Goal: Task Accomplishment & Management: Complete application form

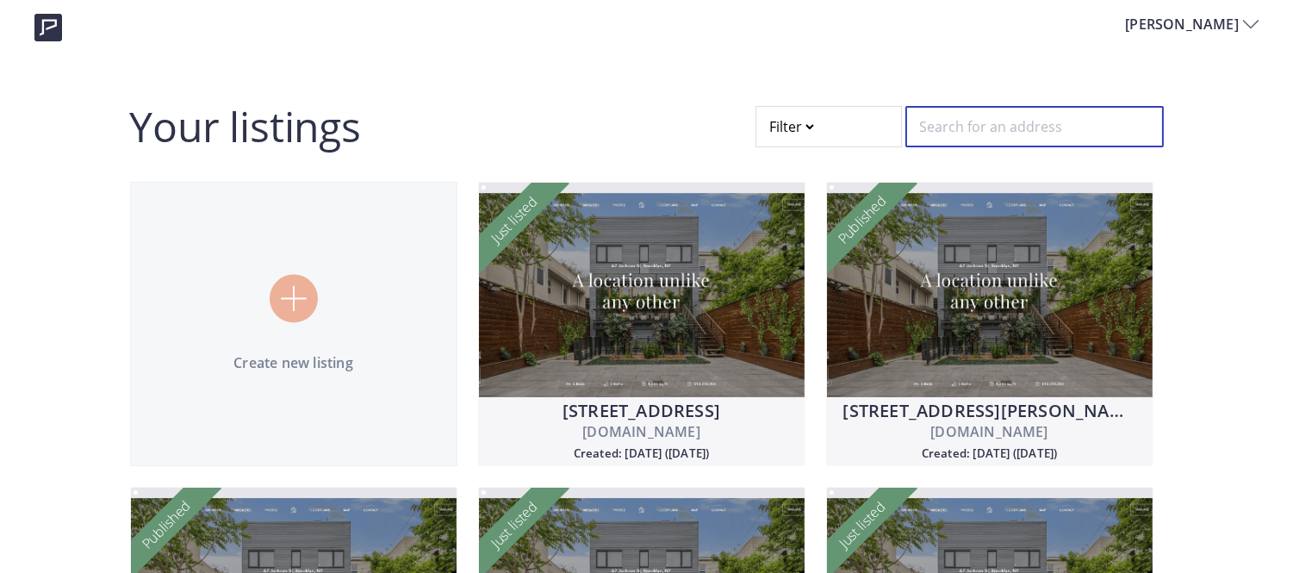
click at [1005, 122] on input "text" at bounding box center [1034, 126] width 258 height 41
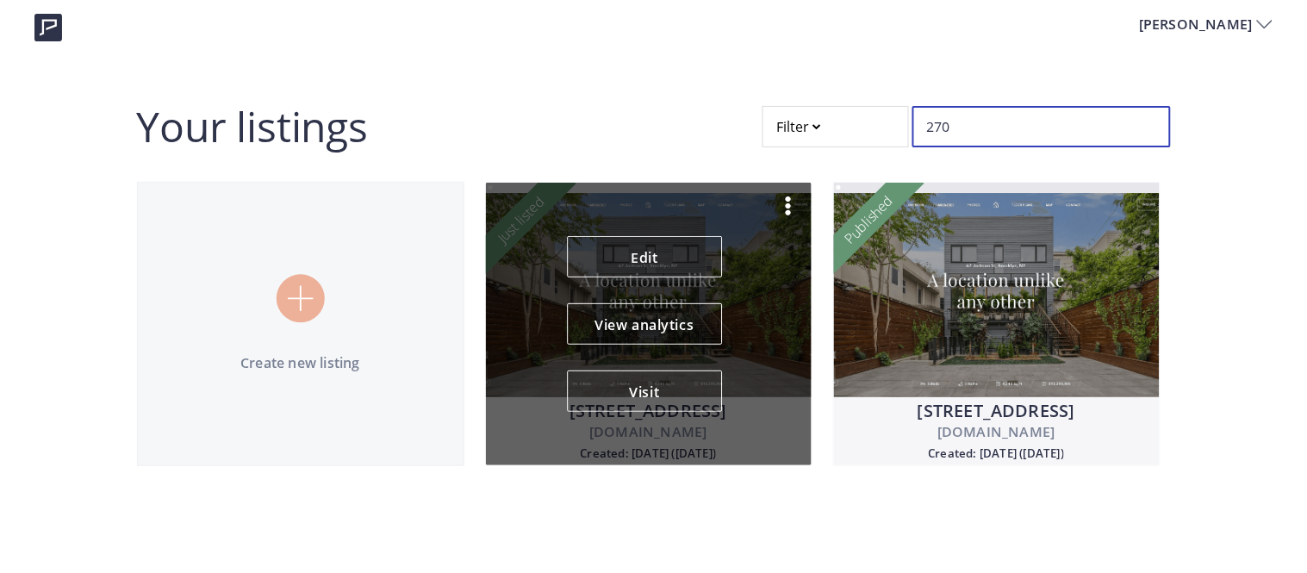
type input "270"
click at [786, 208] on img at bounding box center [788, 206] width 21 height 21
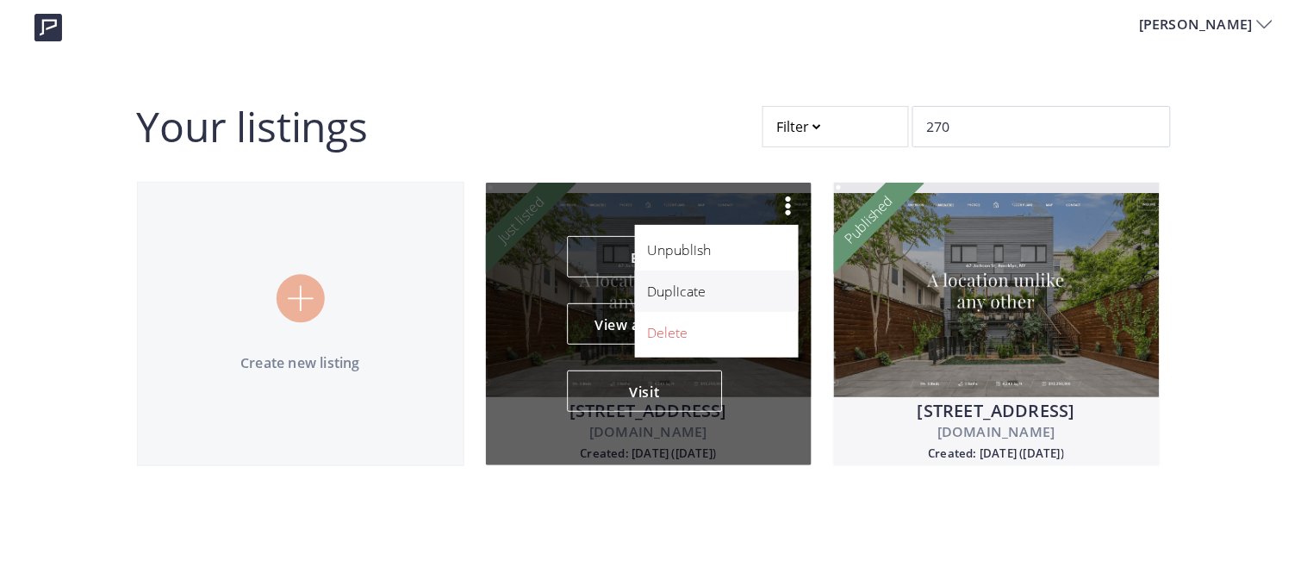
click at [658, 297] on p "Duplicate" at bounding box center [707, 291] width 119 height 21
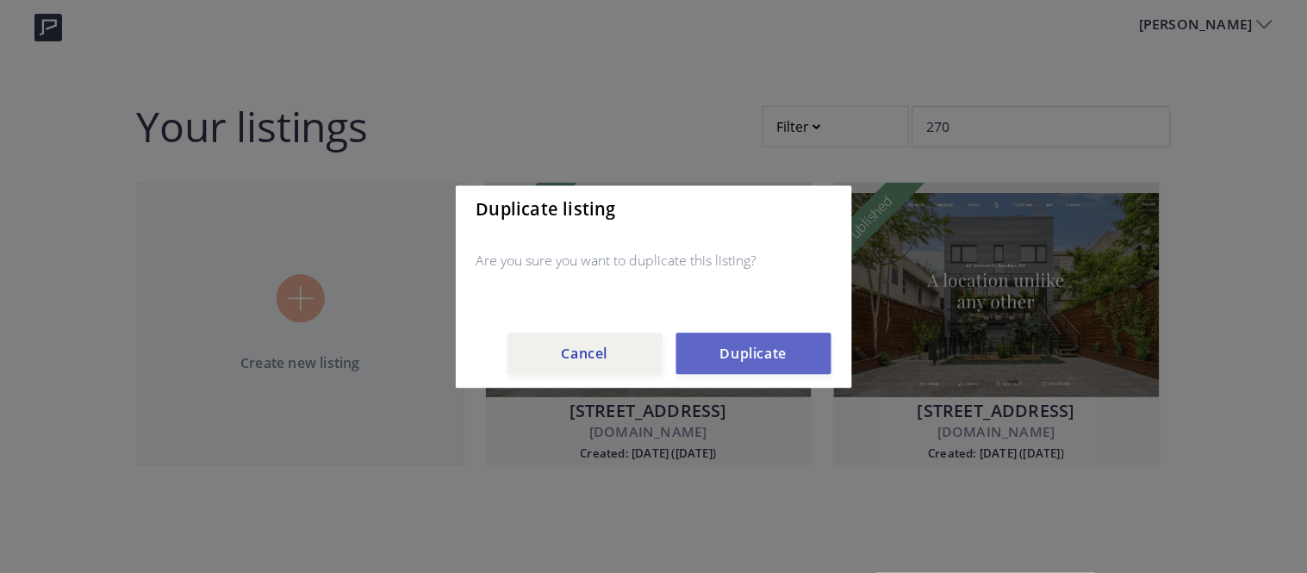
click at [712, 348] on button "Duplicate" at bounding box center [753, 353] width 155 height 41
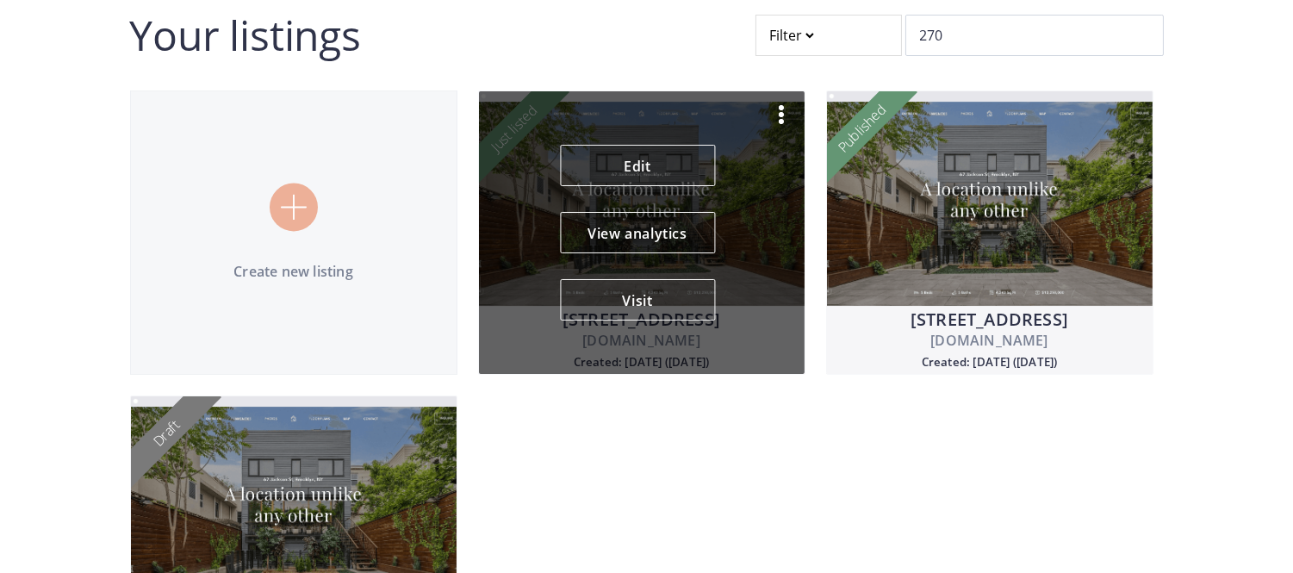
scroll to position [218, 0]
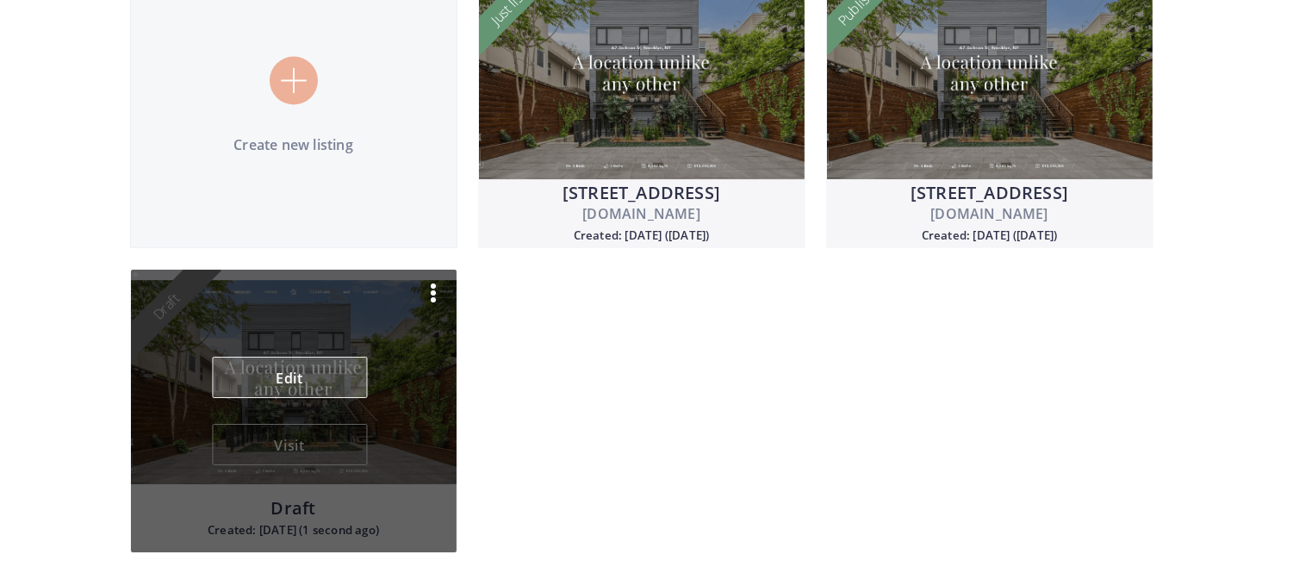
click at [337, 374] on link "Edit" at bounding box center [289, 377] width 155 height 41
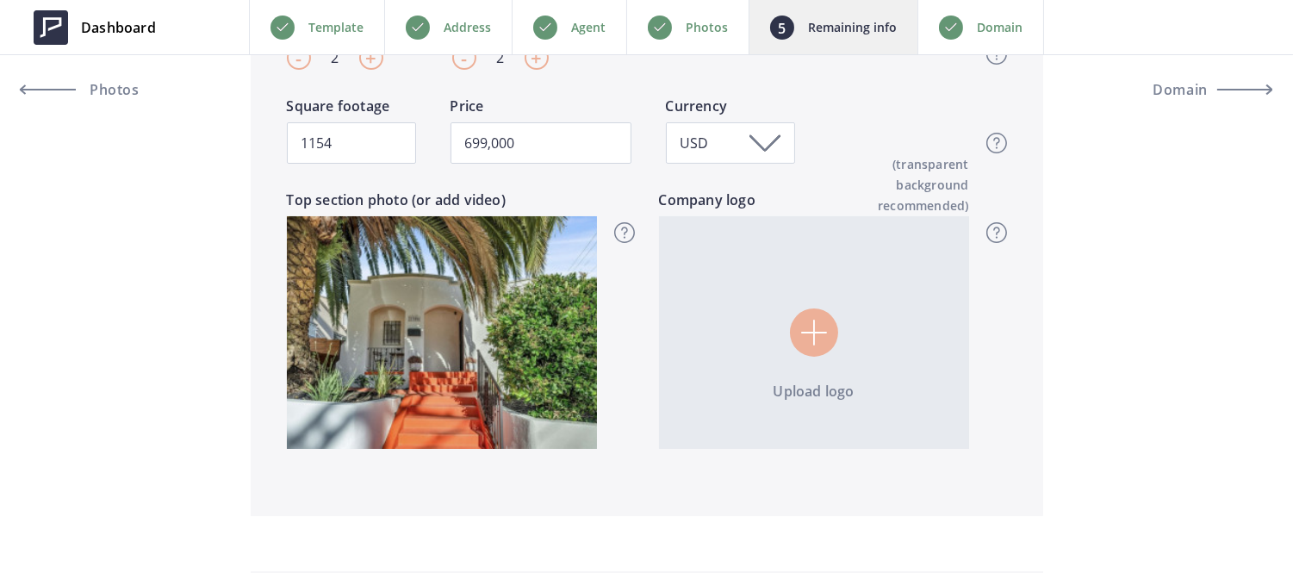
scroll to position [577, 0]
click at [600, 28] on p "Agent" at bounding box center [588, 27] width 34 height 21
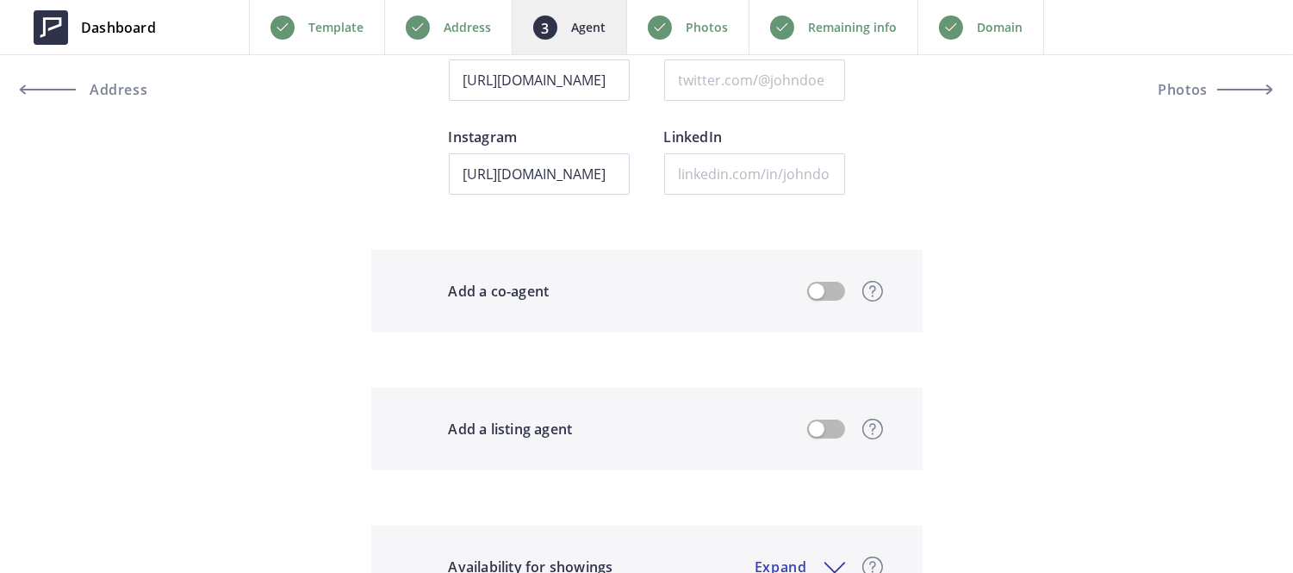
scroll to position [1590, 0]
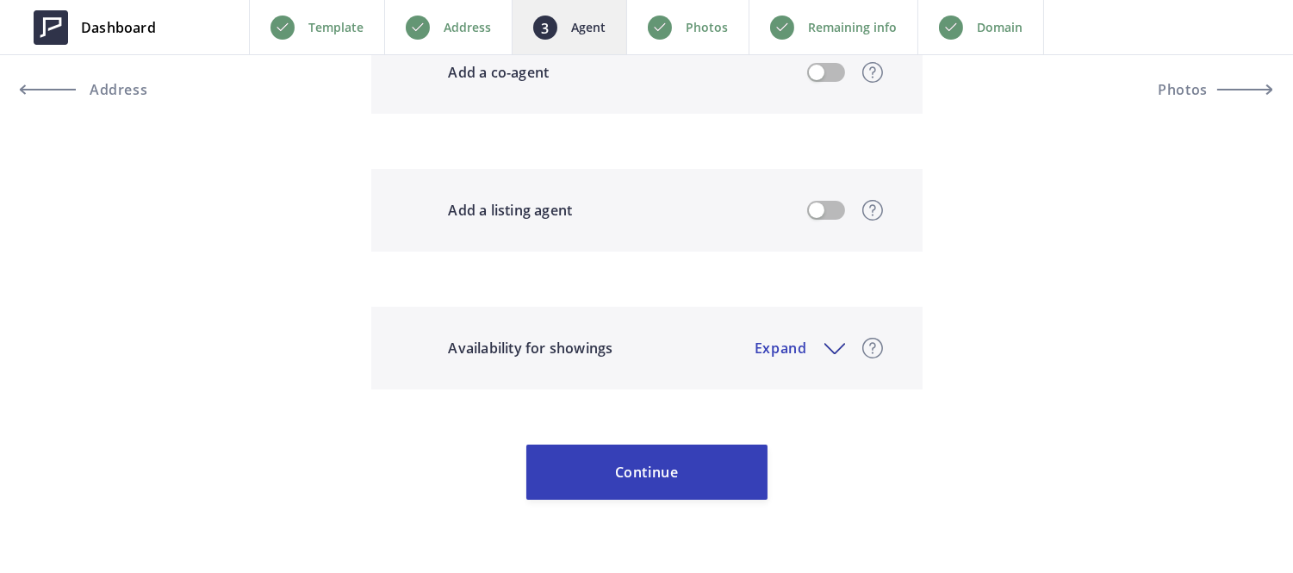
click at [686, 30] on p "Photos" at bounding box center [707, 27] width 42 height 21
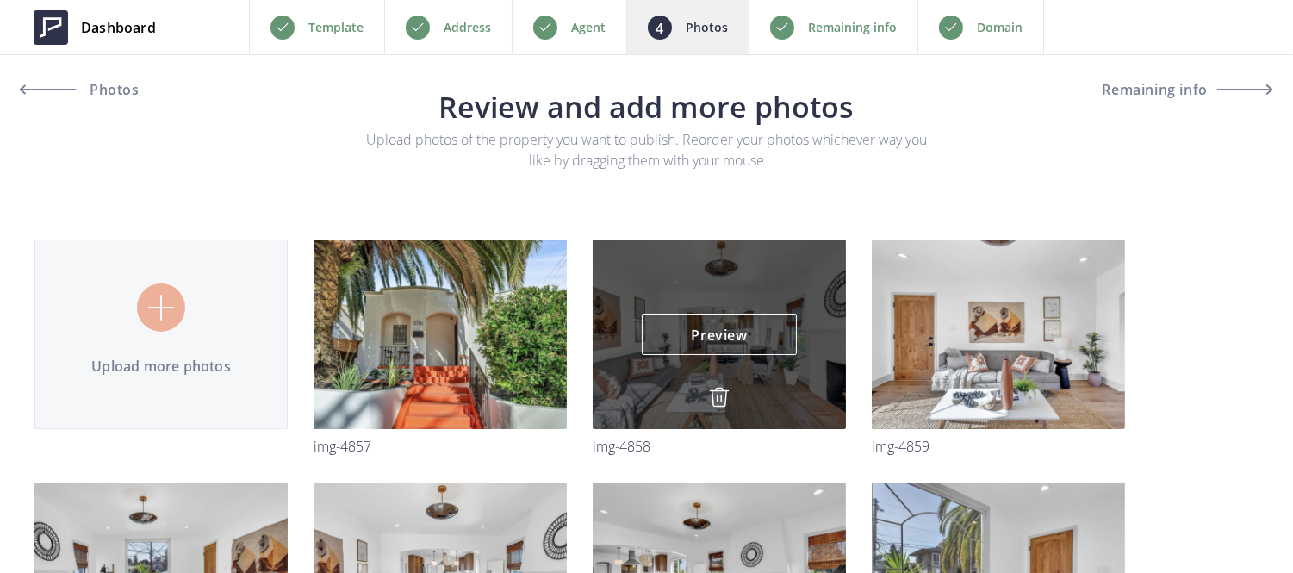
click at [716, 395] on img at bounding box center [719, 397] width 21 height 21
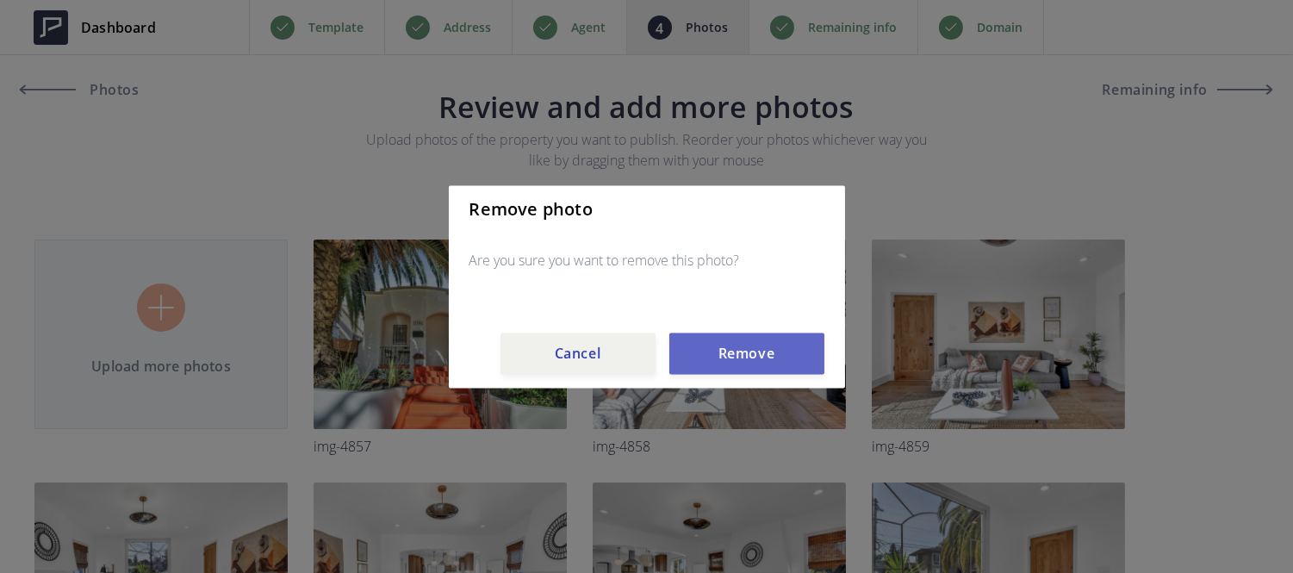
click at [727, 348] on button "Remove" at bounding box center [746, 353] width 155 height 41
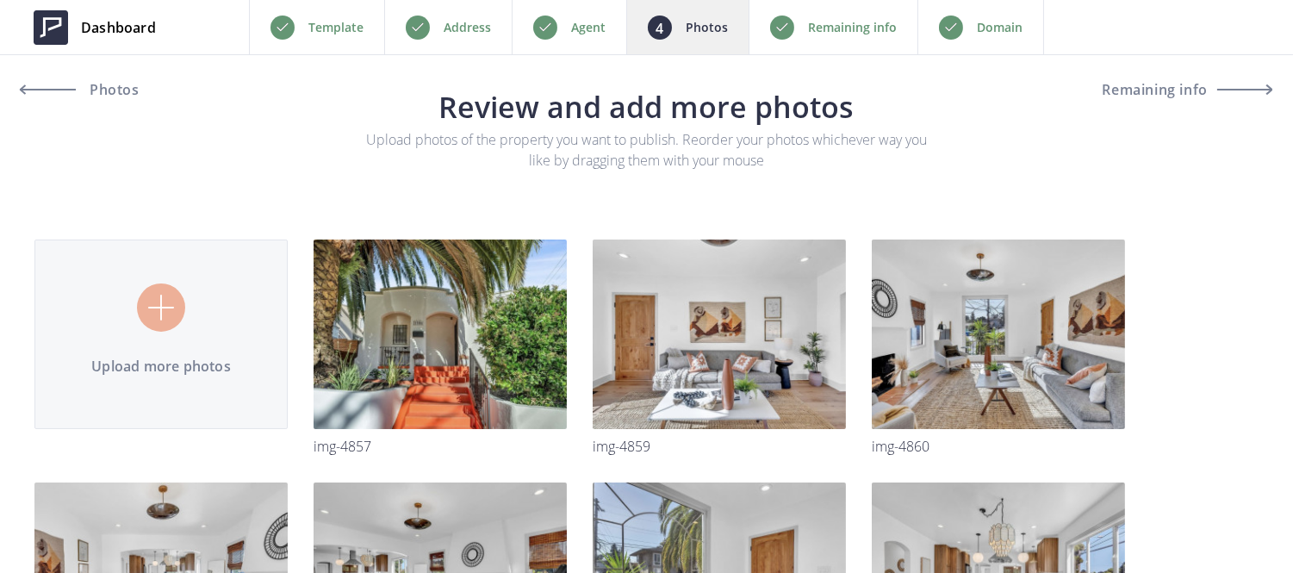
click at [472, 20] on p "Address" at bounding box center [467, 27] width 47 height 21
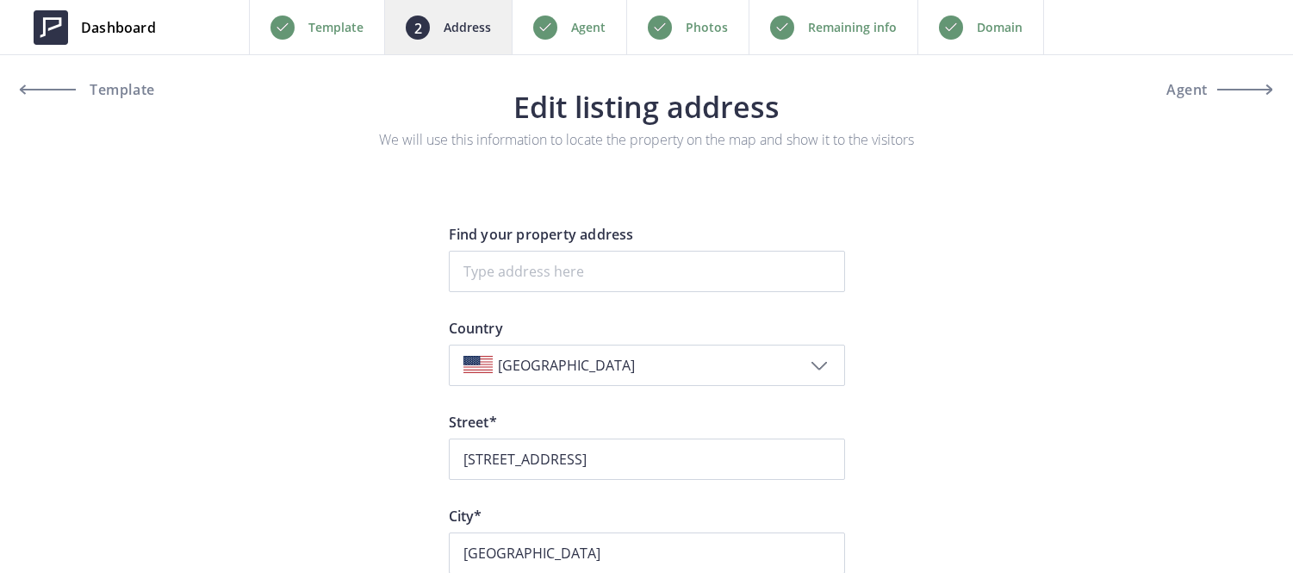
click at [556, 263] on input at bounding box center [647, 271] width 396 height 41
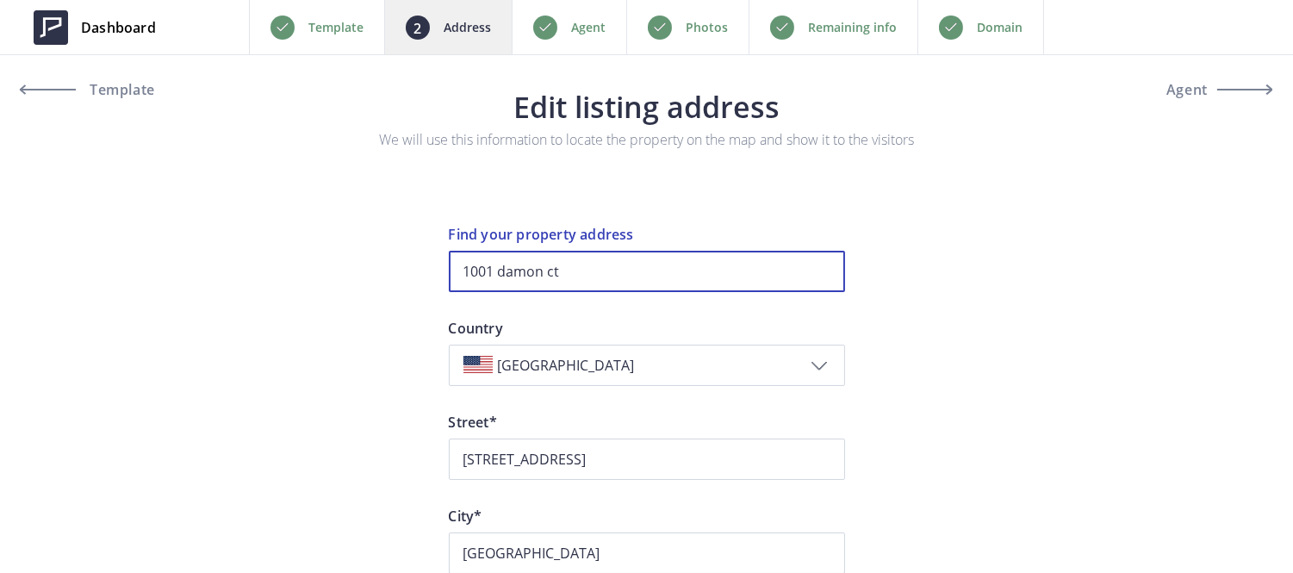
click at [578, 273] on input "1001 damon ct" at bounding box center [647, 271] width 396 height 41
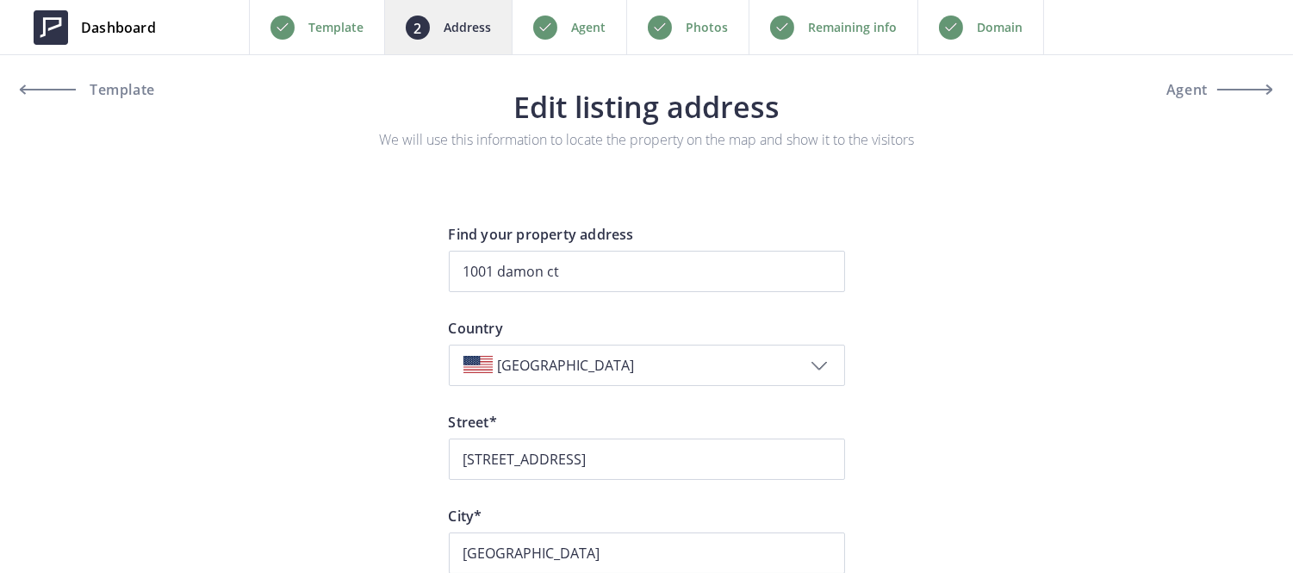
type input "1001 Damon Ct, Santa Rosa, CA, USA"
type input "Damon Court 1001"
type input "Santa Rosa"
type input "95401"
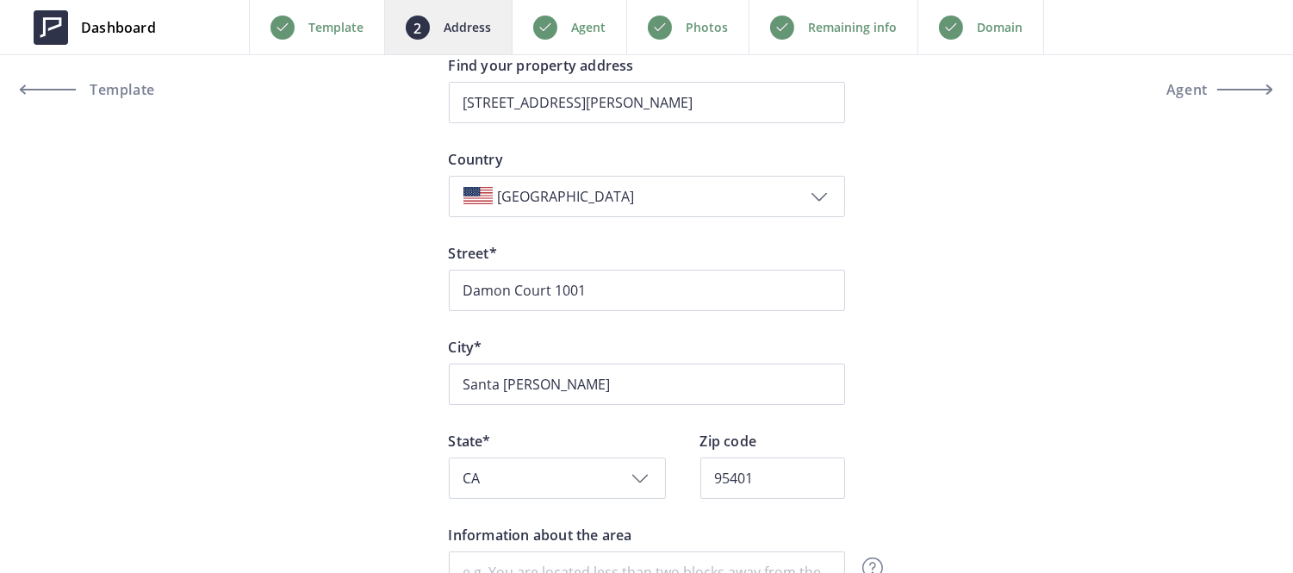
scroll to position [170, 0]
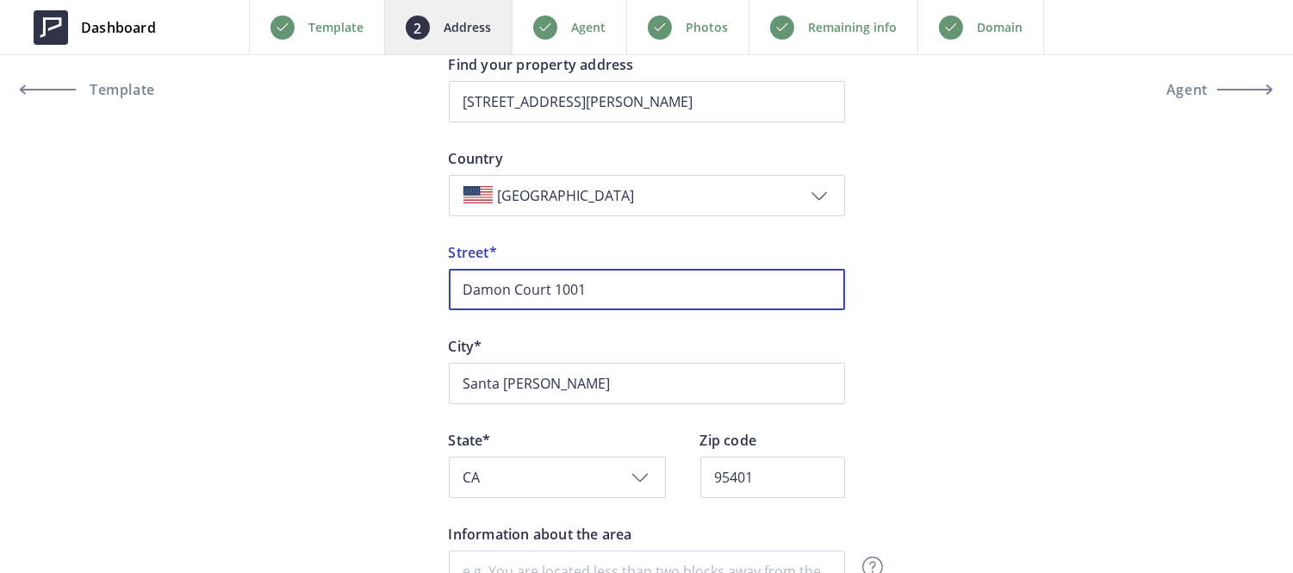
click at [582, 289] on input "Damon Court 1001" at bounding box center [647, 289] width 396 height 41
click at [460, 289] on input "Damon Court" at bounding box center [647, 289] width 396 height 41
paste input "1001"
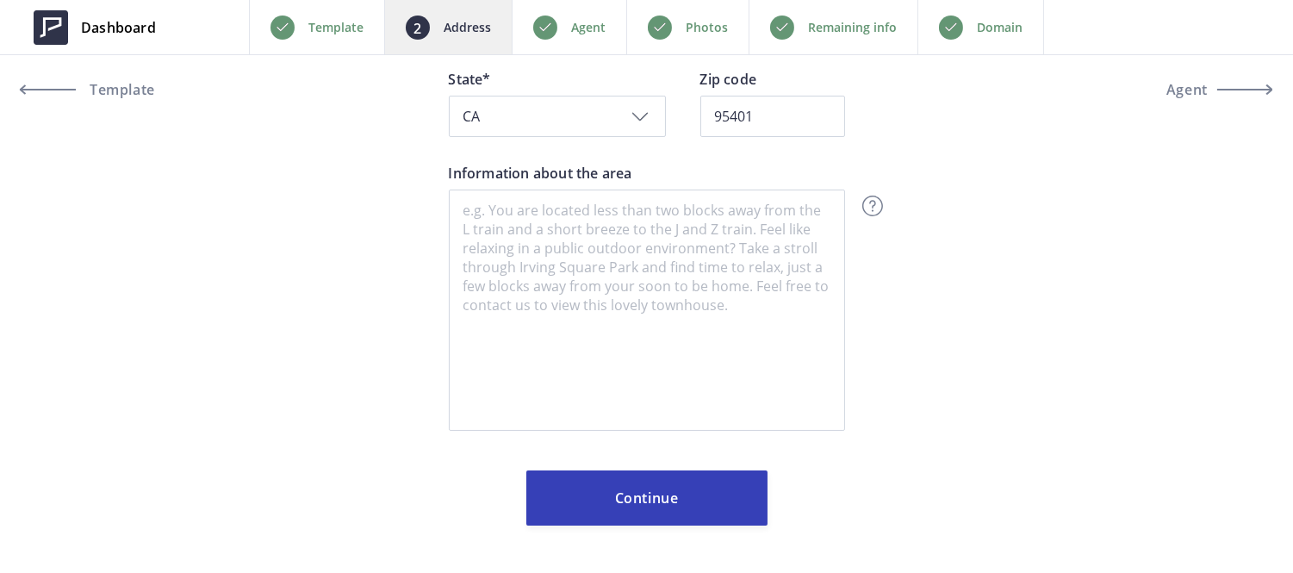
scroll to position [0, 0]
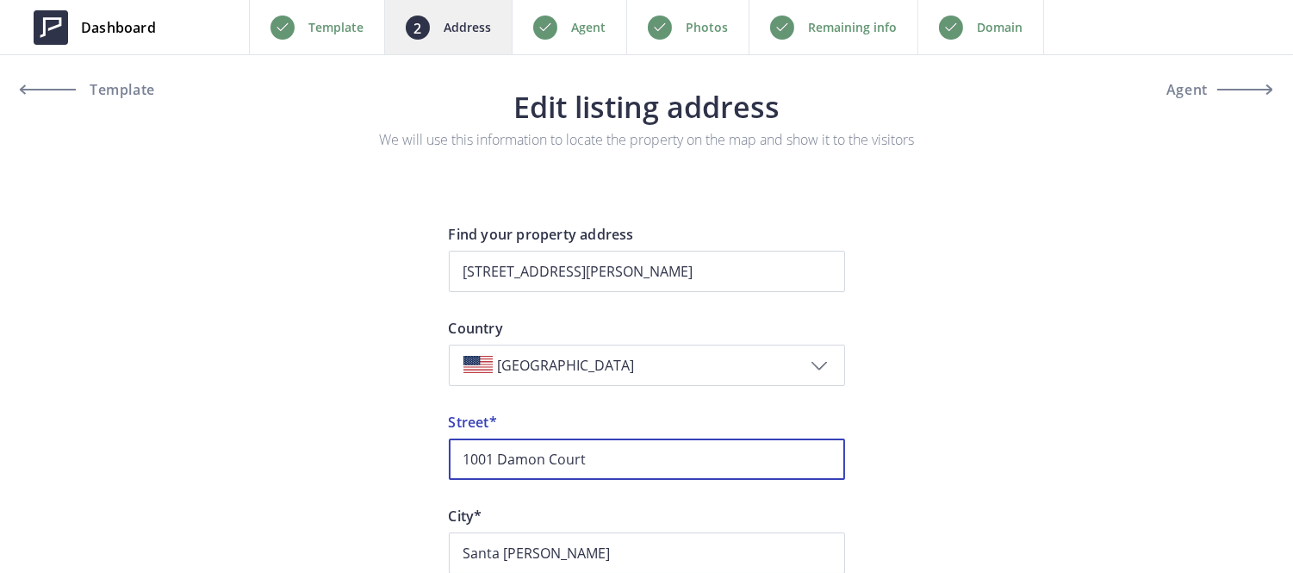
type input "1001 Damon Court"
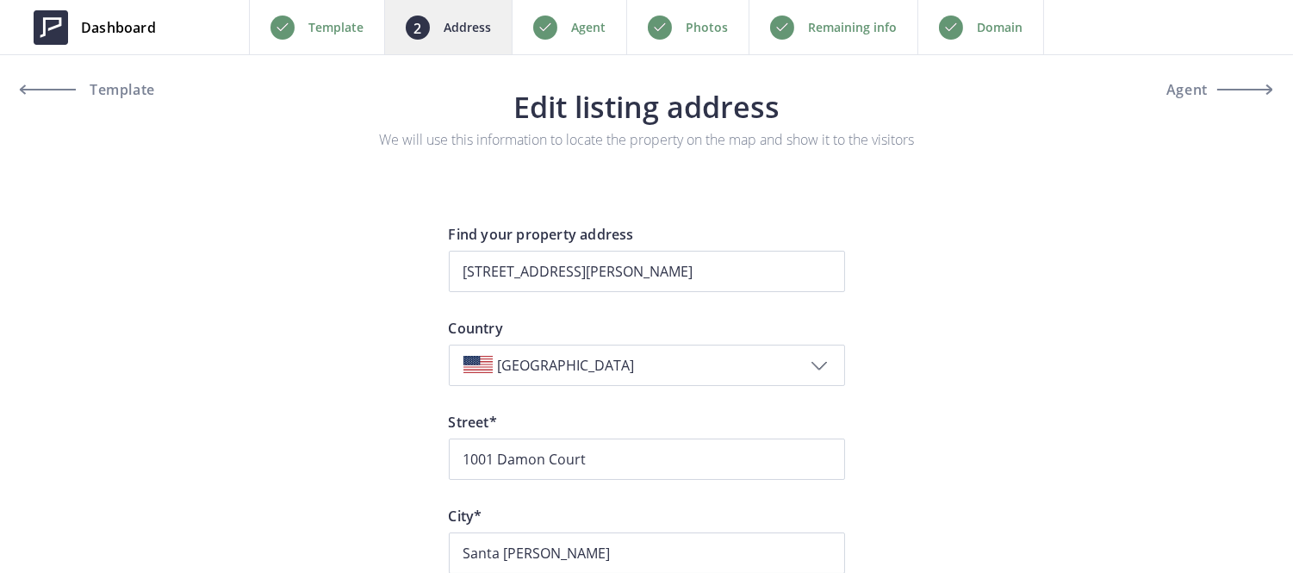
click at [693, 14] on div "Photos" at bounding box center [687, 27] width 122 height 54
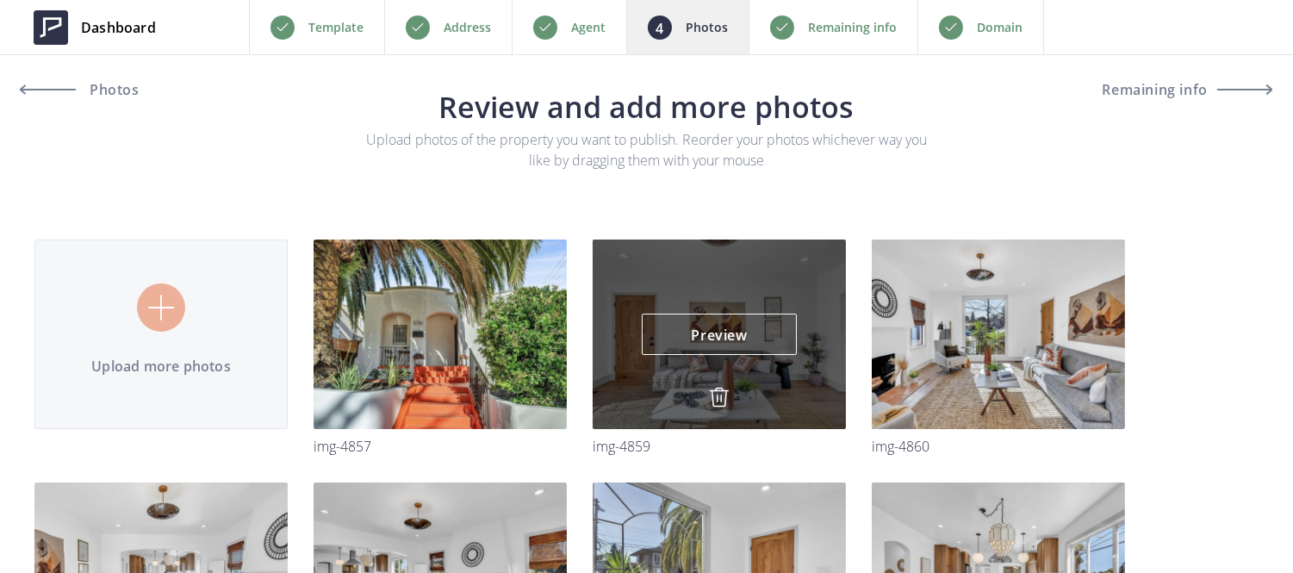
click at [717, 400] on img at bounding box center [719, 397] width 21 height 21
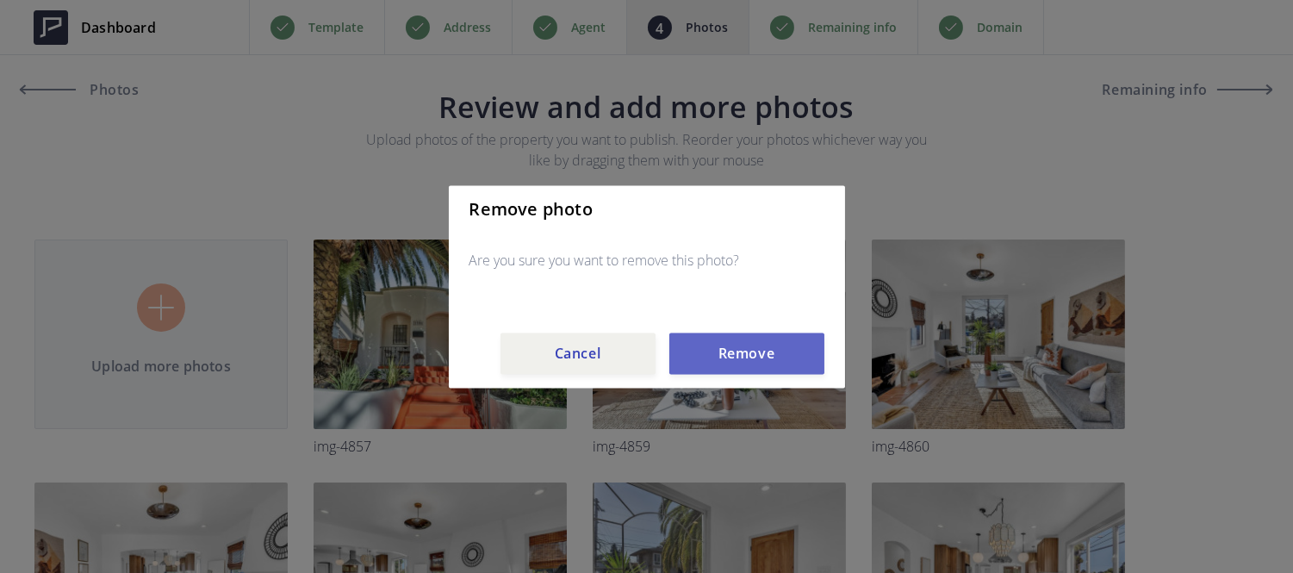
click at [726, 366] on button "Remove" at bounding box center [746, 353] width 155 height 41
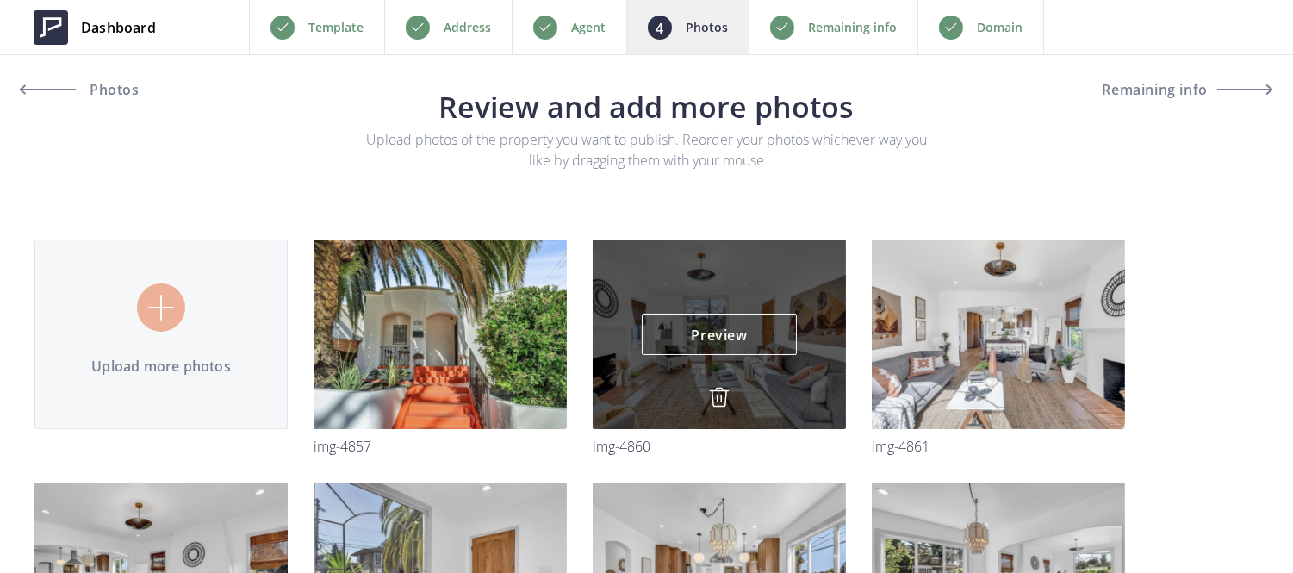
click at [718, 391] on img at bounding box center [719, 397] width 21 height 21
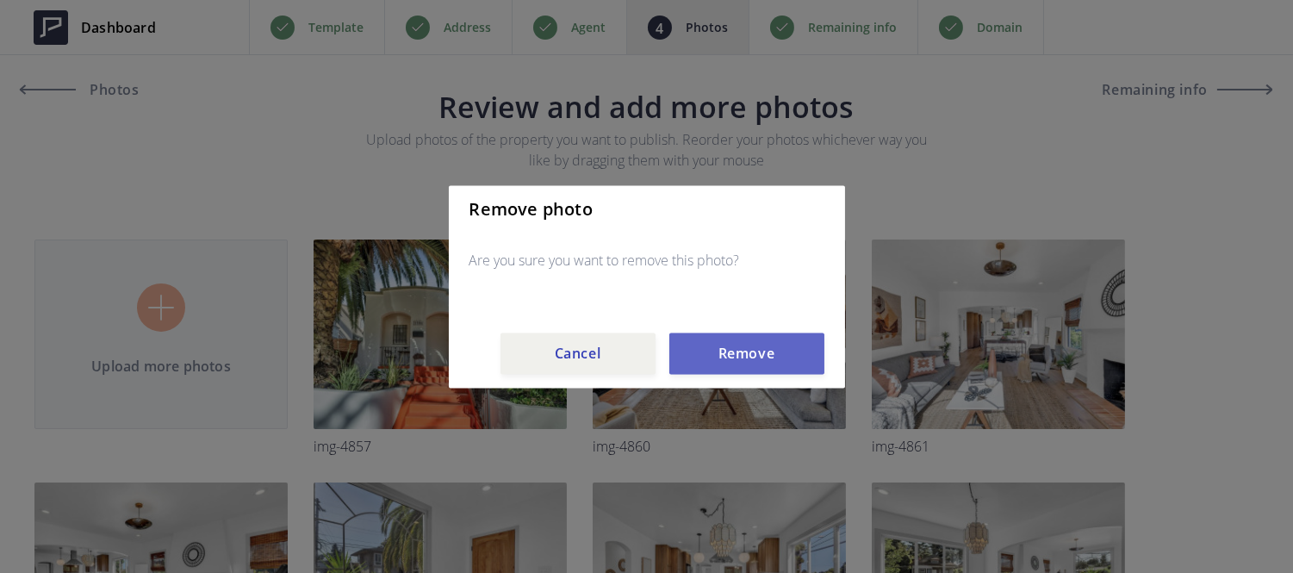
click at [719, 339] on button "Remove" at bounding box center [746, 353] width 155 height 41
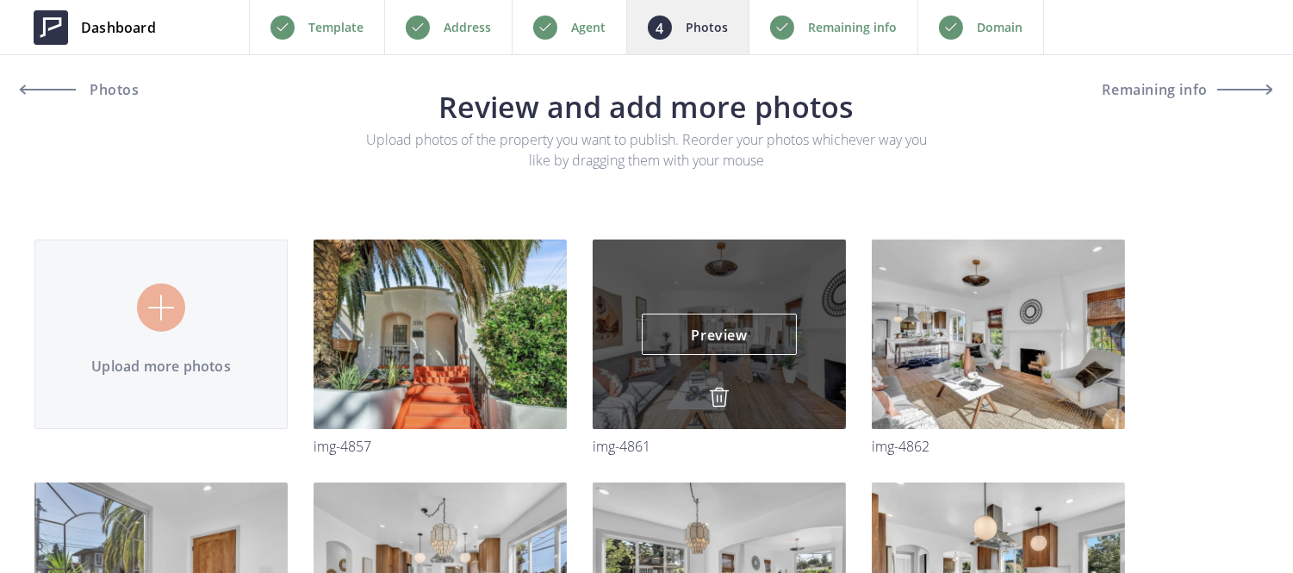
click at [718, 407] on img at bounding box center [719, 397] width 21 height 21
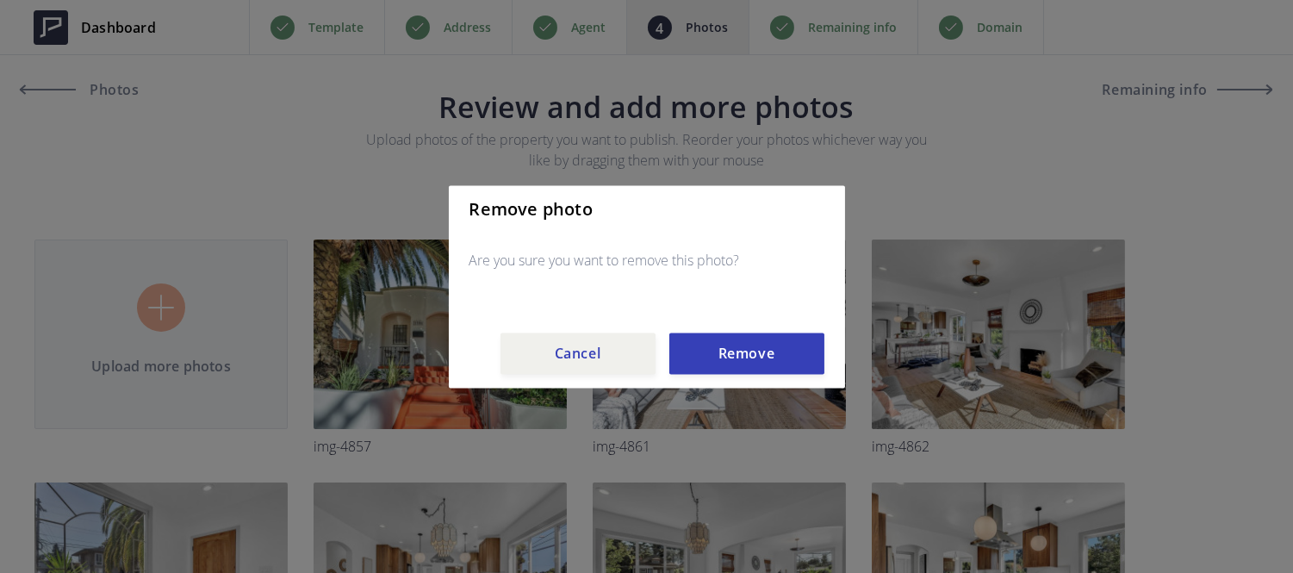
click at [719, 323] on div "Remove photo Are you sure you want to remove this photo? Cancel Remove" at bounding box center [647, 286] width 396 height 202
click at [725, 363] on button "Remove" at bounding box center [746, 353] width 155 height 41
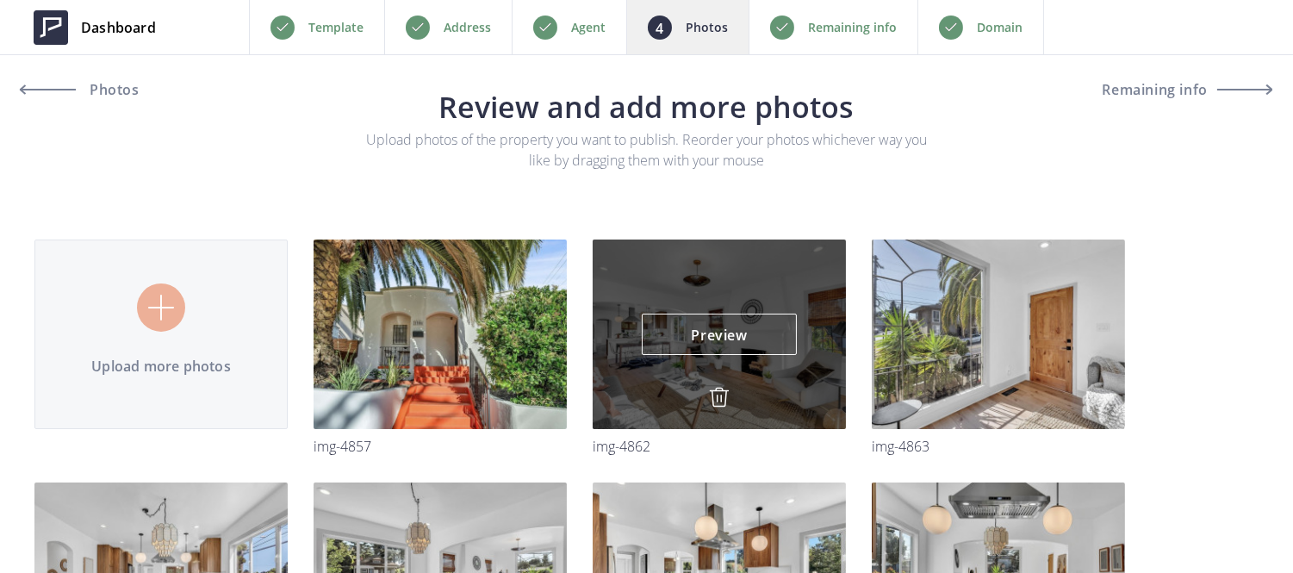
click at [712, 397] on img at bounding box center [719, 397] width 21 height 21
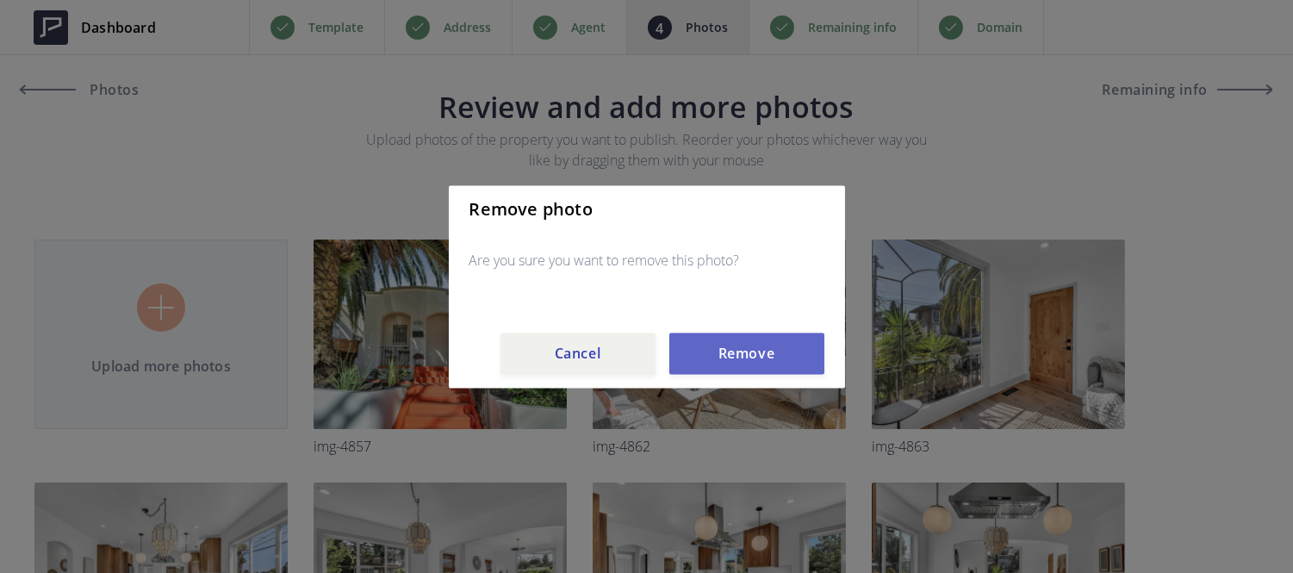
click at [716, 354] on button "Remove" at bounding box center [746, 353] width 155 height 41
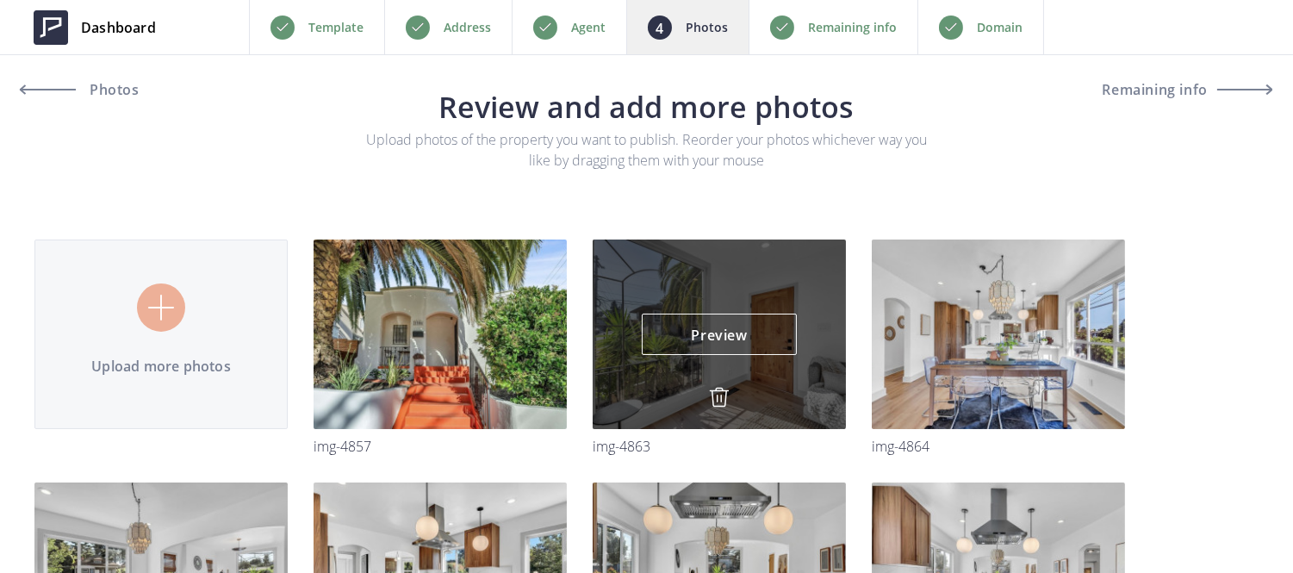
click at [719, 399] on img at bounding box center [719, 397] width 21 height 21
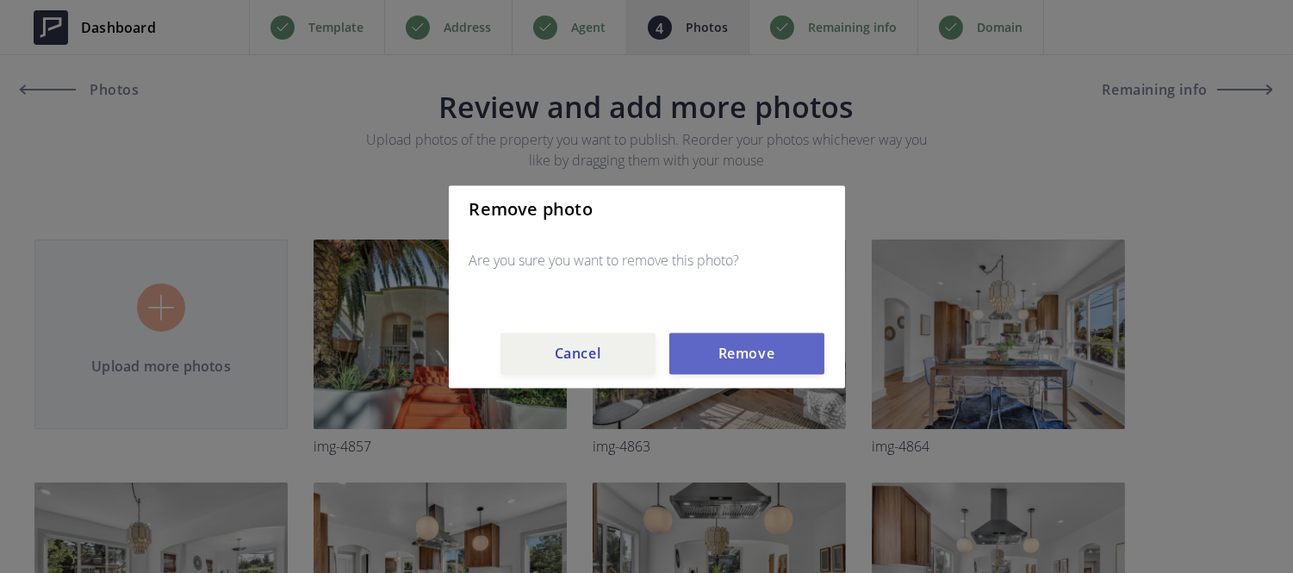
click at [719, 357] on button "Remove" at bounding box center [746, 353] width 155 height 41
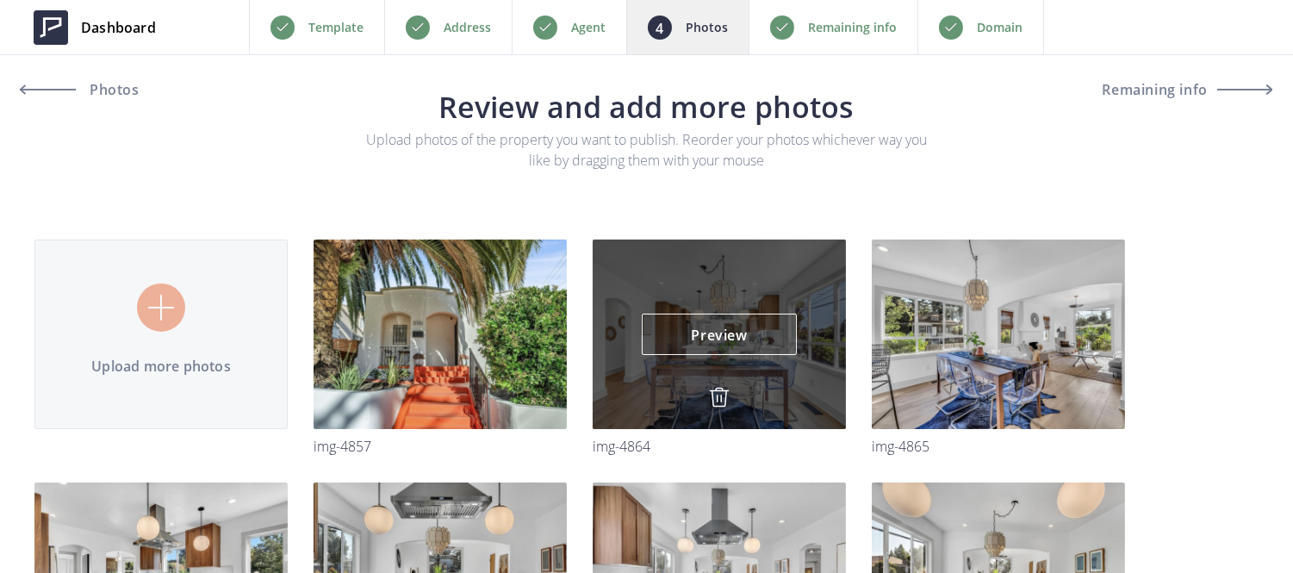
click at [718, 392] on img at bounding box center [719, 397] width 21 height 21
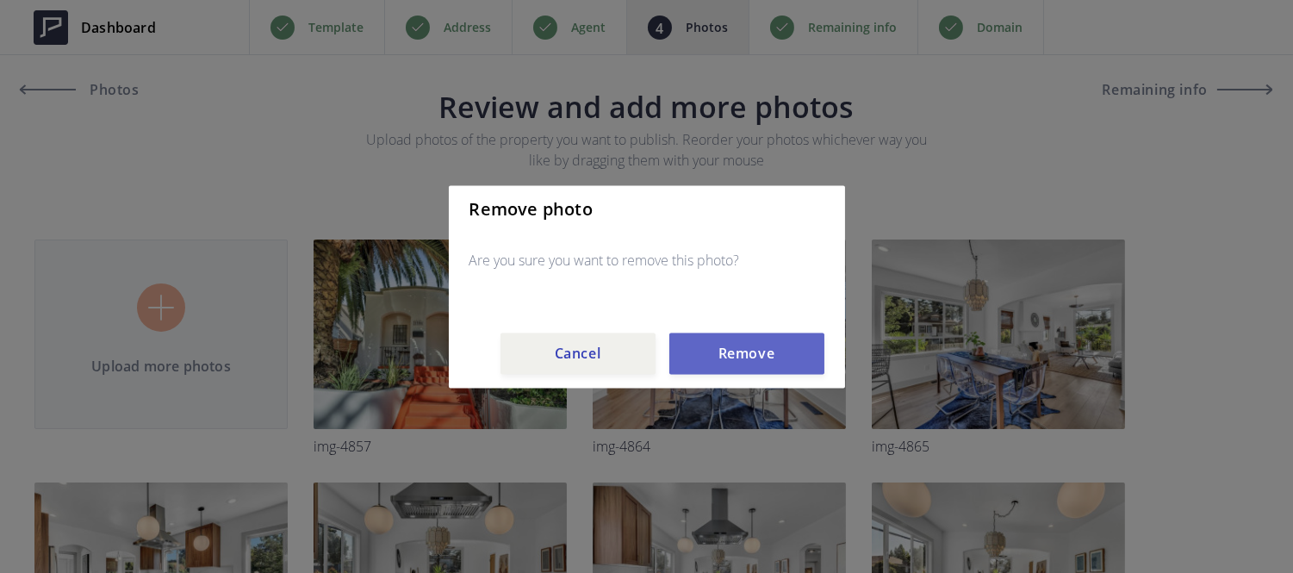
click at [719, 362] on button "Remove" at bounding box center [746, 353] width 155 height 41
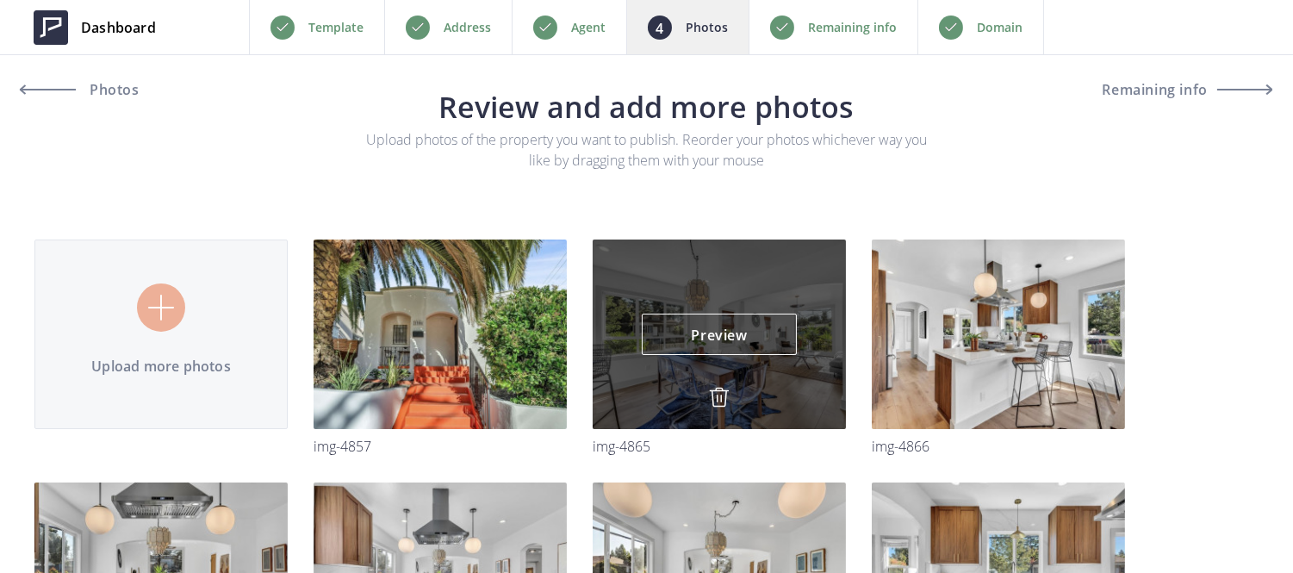
click at [719, 398] on img at bounding box center [719, 397] width 21 height 21
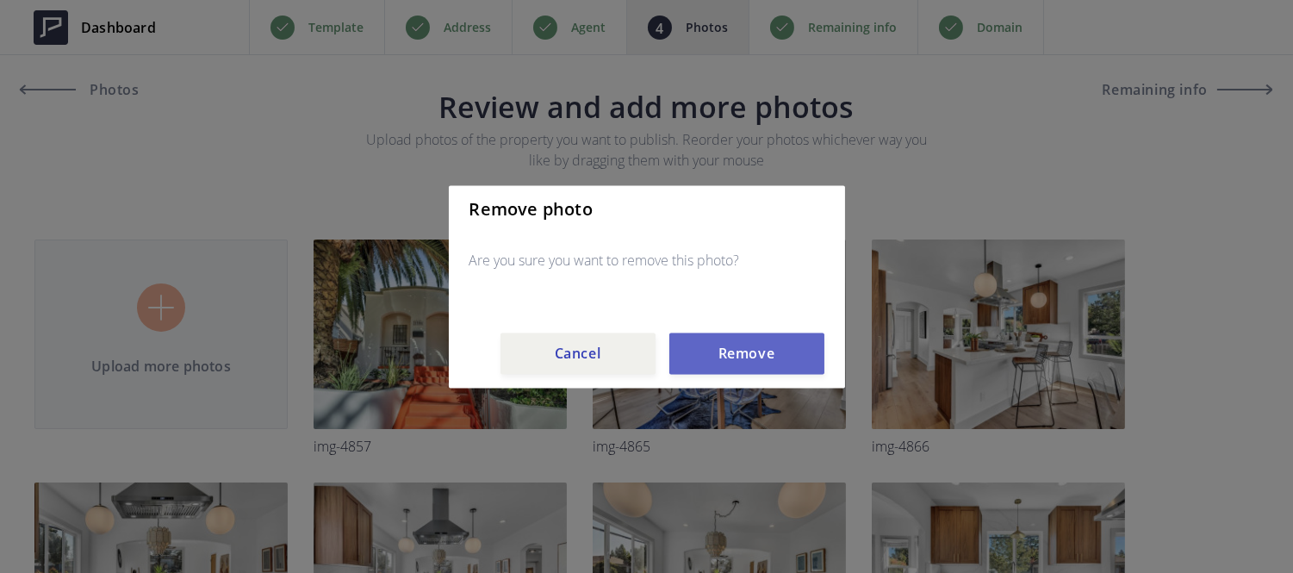
click at [719, 369] on button "Remove" at bounding box center [746, 353] width 155 height 41
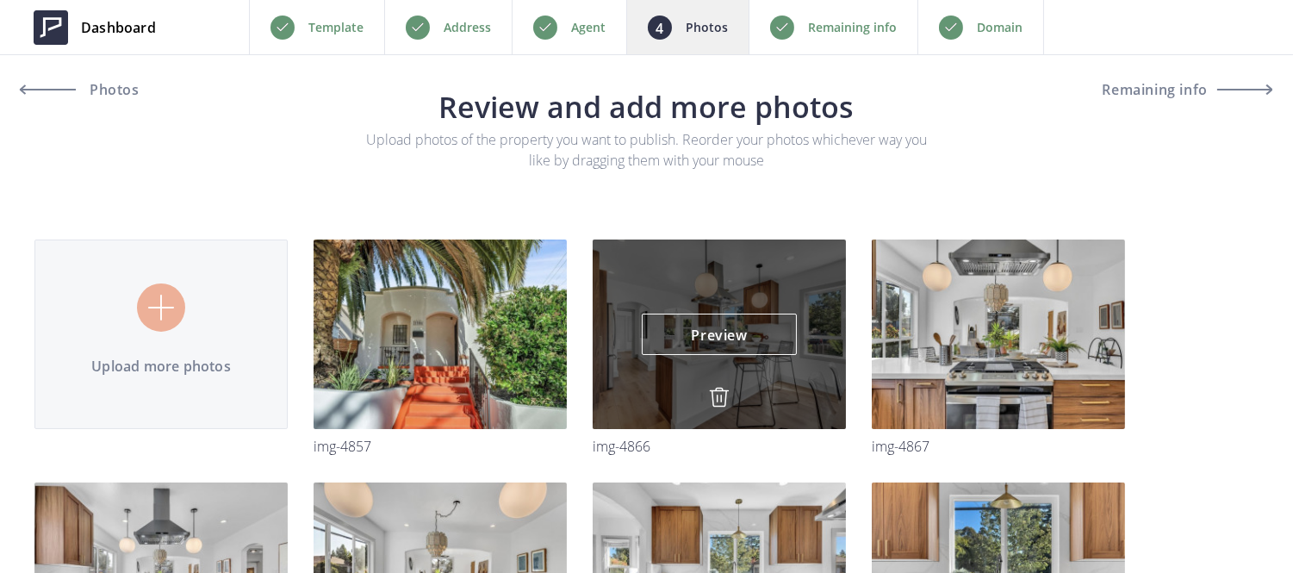
click at [719, 408] on img at bounding box center [719, 397] width 21 height 21
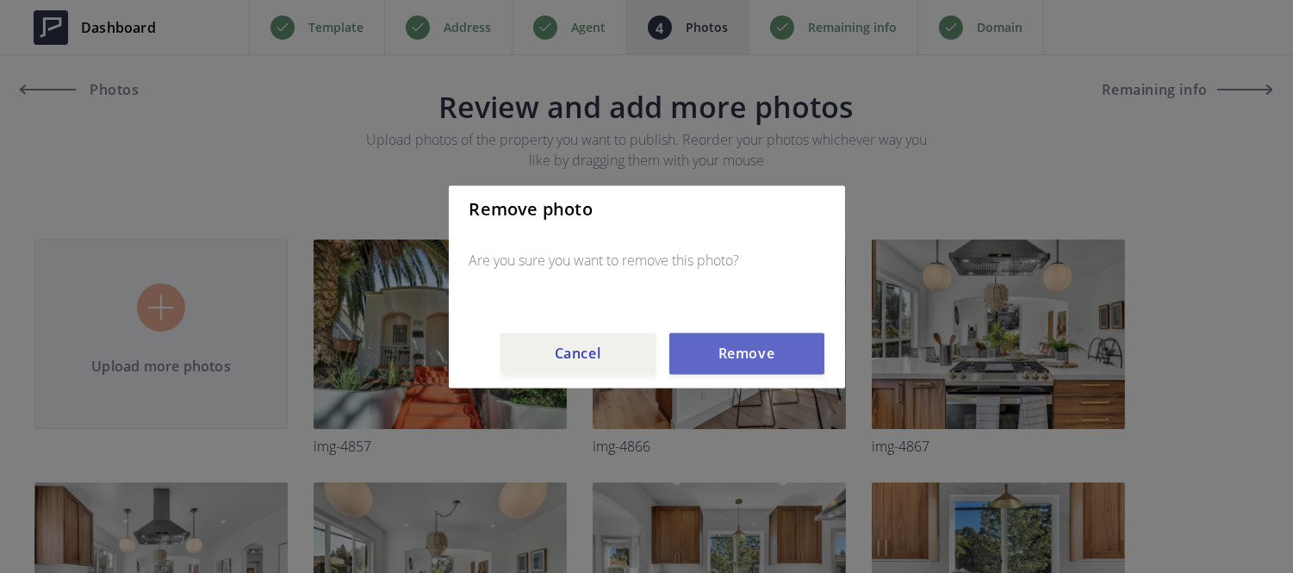
click at [719, 356] on button "Remove" at bounding box center [746, 353] width 155 height 41
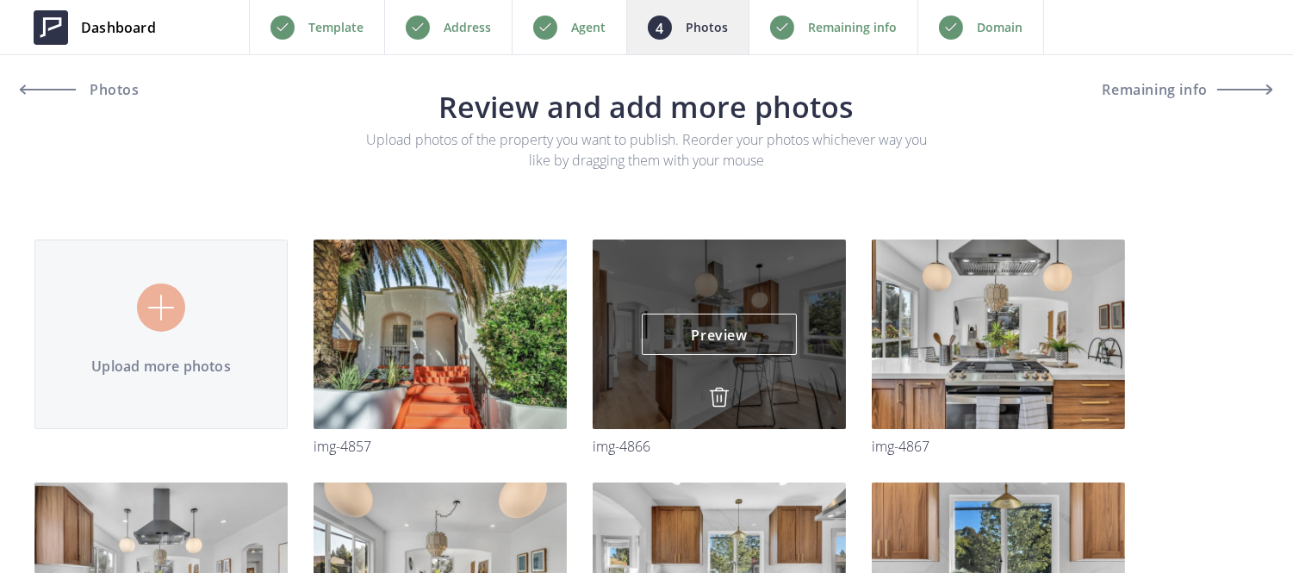
click at [872, 383] on div "Preview Preview" at bounding box center [998, 335] width 253 height 190
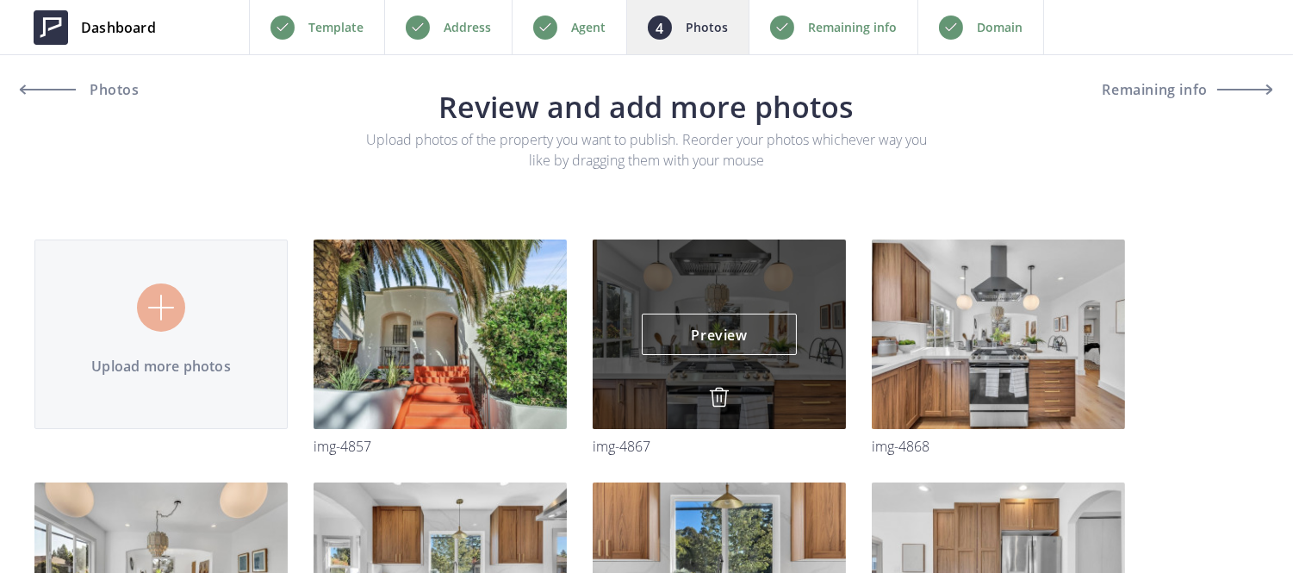
click at [712, 398] on img at bounding box center [719, 397] width 21 height 21
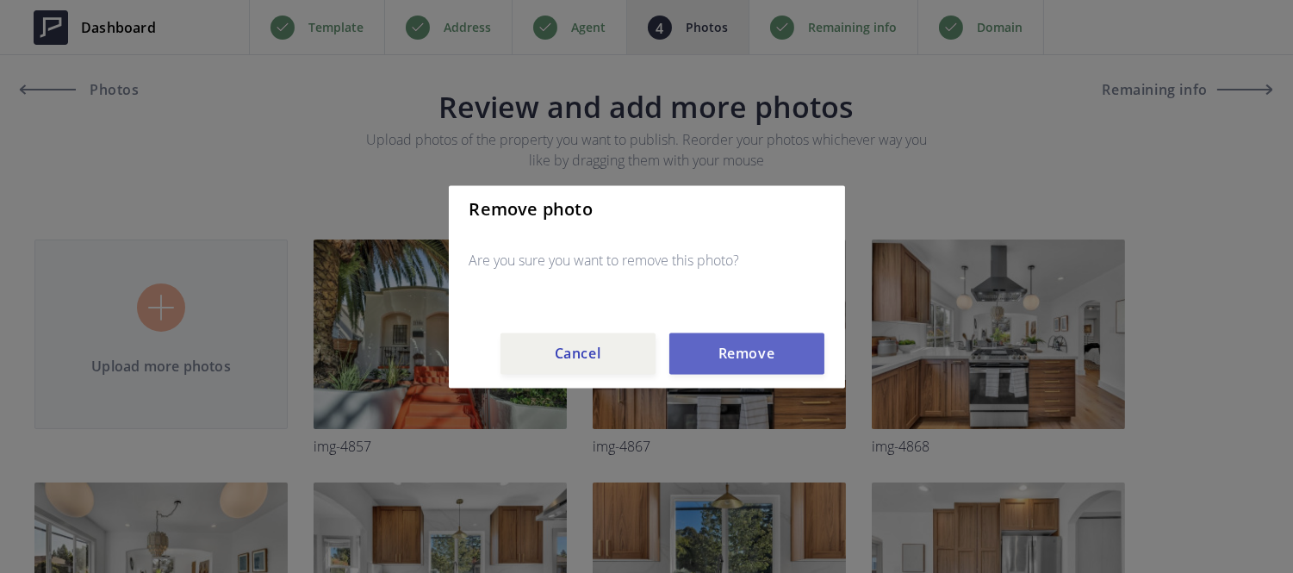
click at [721, 358] on button "Remove" at bounding box center [746, 353] width 155 height 41
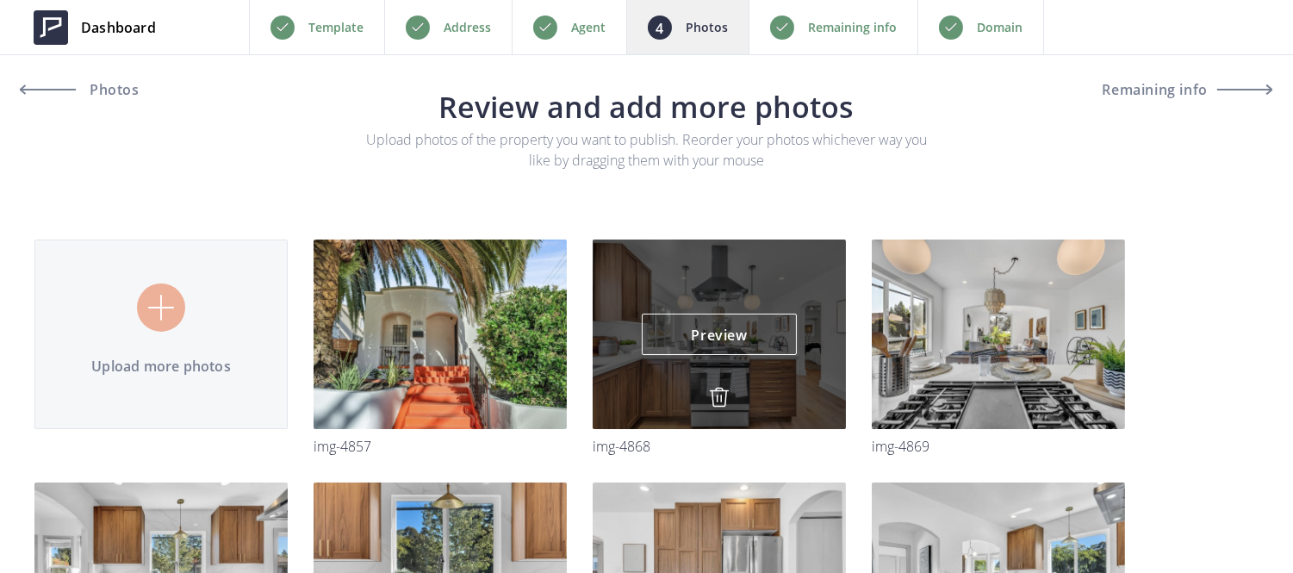
click at [716, 400] on img at bounding box center [719, 397] width 21 height 21
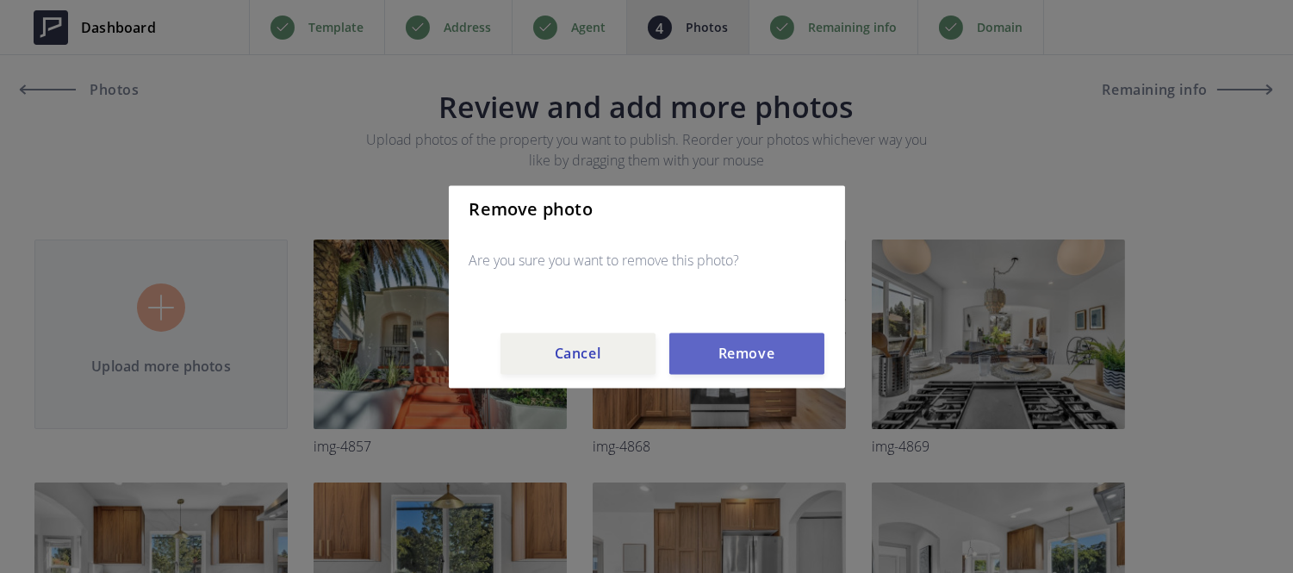
click at [717, 364] on button "Remove" at bounding box center [746, 353] width 155 height 41
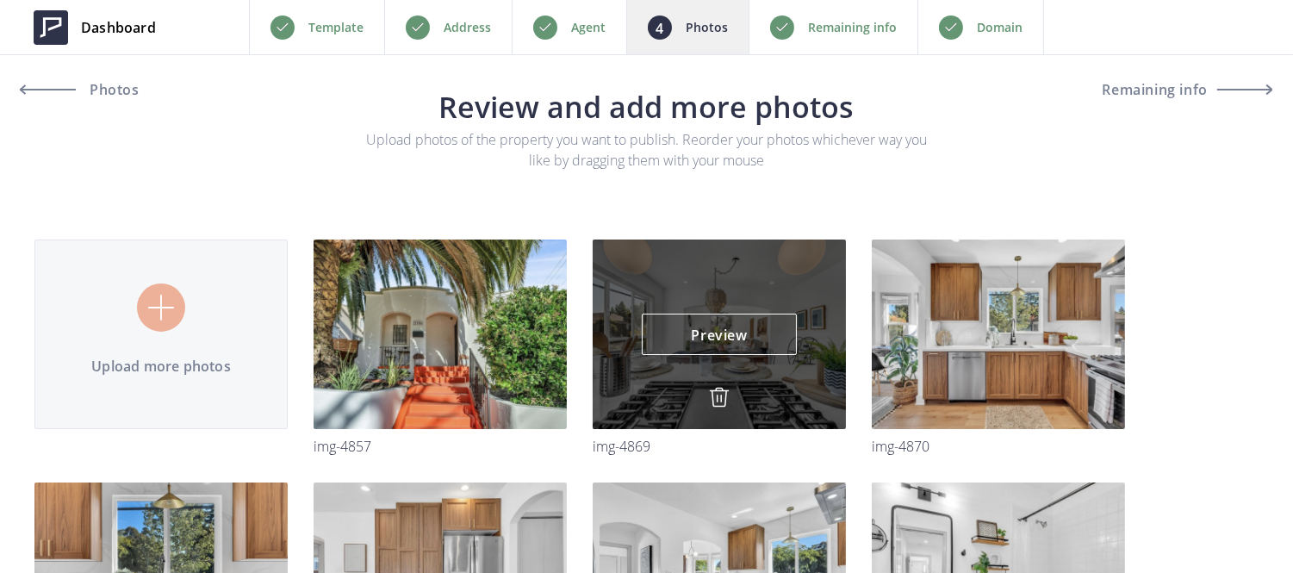
click at [717, 398] on img at bounding box center [719, 397] width 21 height 21
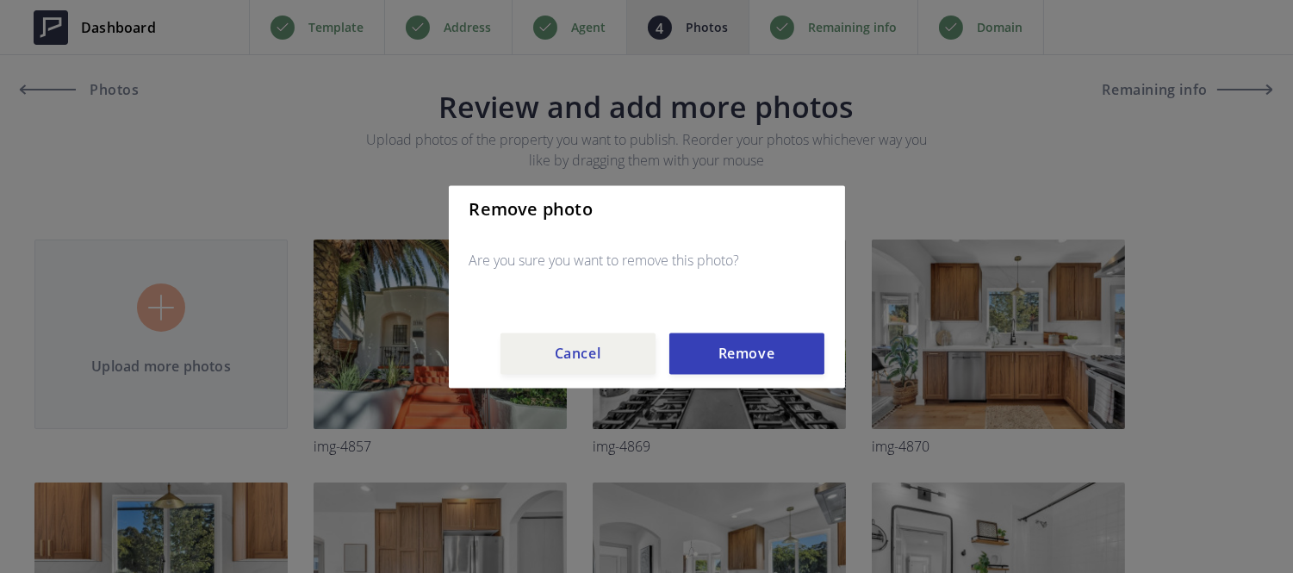
click at [719, 376] on div "Remove photo Are you sure you want to remove this photo? Cancel Remove" at bounding box center [647, 286] width 396 height 202
click at [720, 363] on button "Remove" at bounding box center [746, 353] width 155 height 41
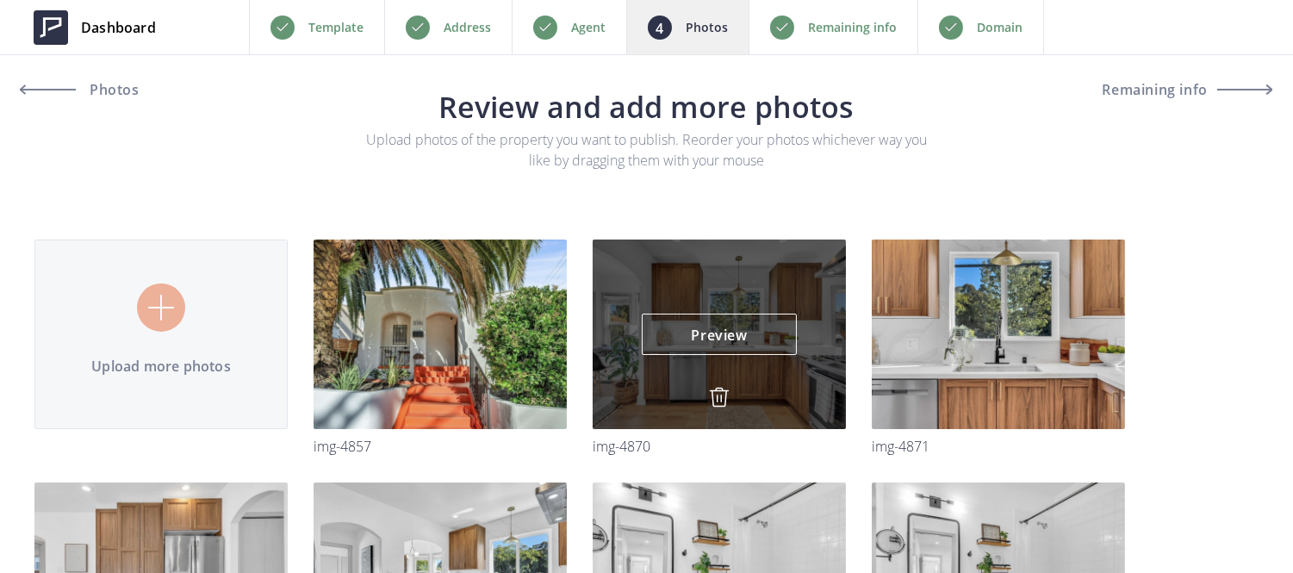
click at [717, 384] on div "Preview Preview" at bounding box center [719, 335] width 253 height 190
click at [712, 389] on img at bounding box center [719, 397] width 21 height 21
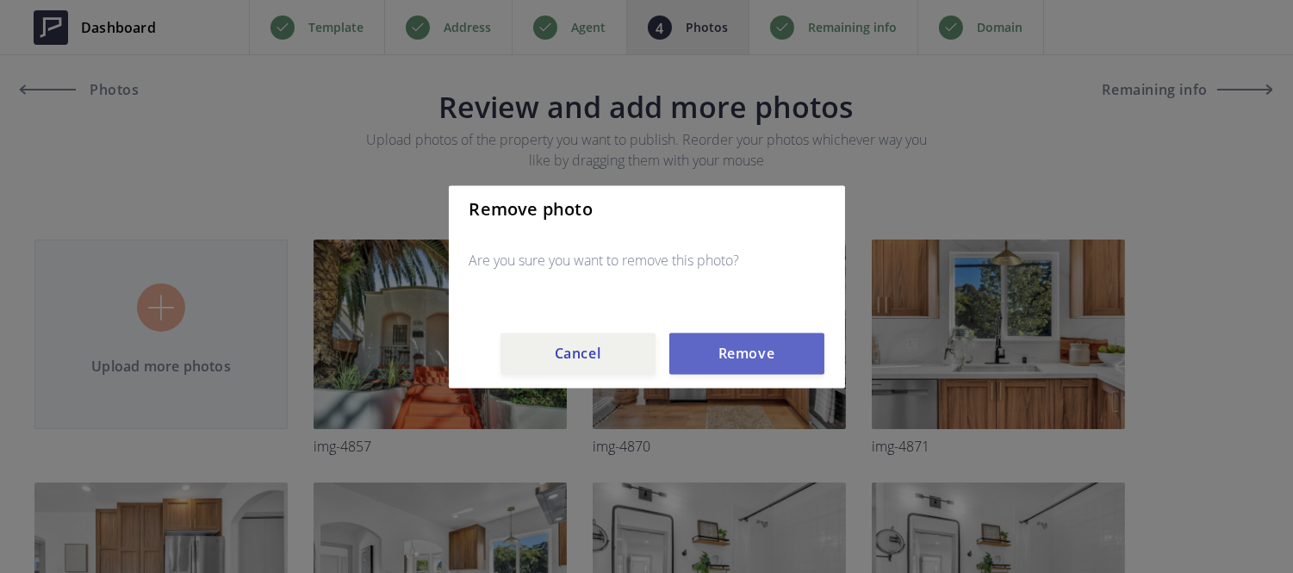
click at [715, 370] on button "Remove" at bounding box center [746, 353] width 155 height 41
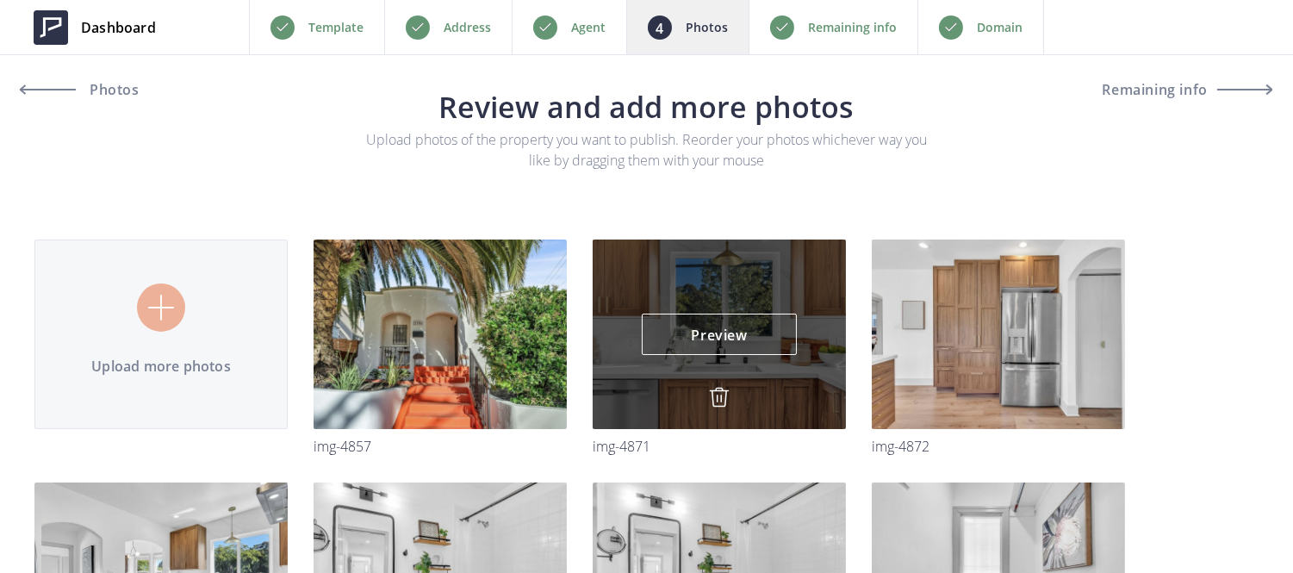
click at [716, 401] on img at bounding box center [719, 397] width 21 height 21
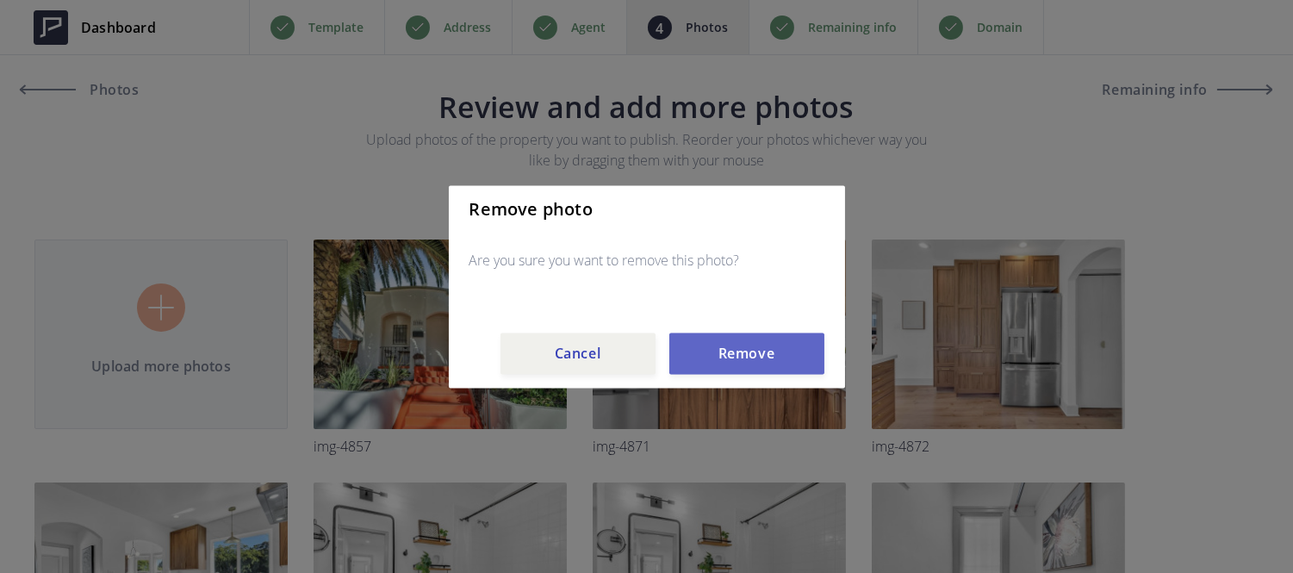
click at [718, 354] on button "Remove" at bounding box center [746, 353] width 155 height 41
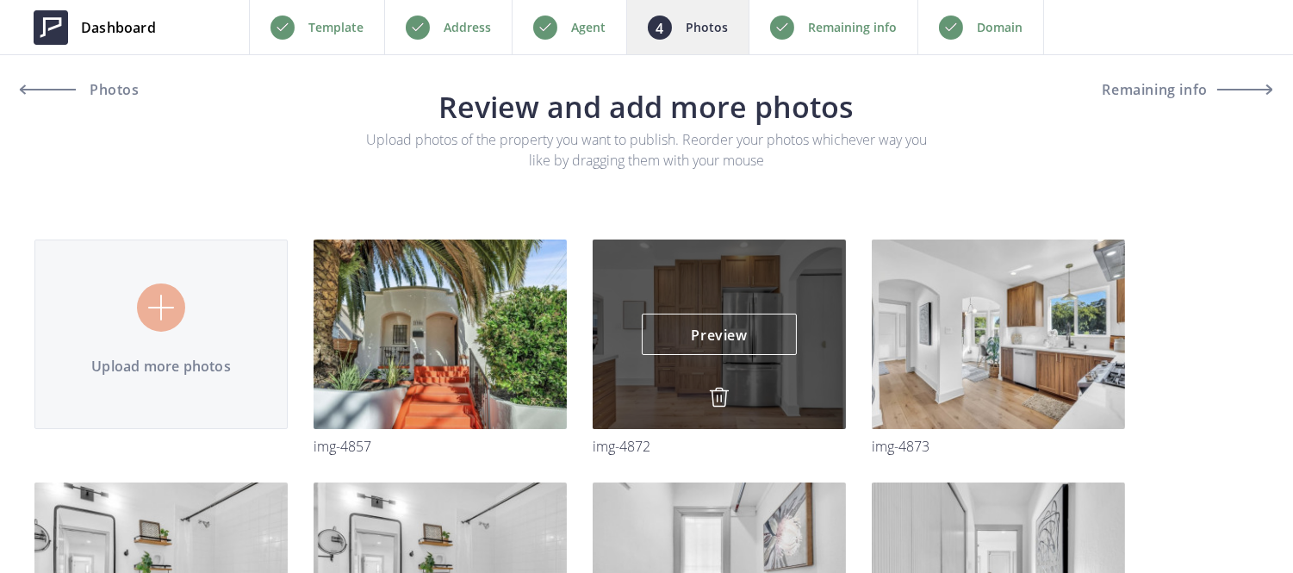
click at [719, 392] on img at bounding box center [719, 397] width 21 height 21
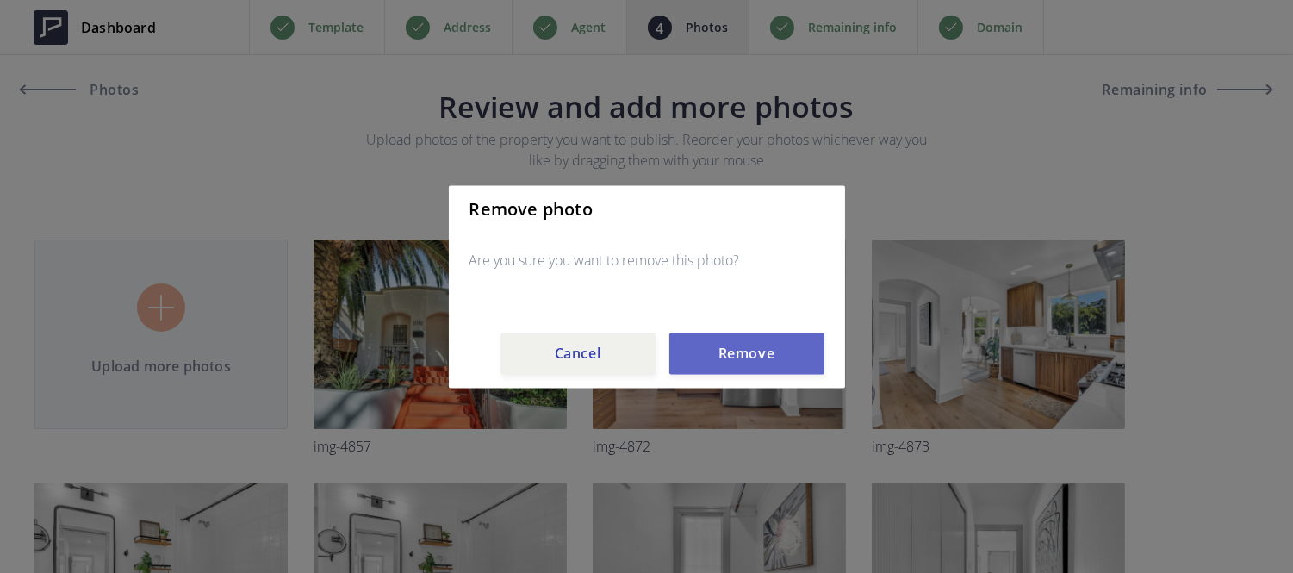
click at [721, 357] on button "Remove" at bounding box center [746, 353] width 155 height 41
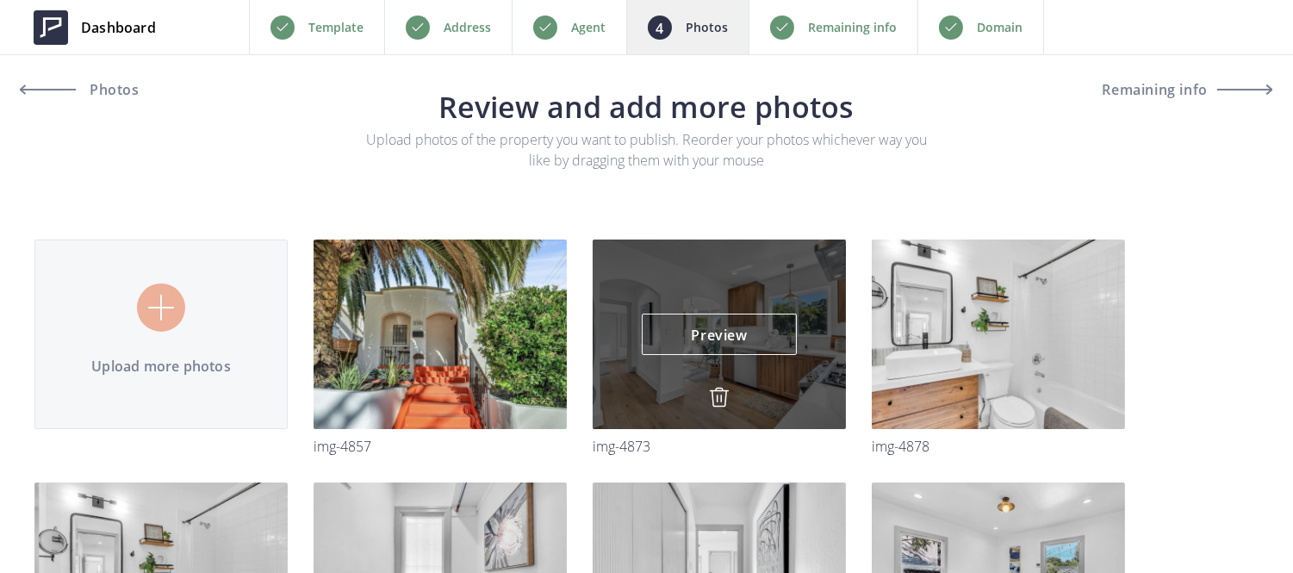
click at [719, 389] on img at bounding box center [719, 397] width 21 height 21
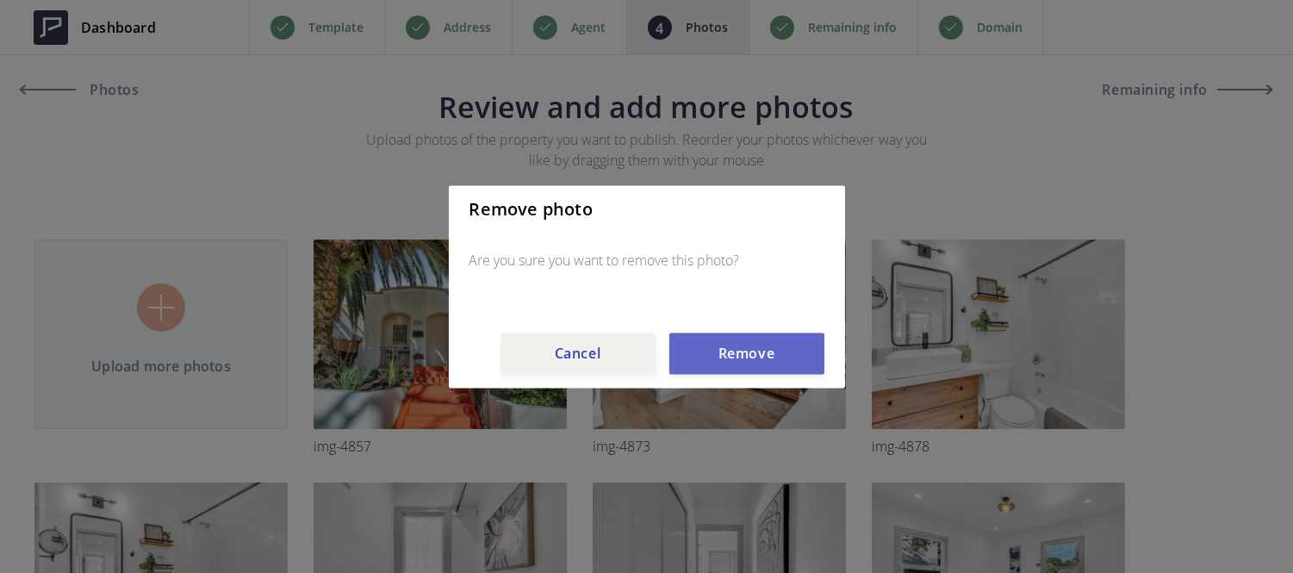
click at [715, 360] on button "Remove" at bounding box center [746, 353] width 155 height 41
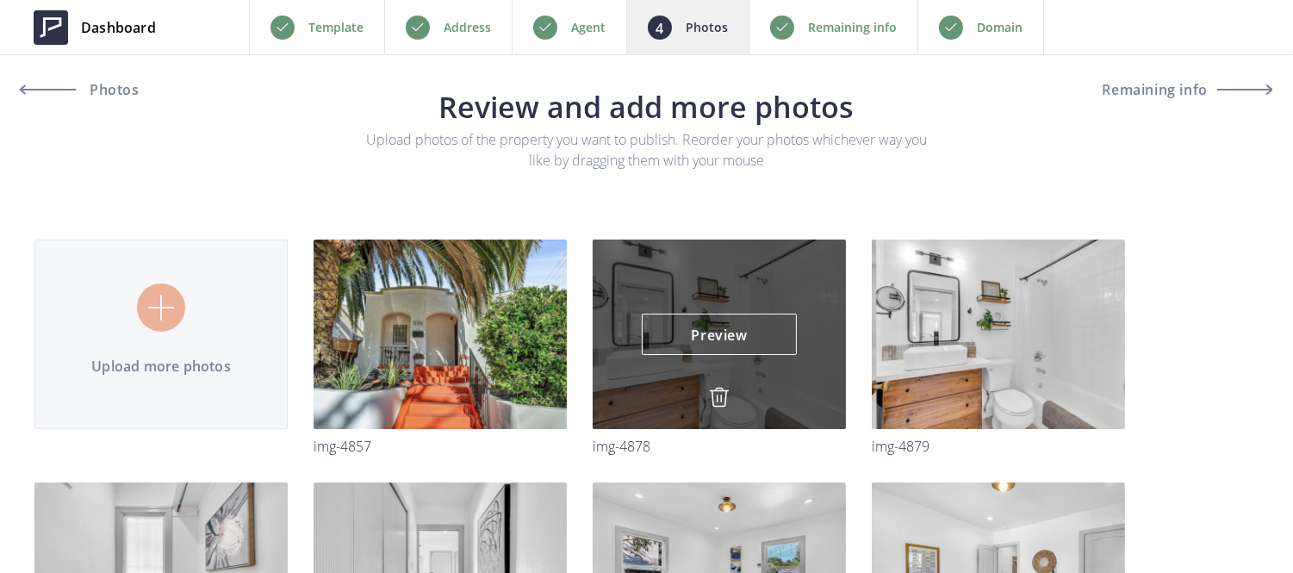
click at [719, 394] on img at bounding box center [719, 397] width 21 height 21
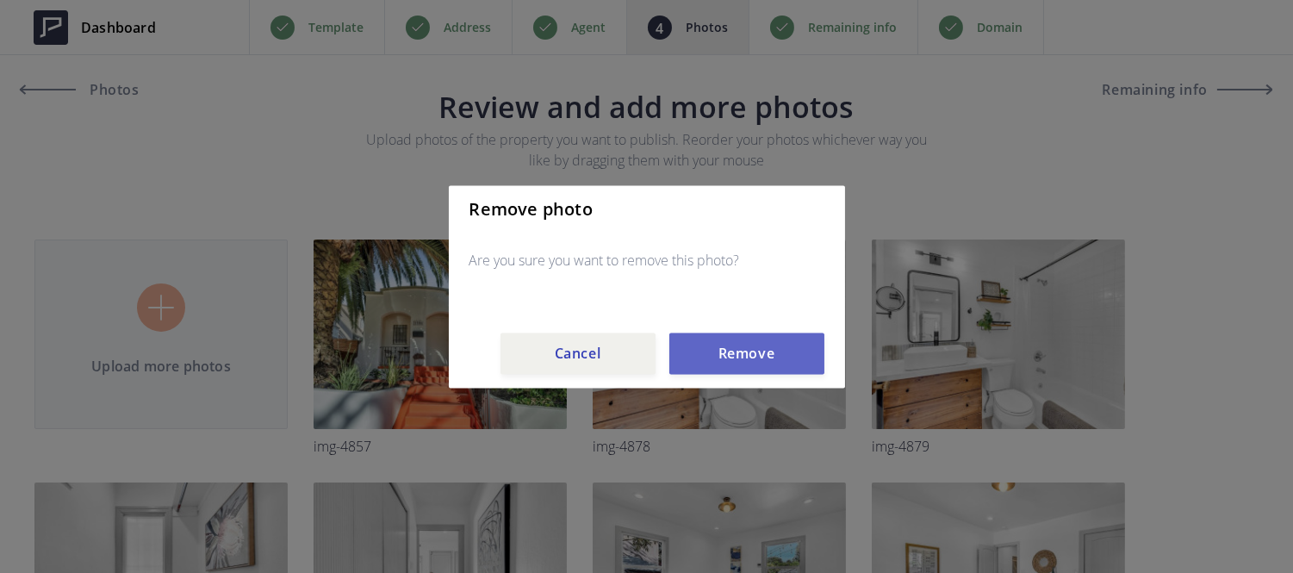
click at [743, 367] on button "Remove" at bounding box center [746, 353] width 155 height 41
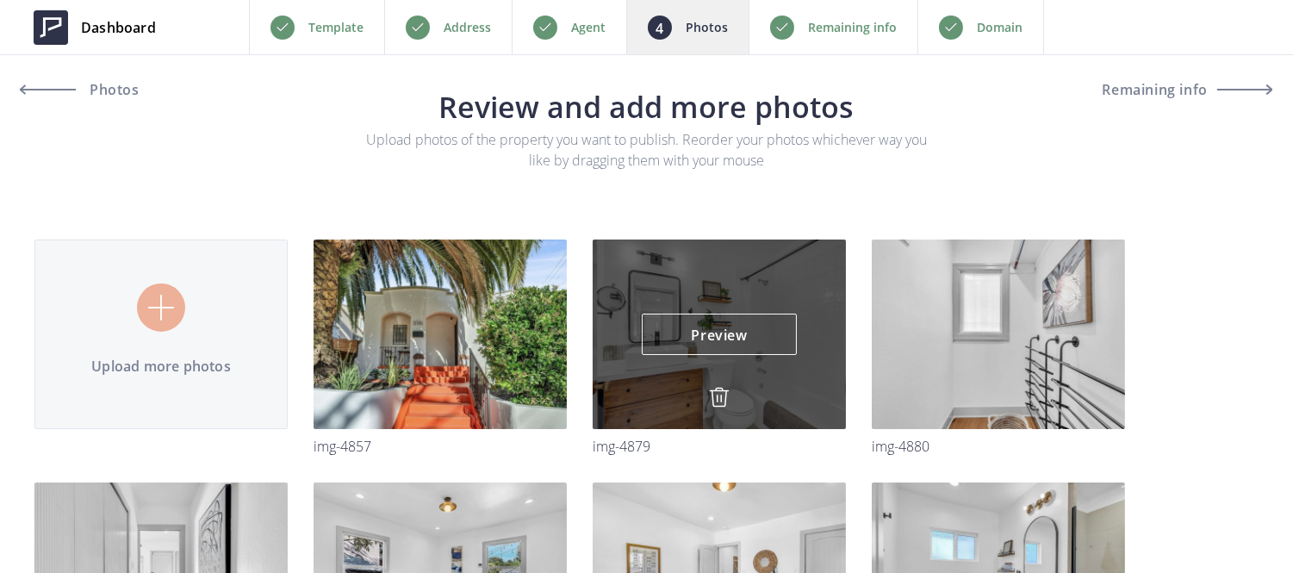
click at [721, 398] on img at bounding box center [719, 397] width 21 height 21
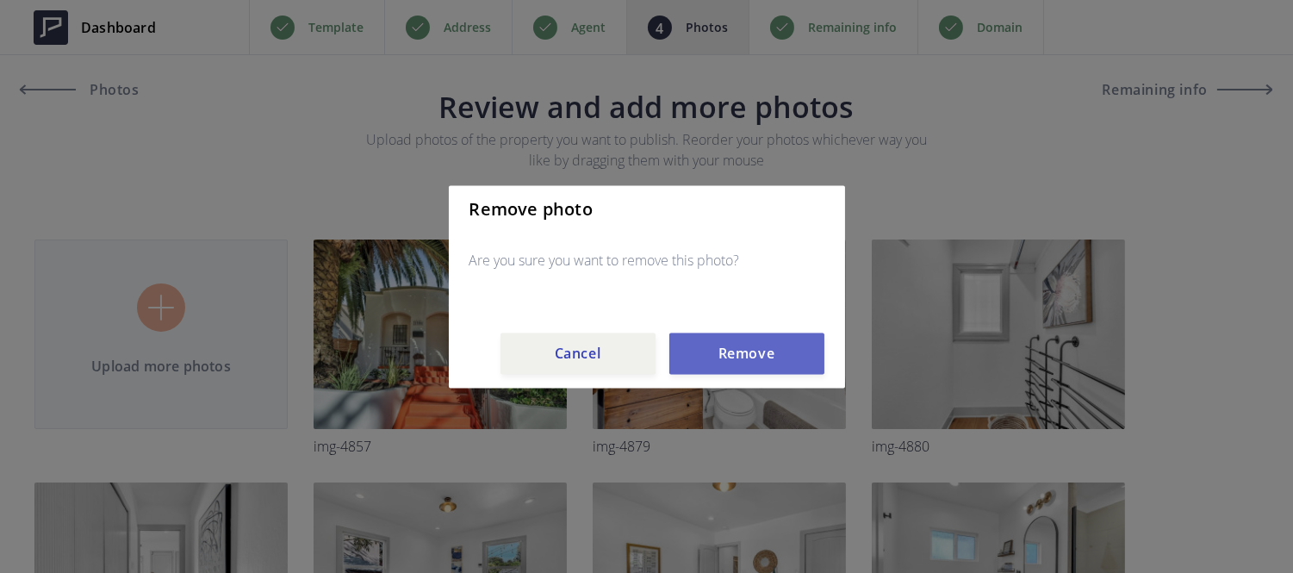
click at [733, 362] on button "Remove" at bounding box center [746, 353] width 155 height 41
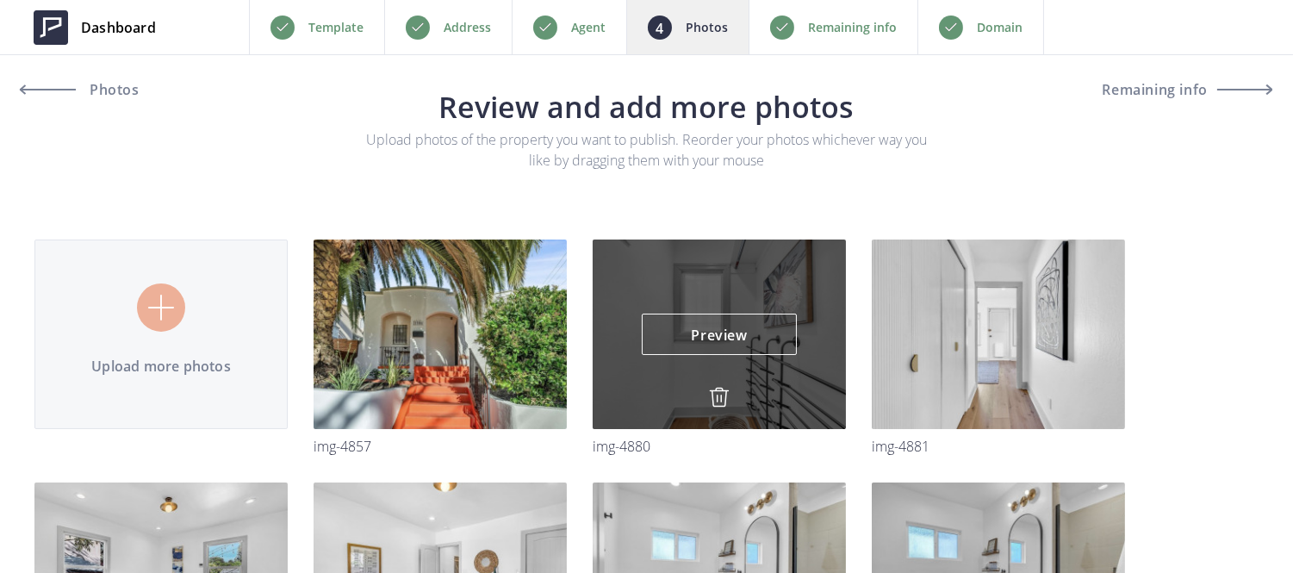
click at [724, 387] on img at bounding box center [719, 397] width 21 height 21
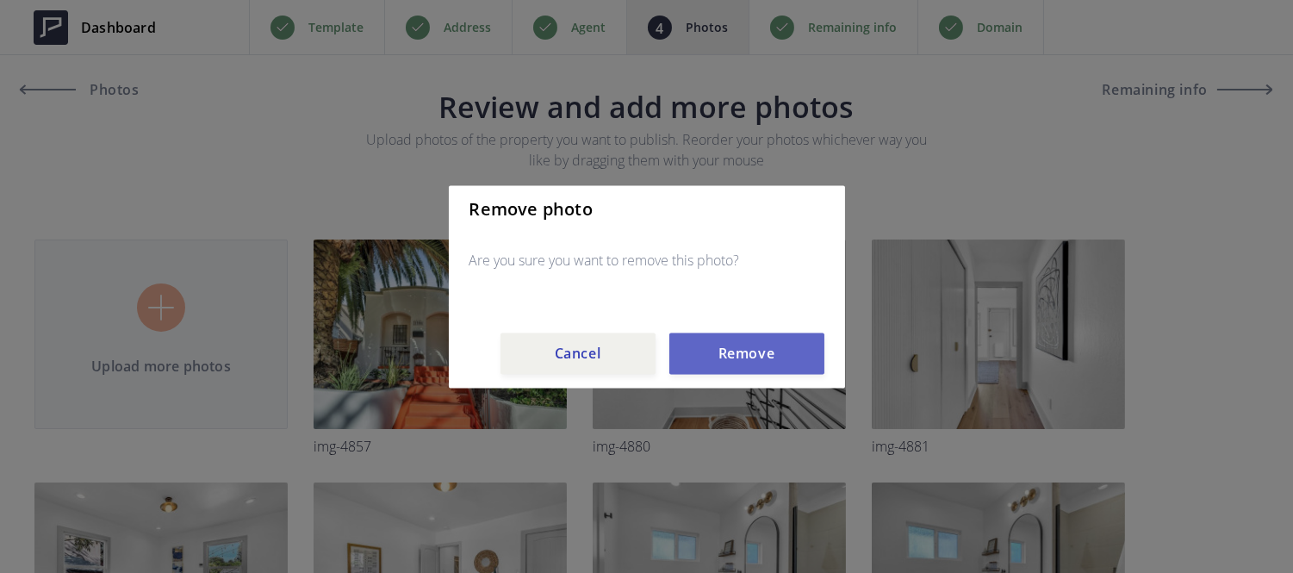
click at [725, 355] on button "Remove" at bounding box center [746, 353] width 155 height 41
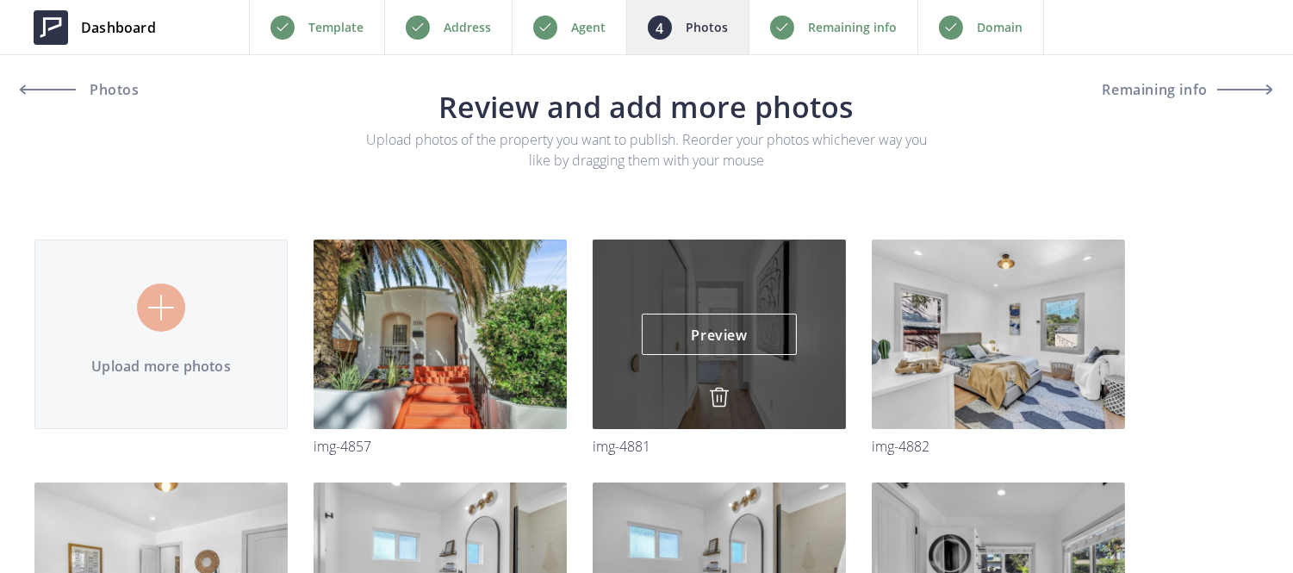
click at [722, 391] on img at bounding box center [719, 397] width 21 height 21
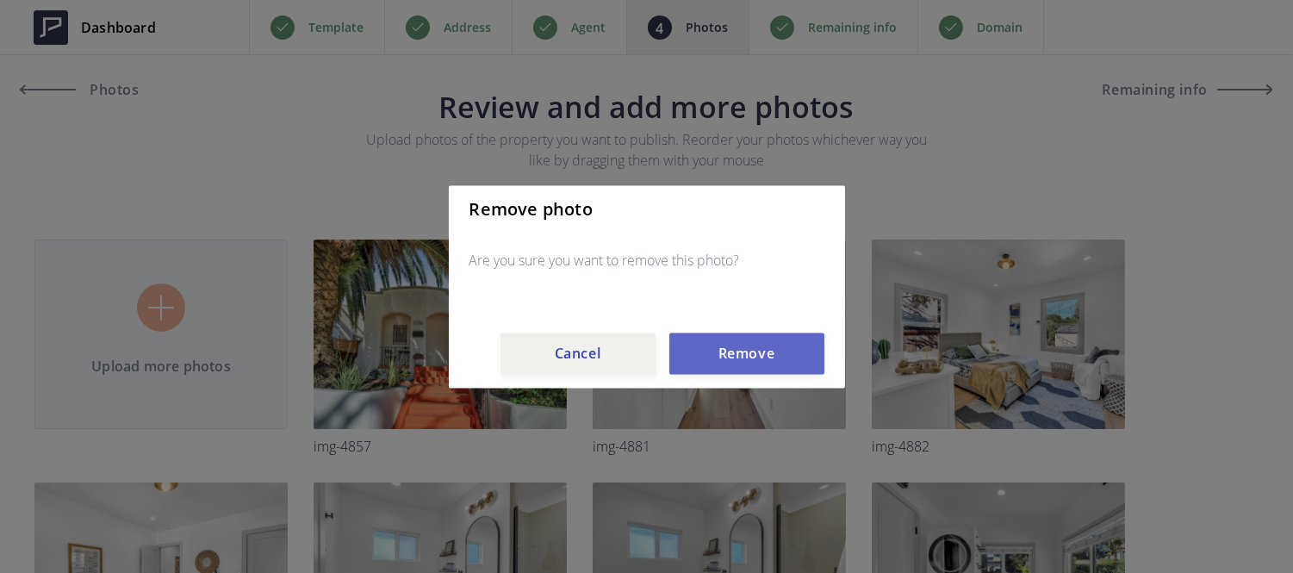
click at [733, 363] on button "Remove" at bounding box center [746, 353] width 155 height 41
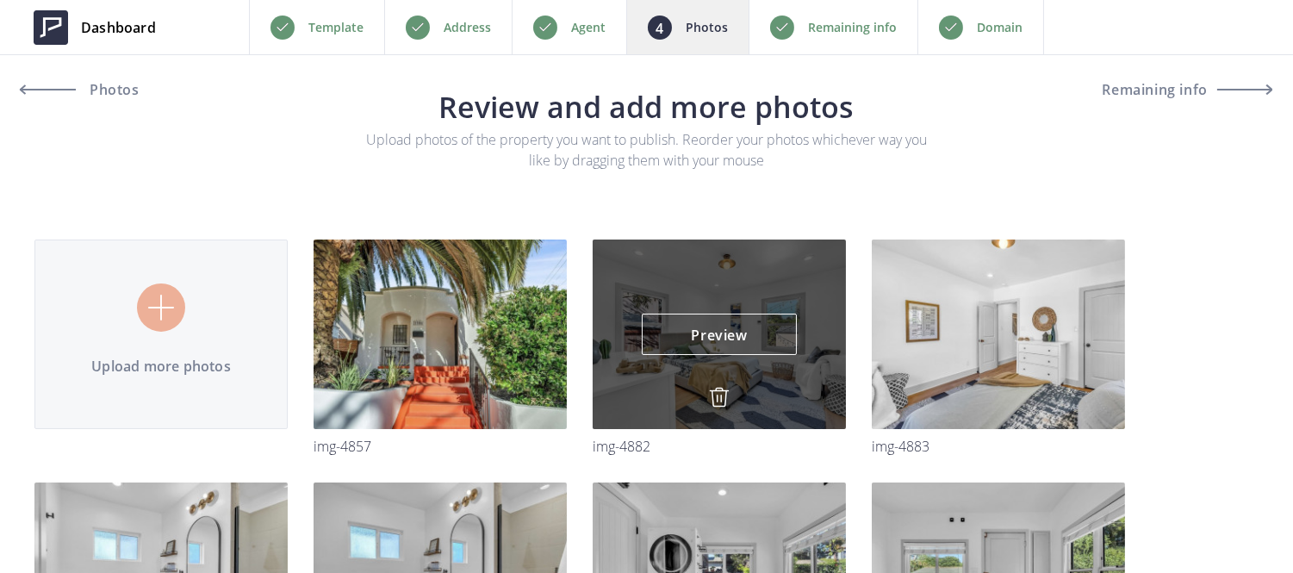
click at [718, 402] on img at bounding box center [719, 397] width 21 height 21
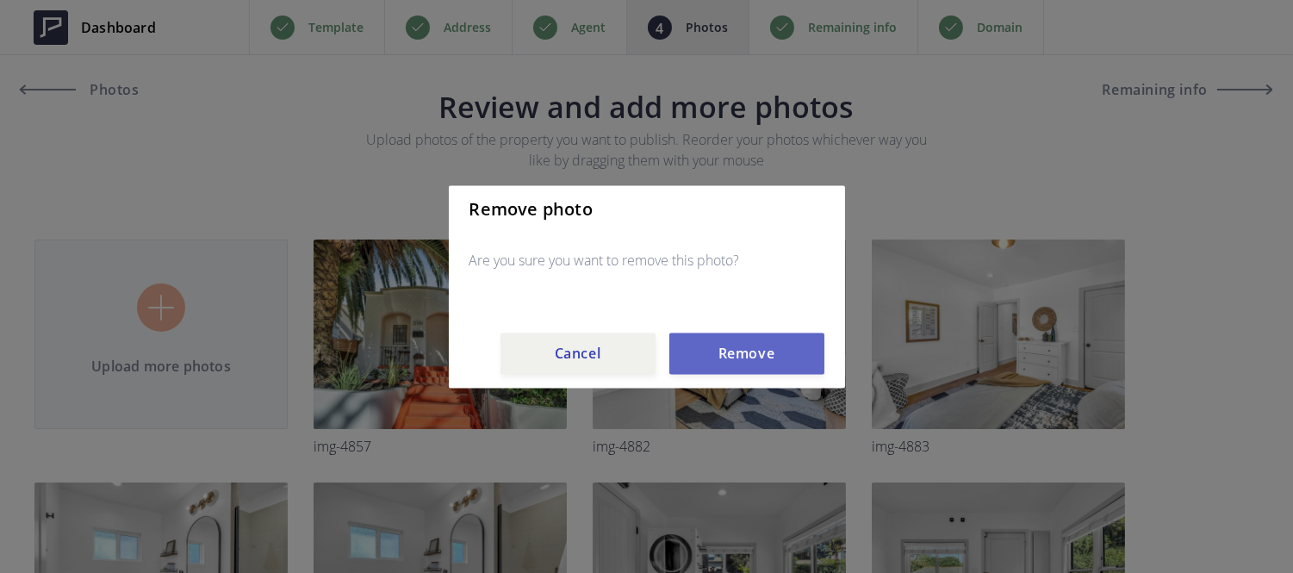
click at [735, 349] on button "Remove" at bounding box center [746, 353] width 155 height 41
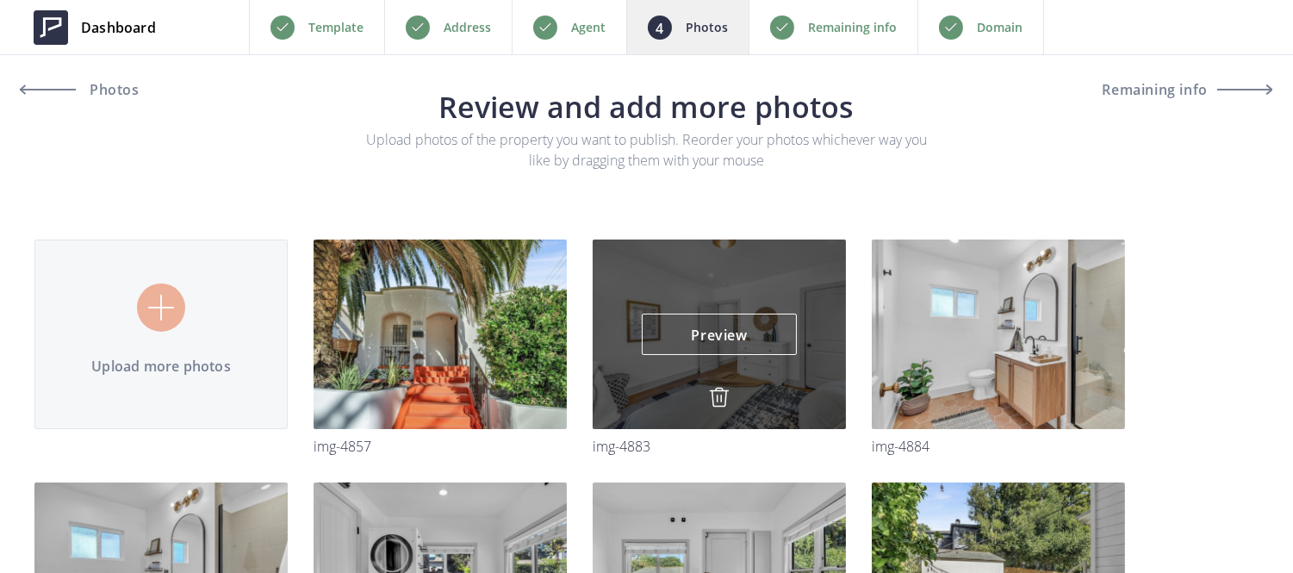
click at [712, 394] on img at bounding box center [719, 397] width 21 height 21
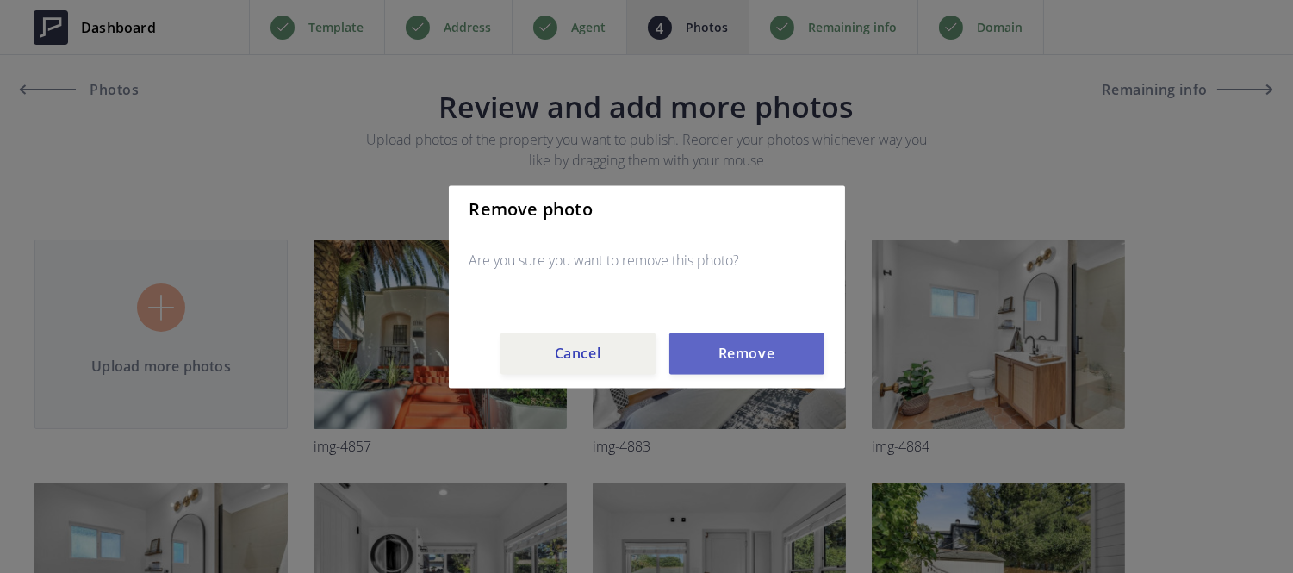
click at [719, 366] on button "Remove" at bounding box center [746, 353] width 155 height 41
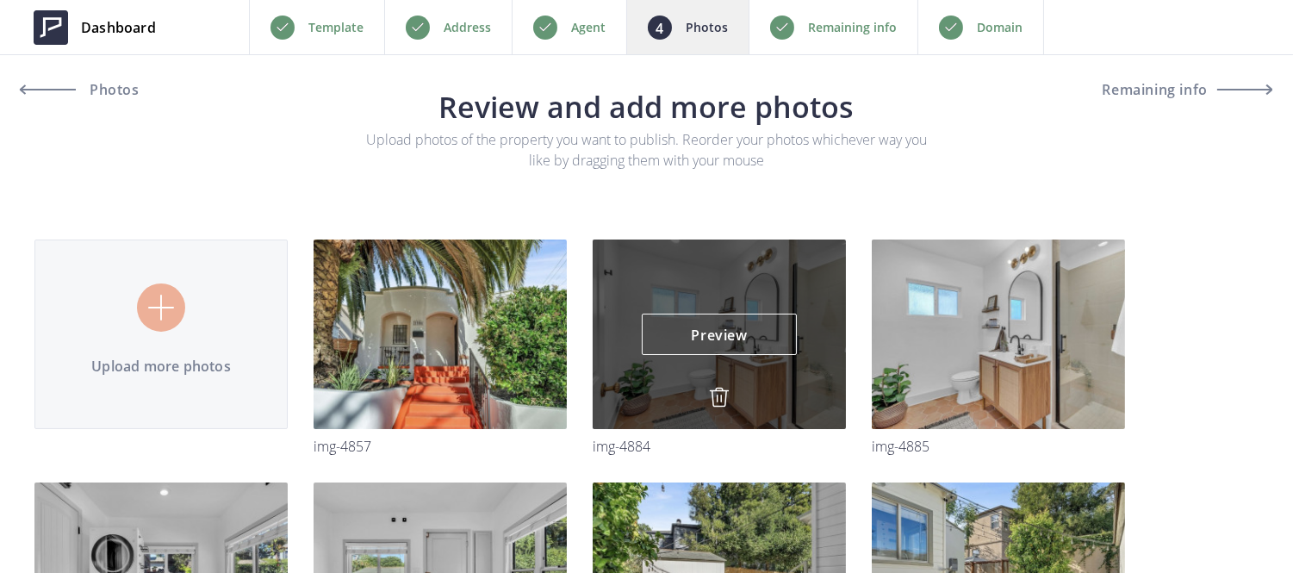
click at [715, 401] on img at bounding box center [719, 397] width 21 height 21
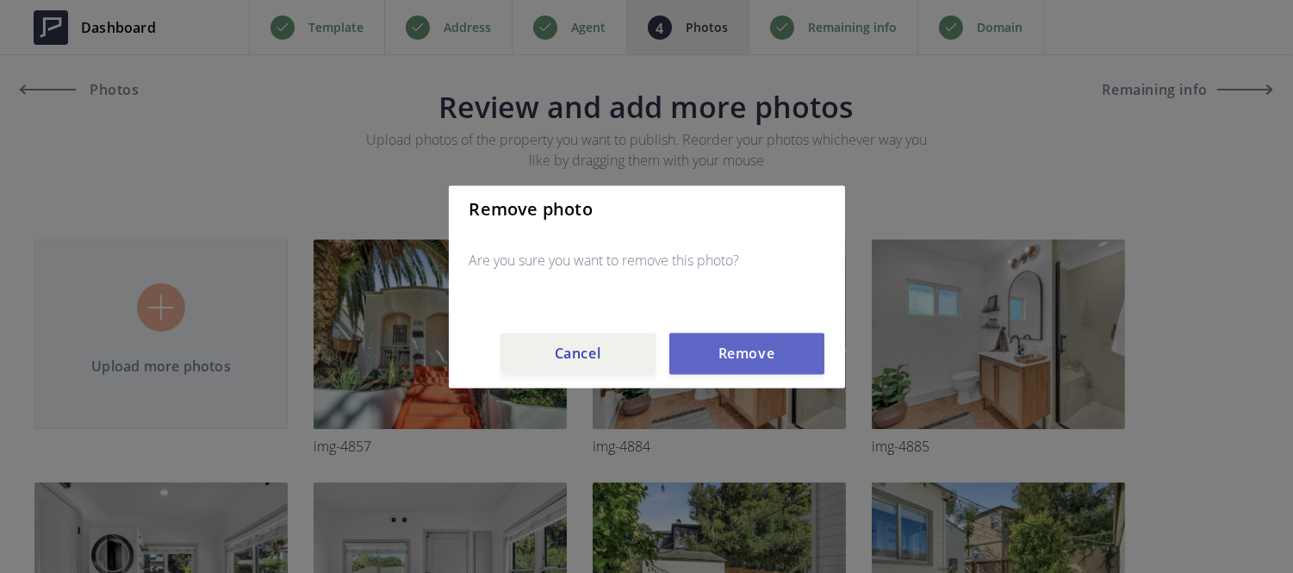
click at [721, 358] on button "Remove" at bounding box center [746, 353] width 155 height 41
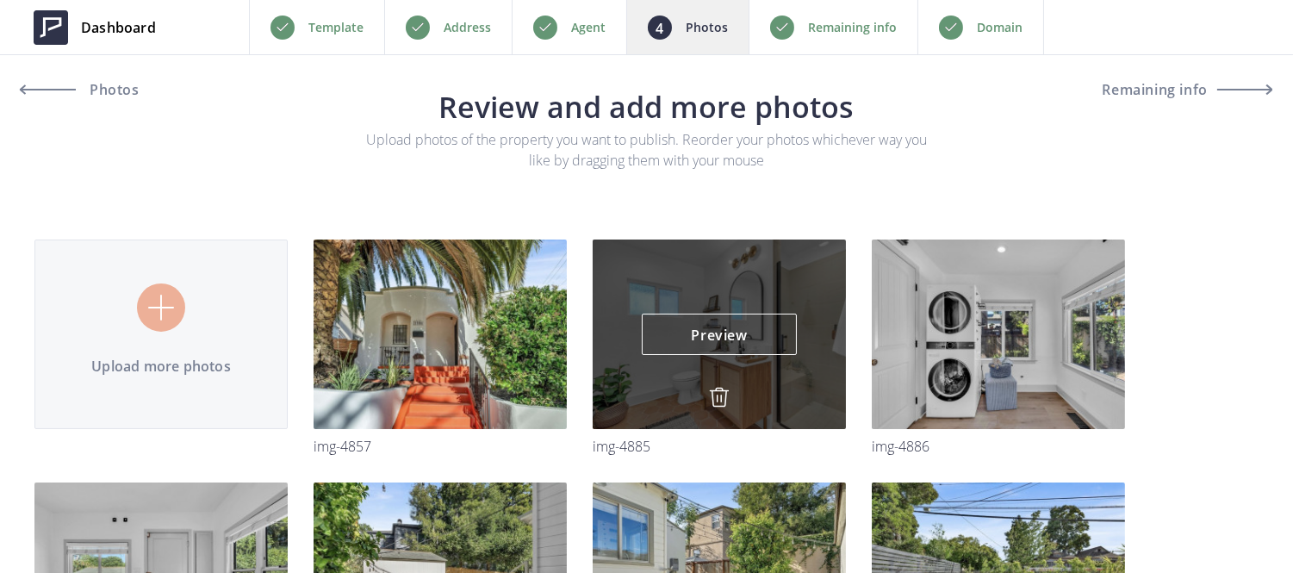
click at [718, 395] on img at bounding box center [719, 397] width 21 height 21
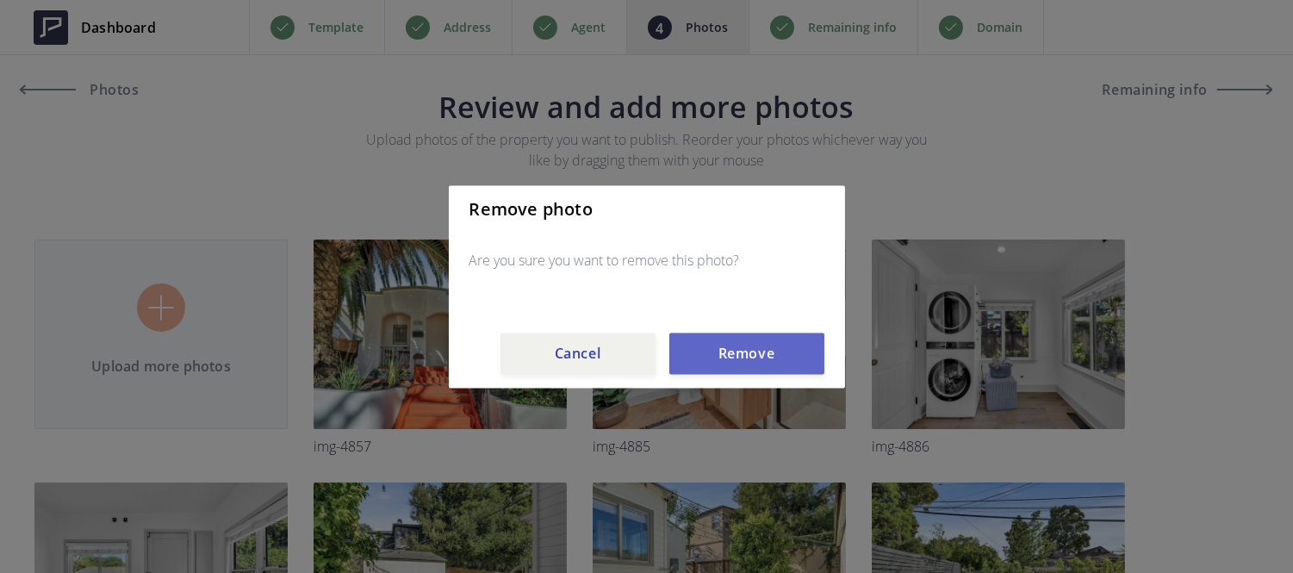
click at [722, 355] on button "Remove" at bounding box center [746, 353] width 155 height 41
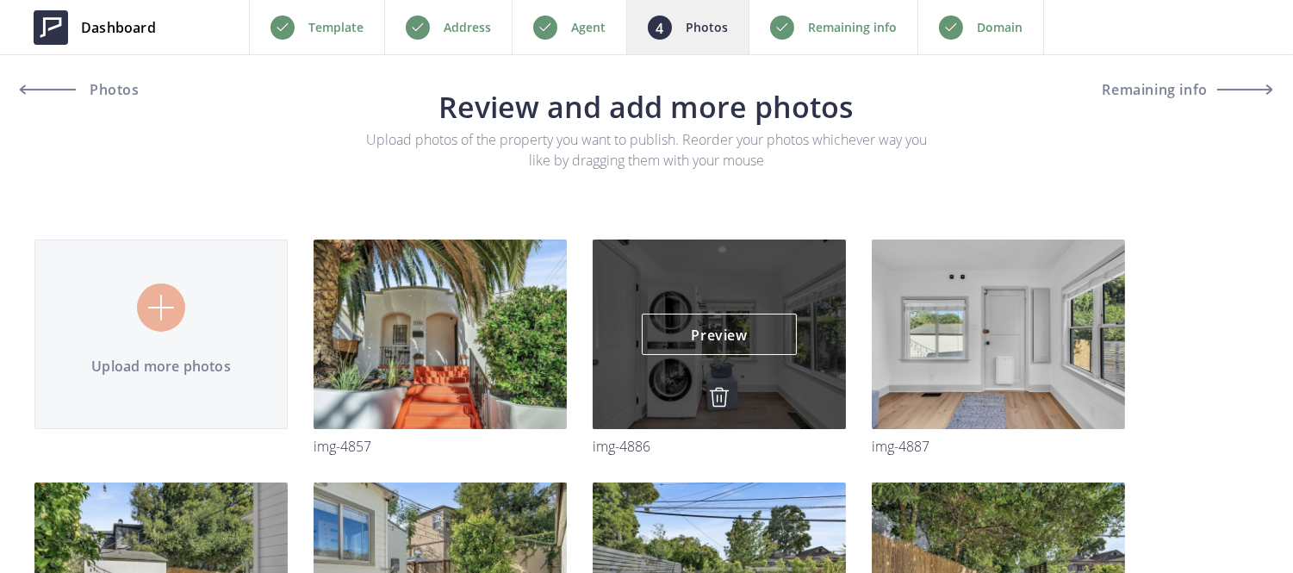
click at [719, 397] on img at bounding box center [719, 397] width 21 height 21
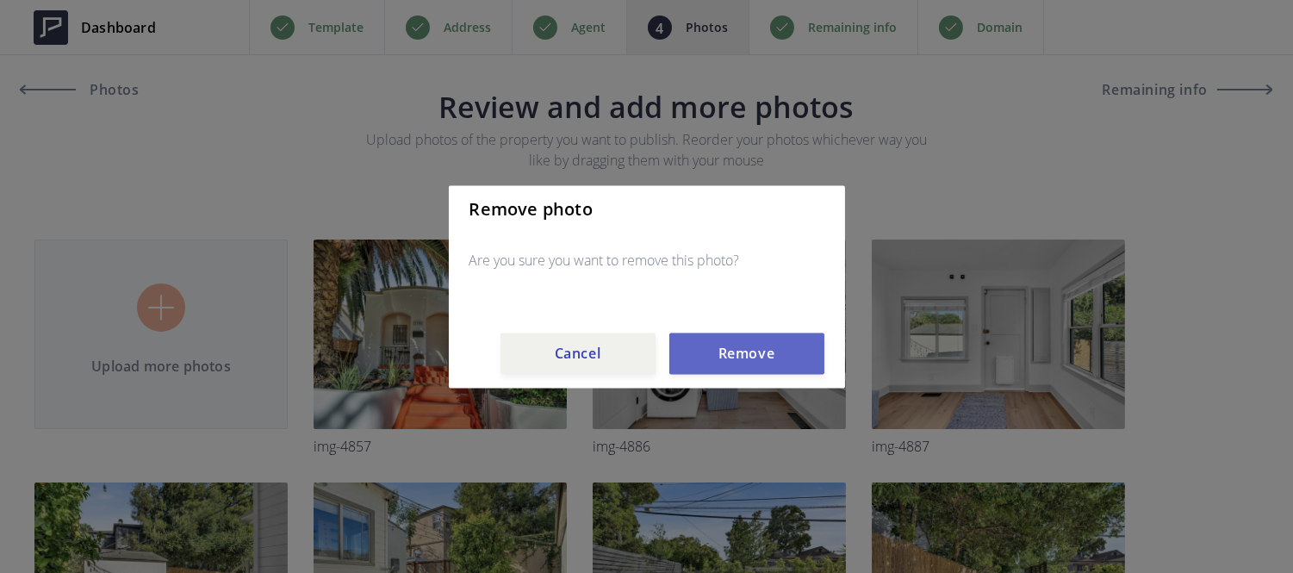
click at [727, 358] on button "Remove" at bounding box center [746, 353] width 155 height 41
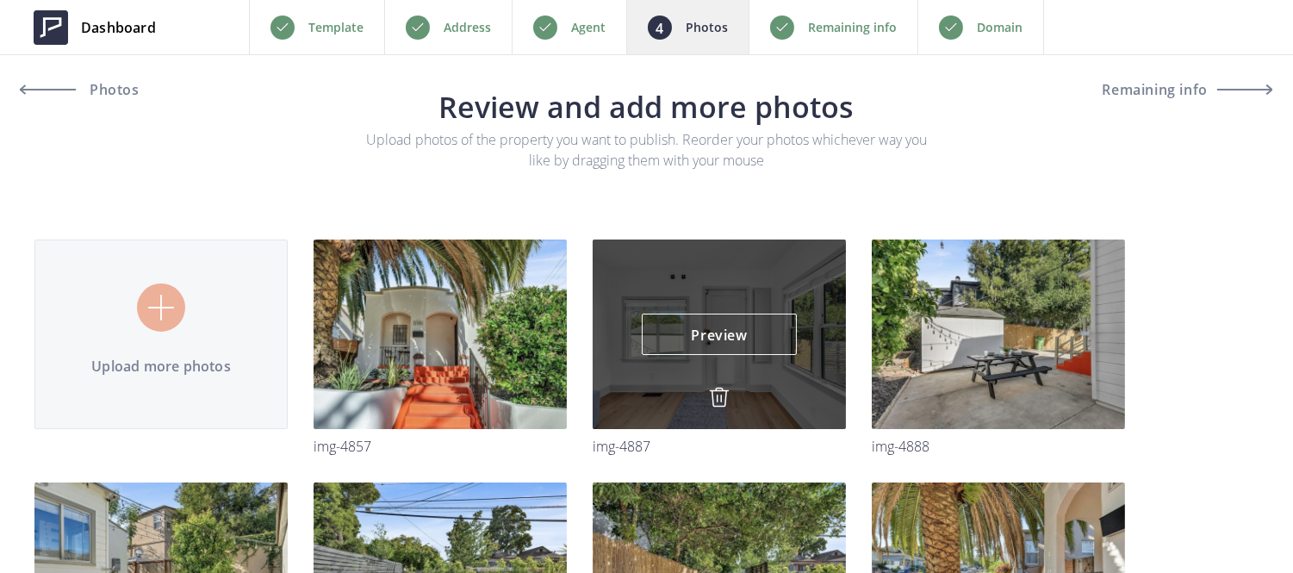
click at [717, 400] on img at bounding box center [719, 397] width 21 height 21
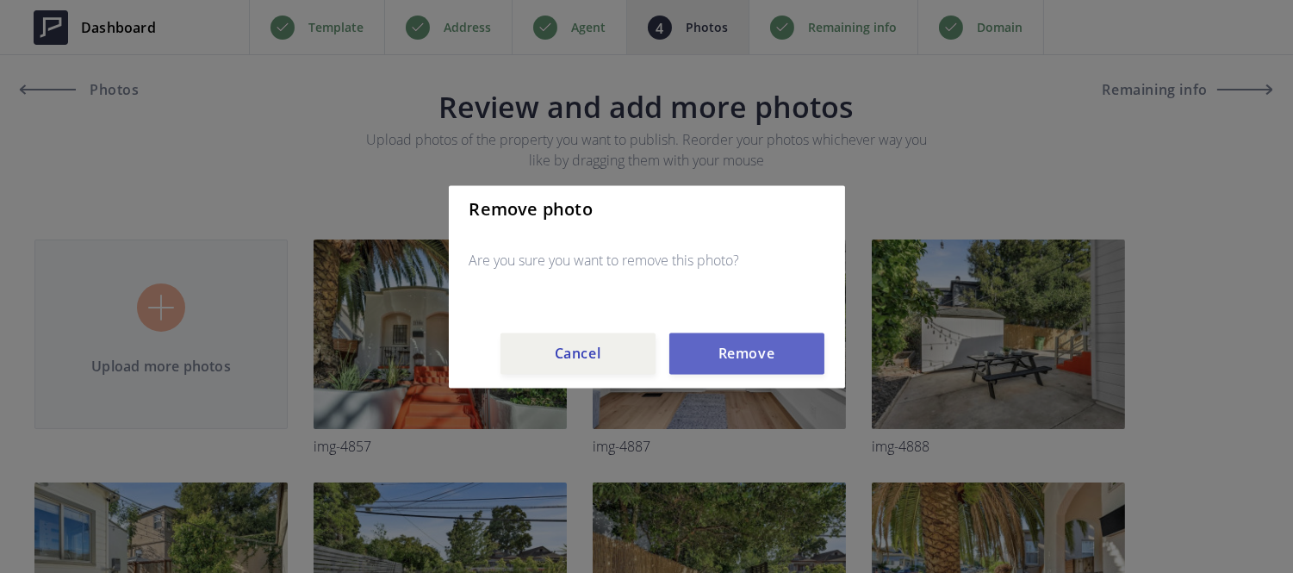
click at [725, 358] on button "Remove" at bounding box center [746, 353] width 155 height 41
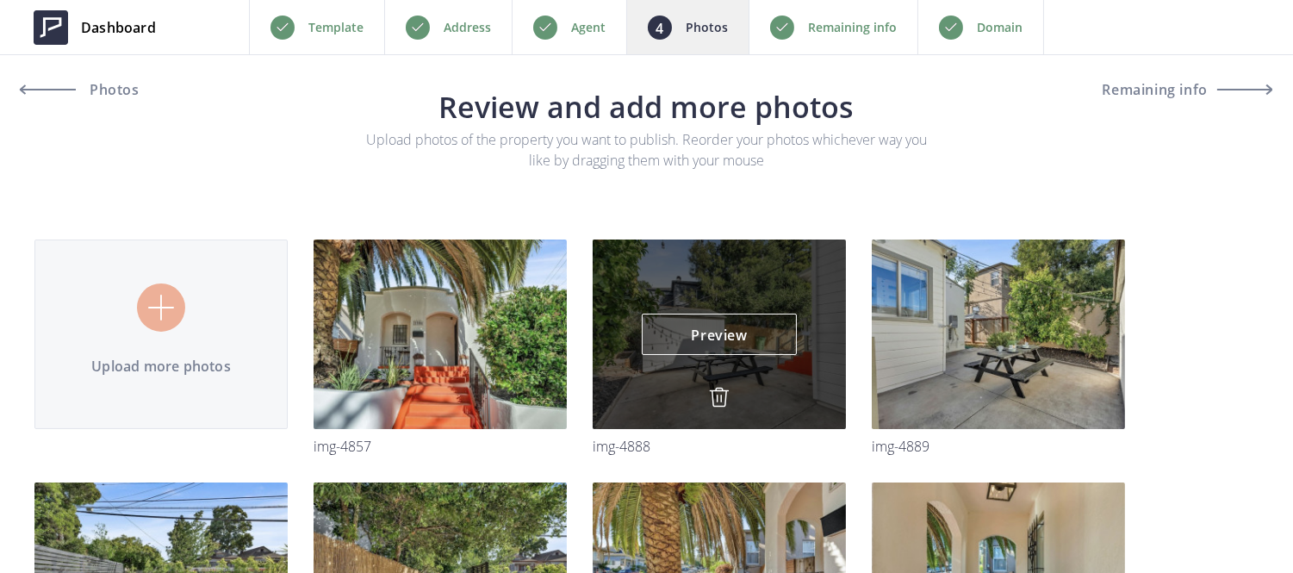
click at [719, 394] on img at bounding box center [719, 397] width 21 height 21
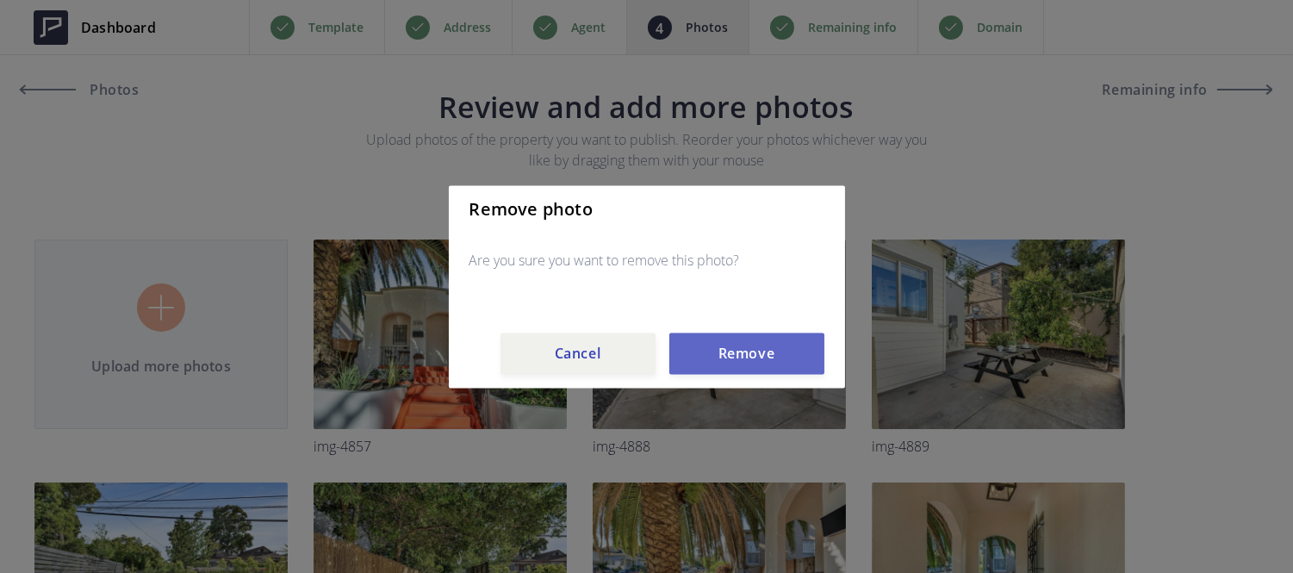
click at [727, 358] on button "Remove" at bounding box center [746, 353] width 155 height 41
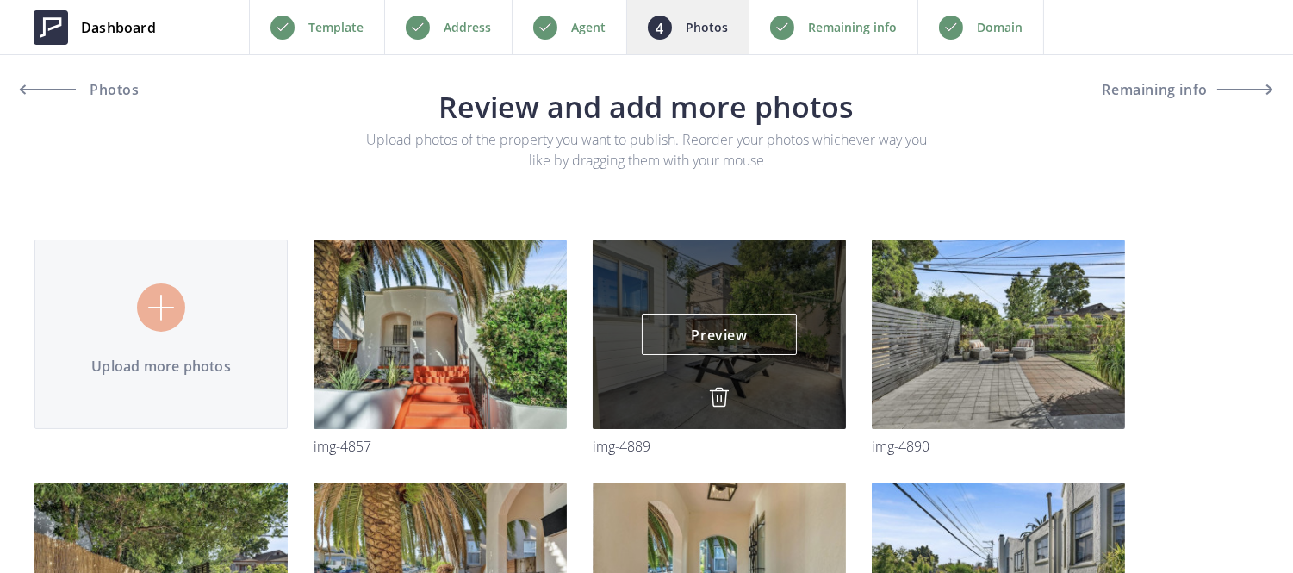
click at [716, 391] on img at bounding box center [719, 397] width 21 height 21
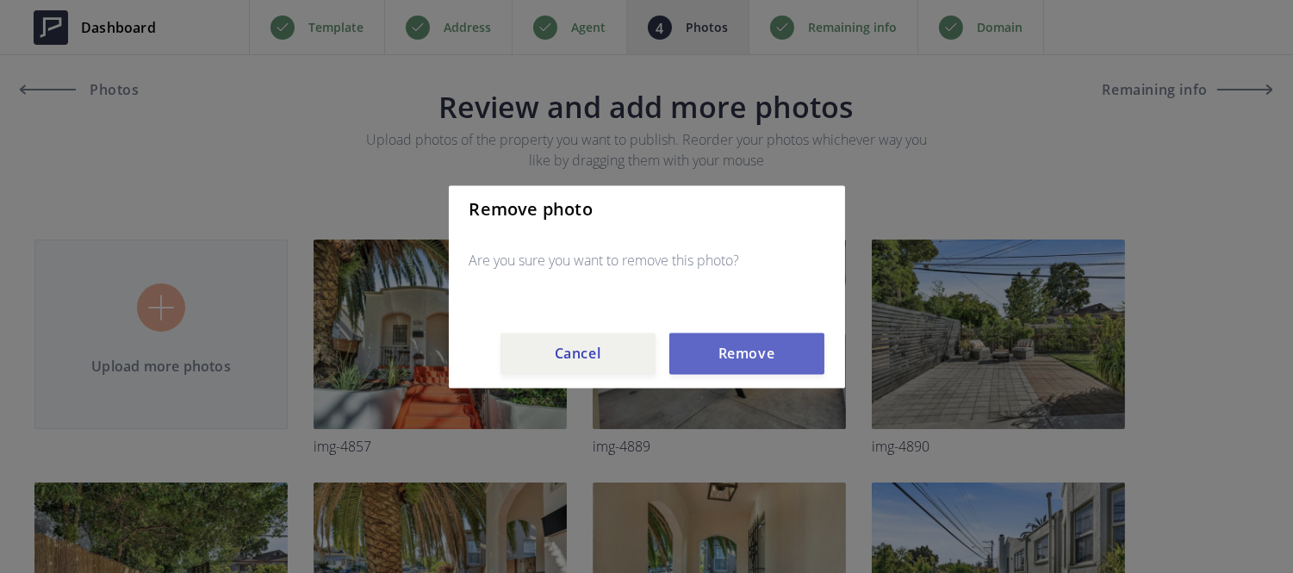
click at [746, 337] on button "Remove" at bounding box center [746, 353] width 155 height 41
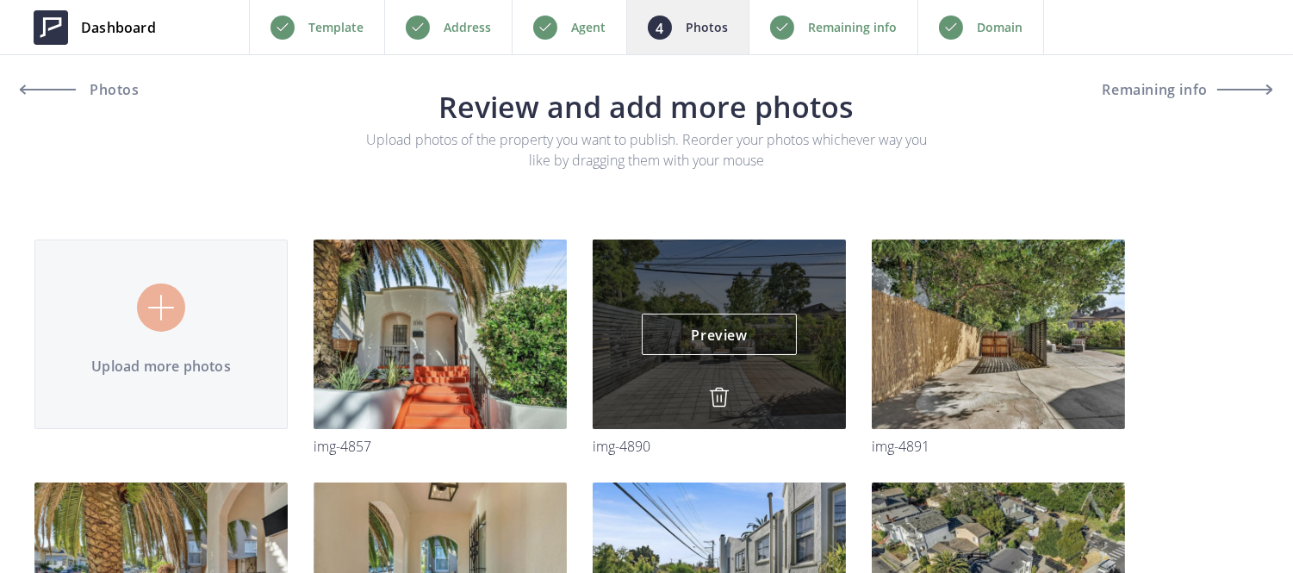
click at [720, 399] on img at bounding box center [719, 397] width 21 height 21
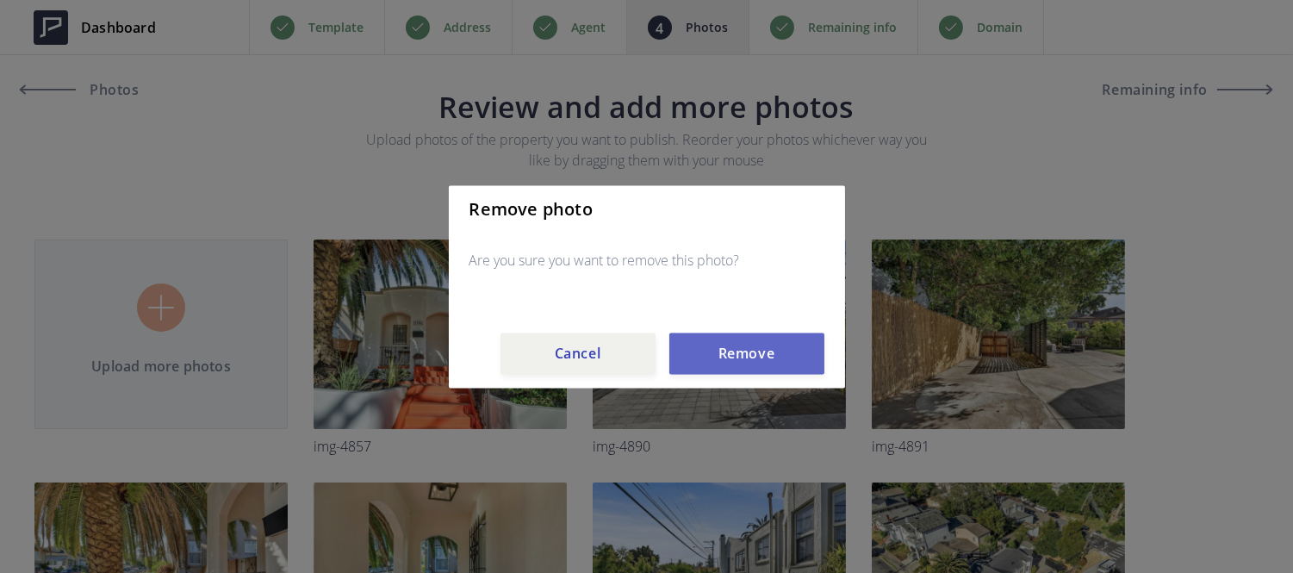
click at [741, 351] on button "Remove" at bounding box center [746, 353] width 155 height 41
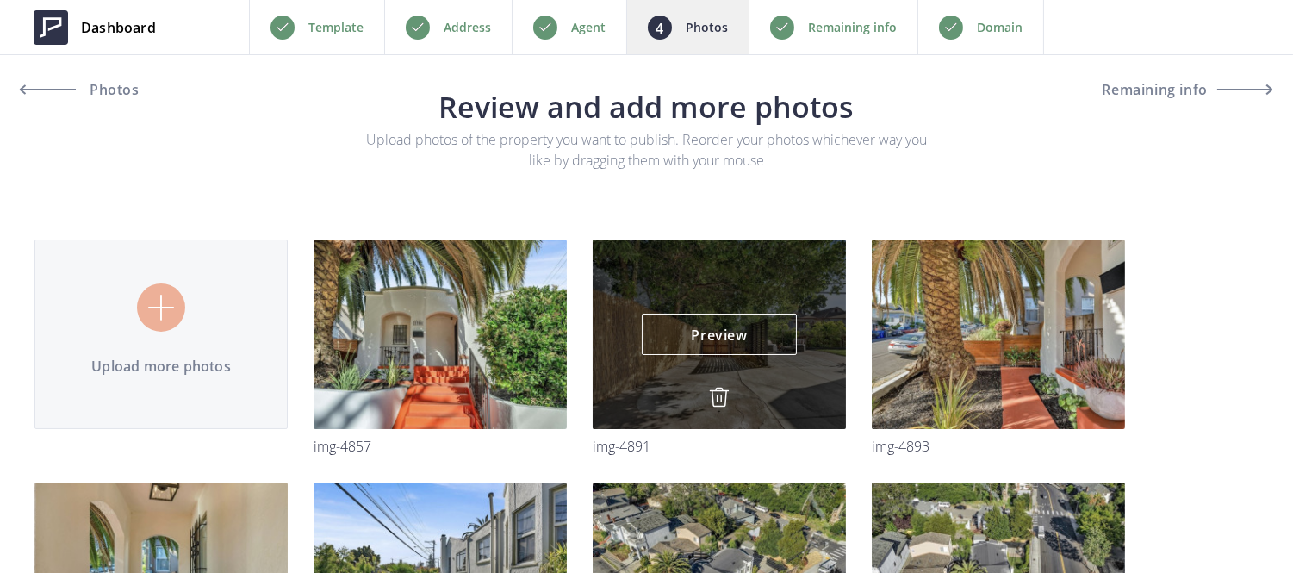
click at [718, 398] on img at bounding box center [719, 397] width 21 height 21
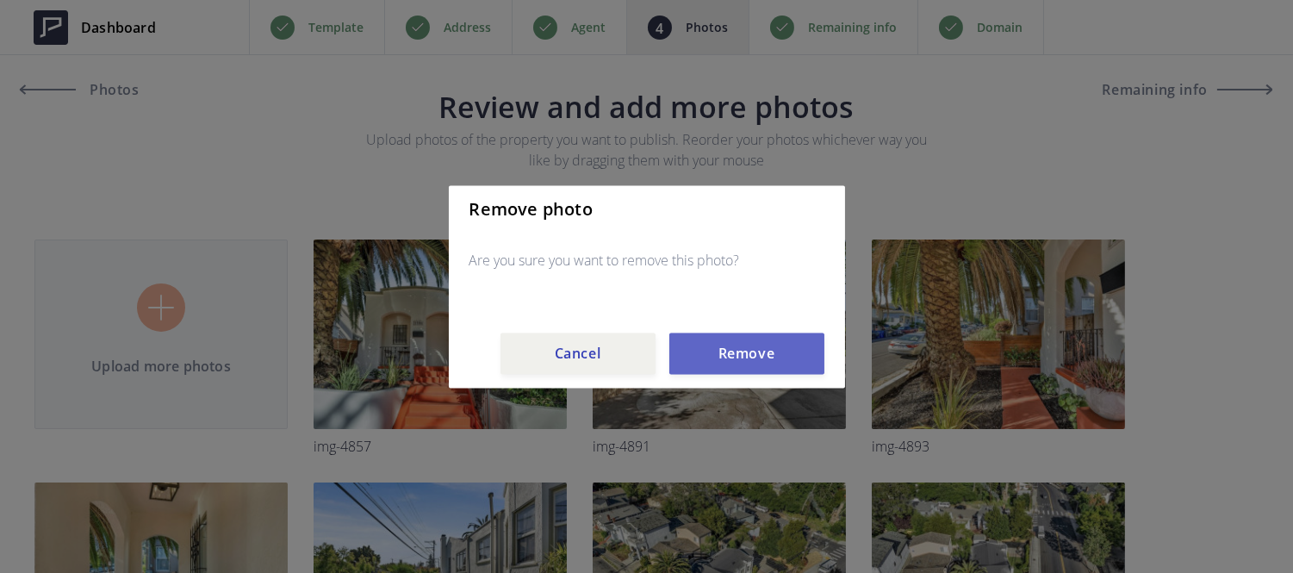
click at [745, 337] on button "Remove" at bounding box center [746, 353] width 155 height 41
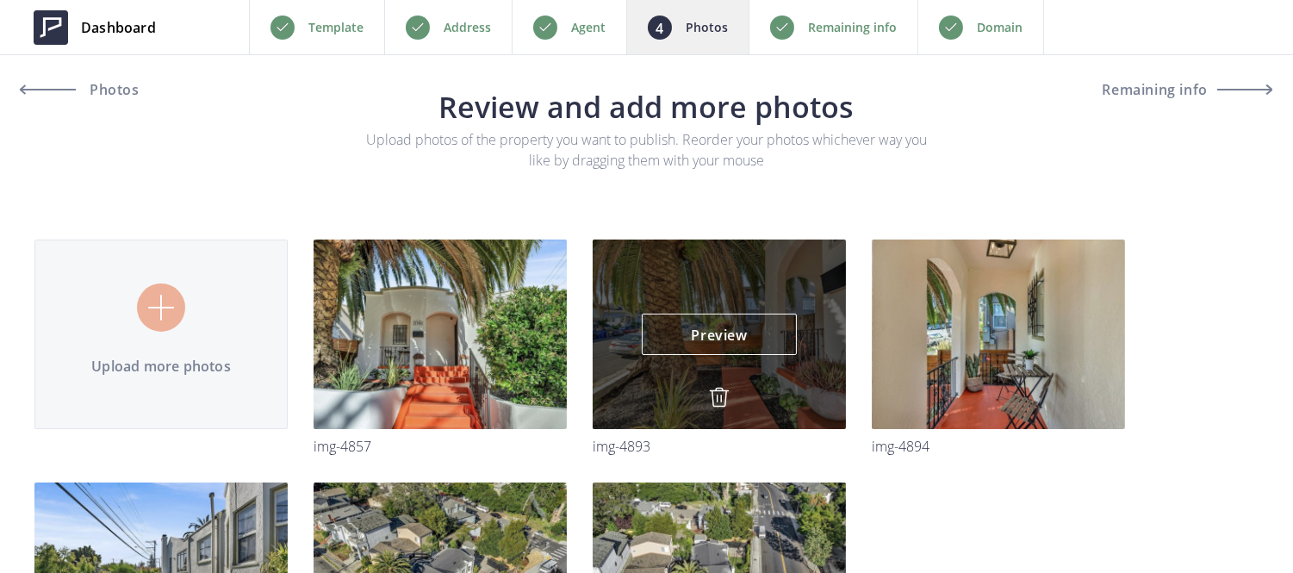
click at [716, 391] on img at bounding box center [719, 397] width 21 height 21
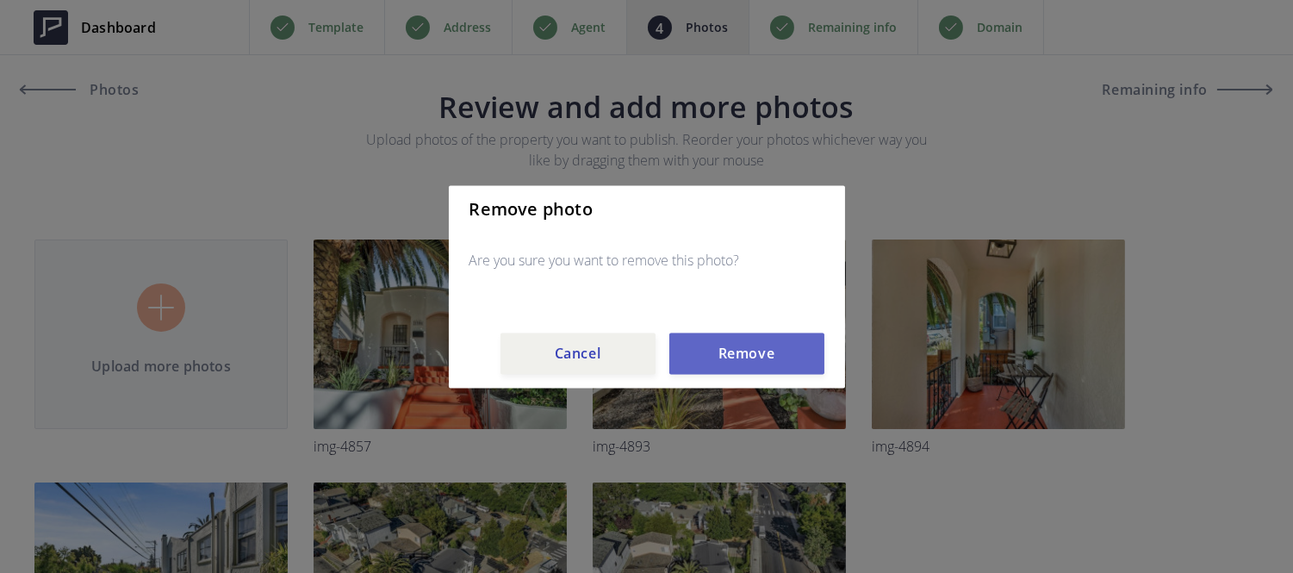
click at [725, 365] on button "Remove" at bounding box center [746, 353] width 155 height 41
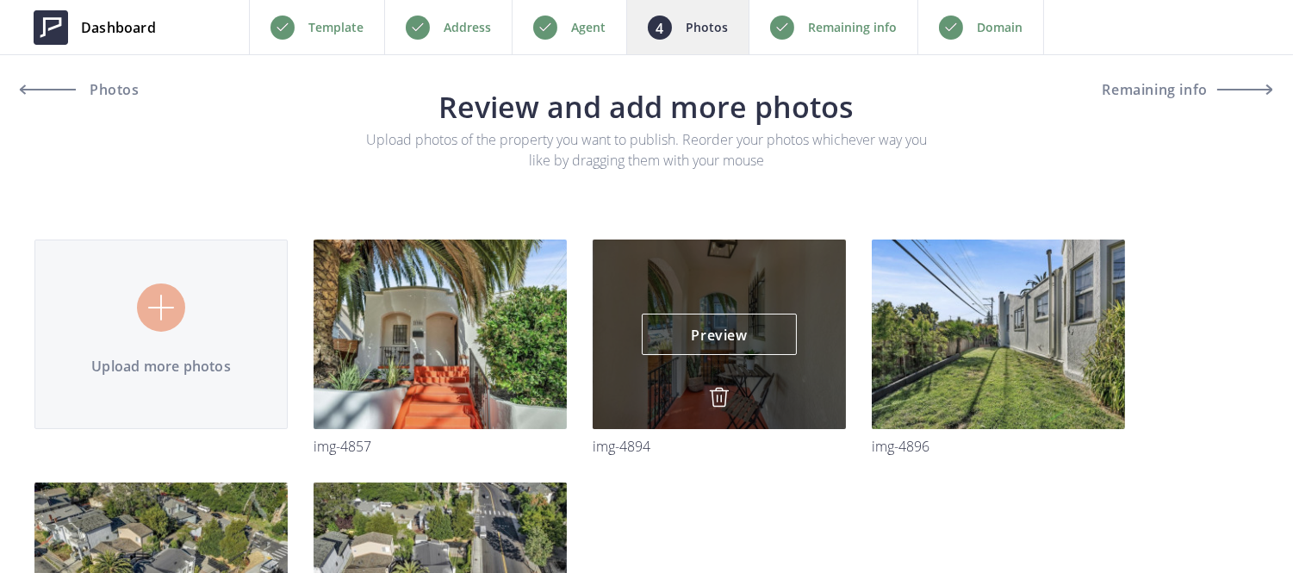
click at [707, 402] on div "Preview Preview" at bounding box center [719, 335] width 253 height 190
click at [716, 399] on img at bounding box center [719, 397] width 21 height 21
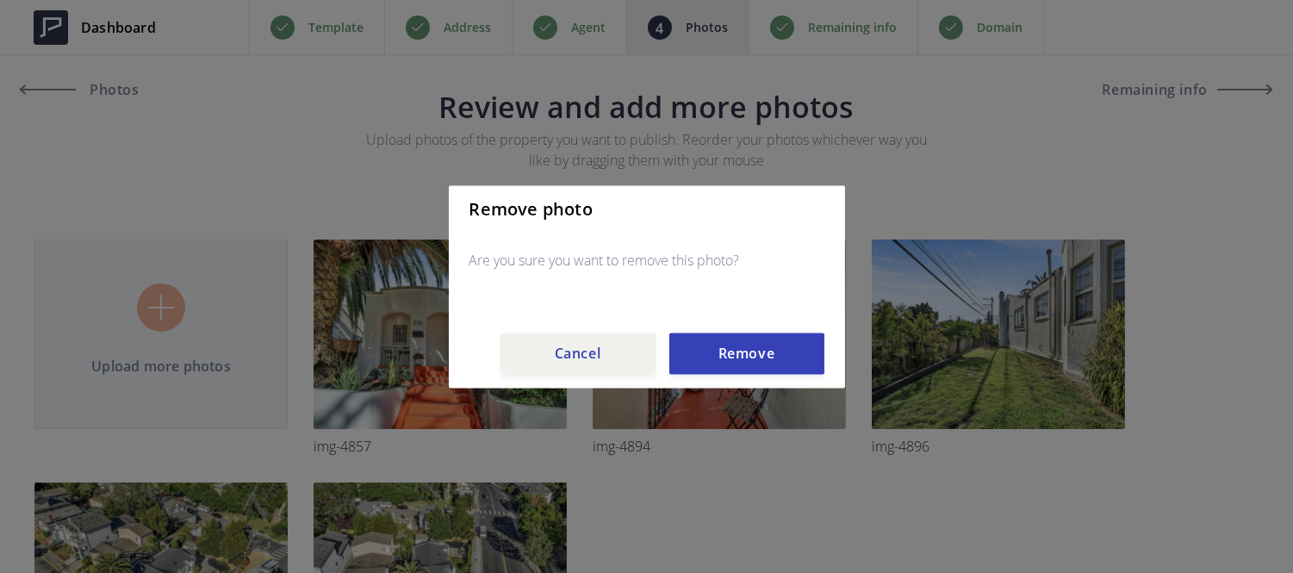
click at [717, 382] on div "Remove photo Are you sure you want to remove this photo? Cancel Remove" at bounding box center [647, 286] width 396 height 202
click at [719, 369] on button "Remove" at bounding box center [746, 353] width 155 height 41
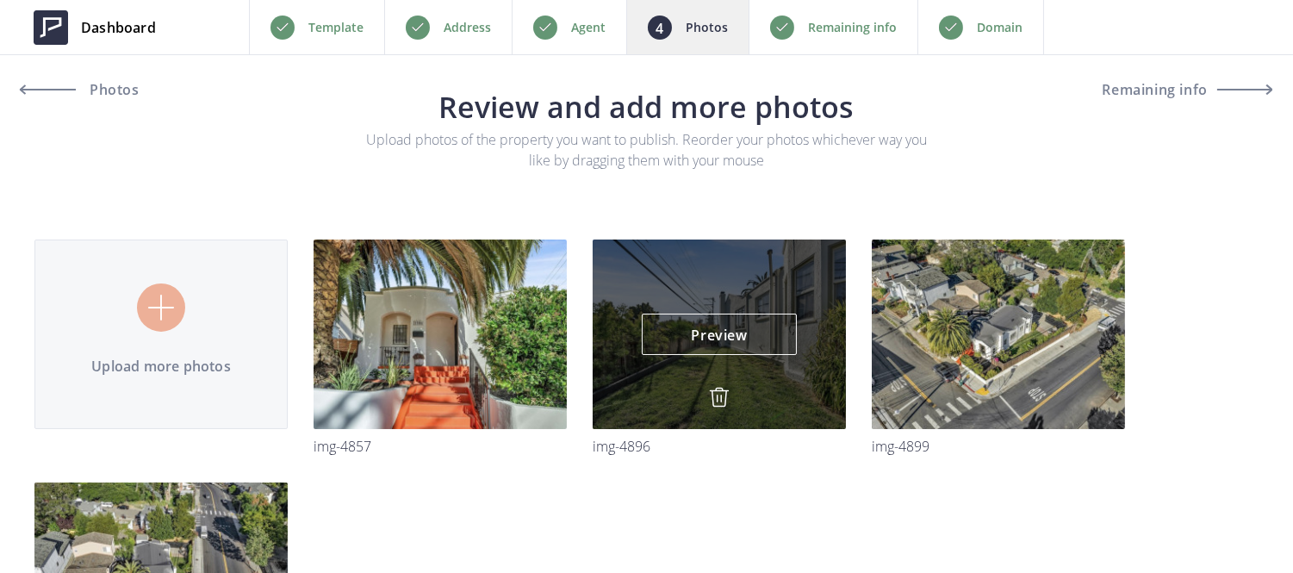
click at [713, 390] on img at bounding box center [719, 397] width 21 height 21
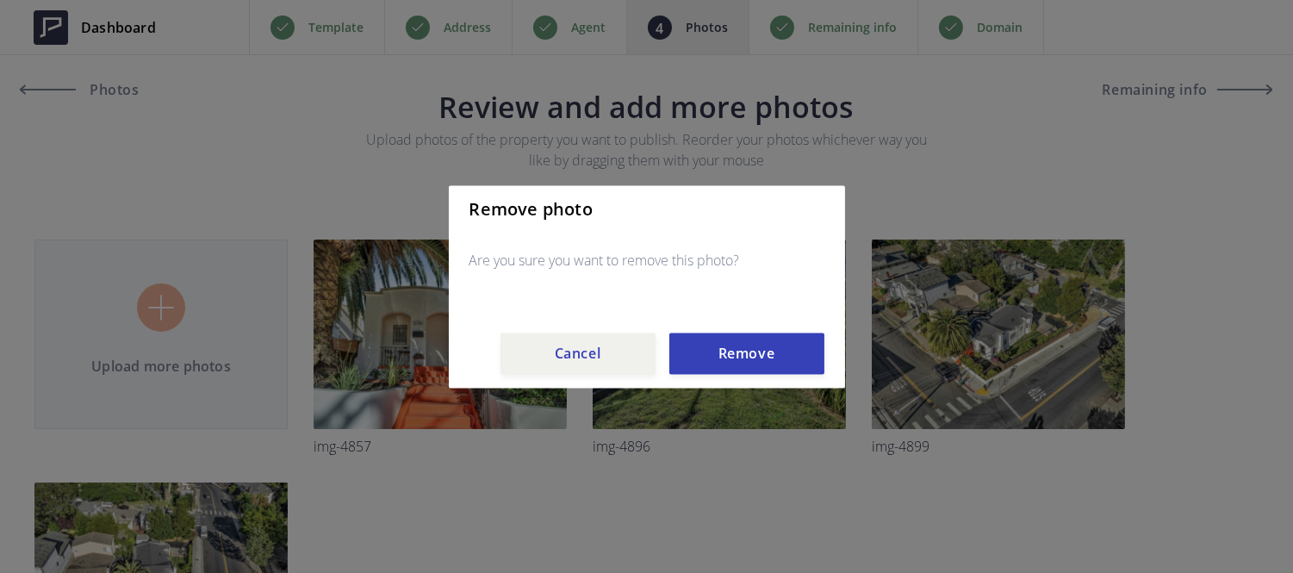
click at [717, 375] on div "Remove photo Are you sure you want to remove this photo? Cancel Remove" at bounding box center [647, 286] width 396 height 202
click at [719, 359] on button "Remove" at bounding box center [746, 353] width 155 height 41
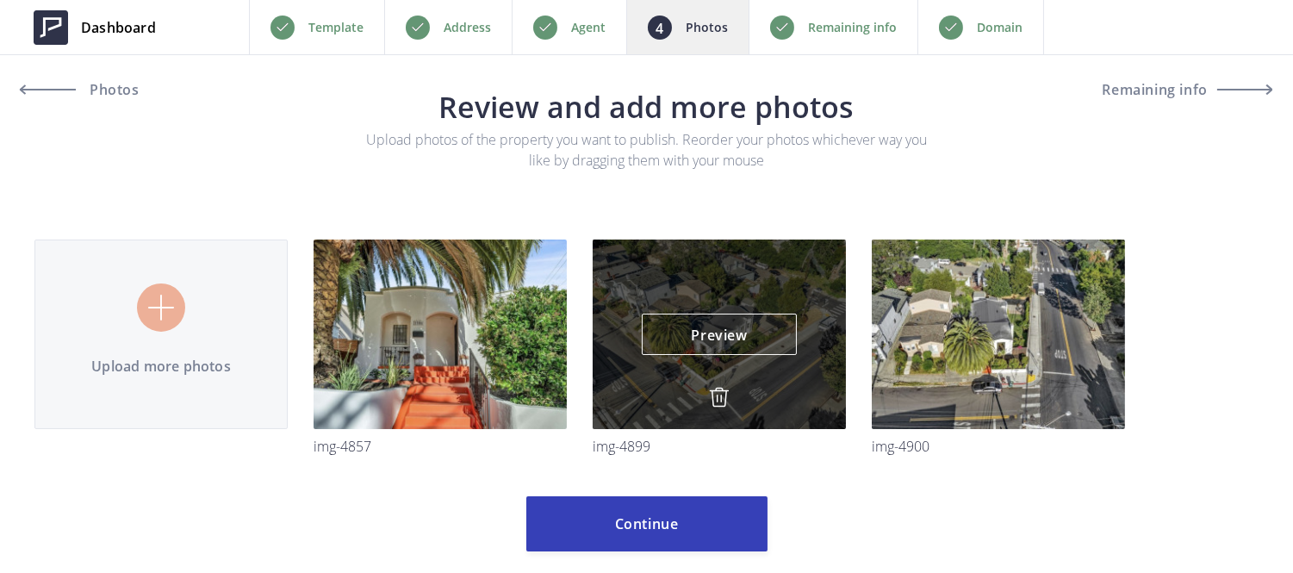
click at [718, 390] on img at bounding box center [719, 397] width 21 height 21
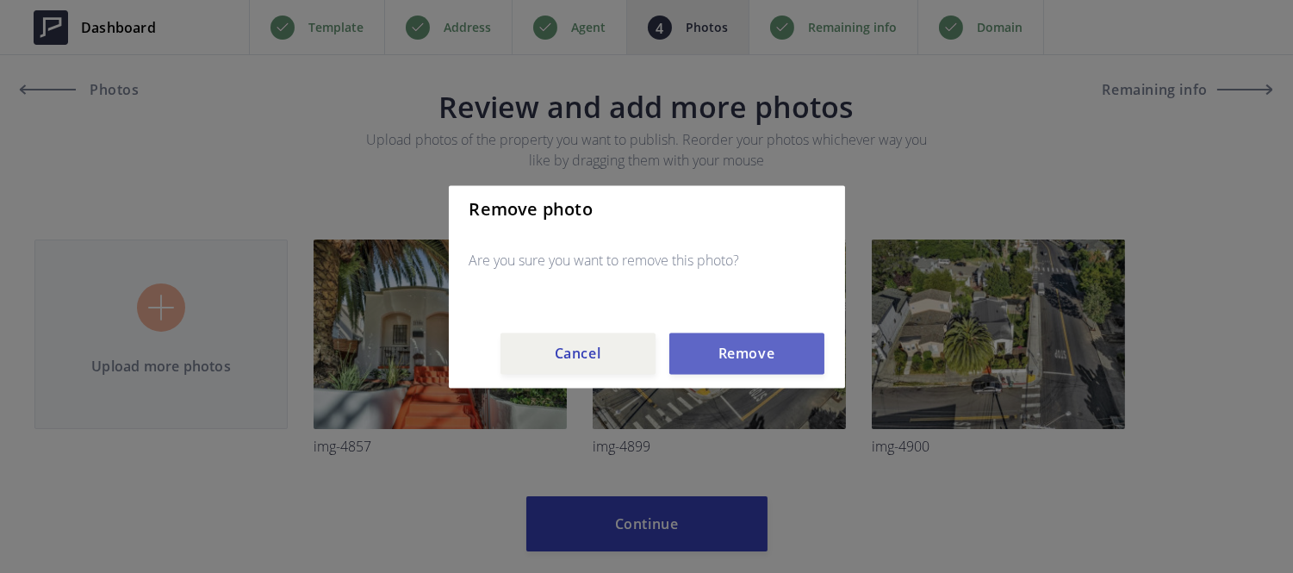
click at [720, 367] on button "Remove" at bounding box center [746, 353] width 155 height 41
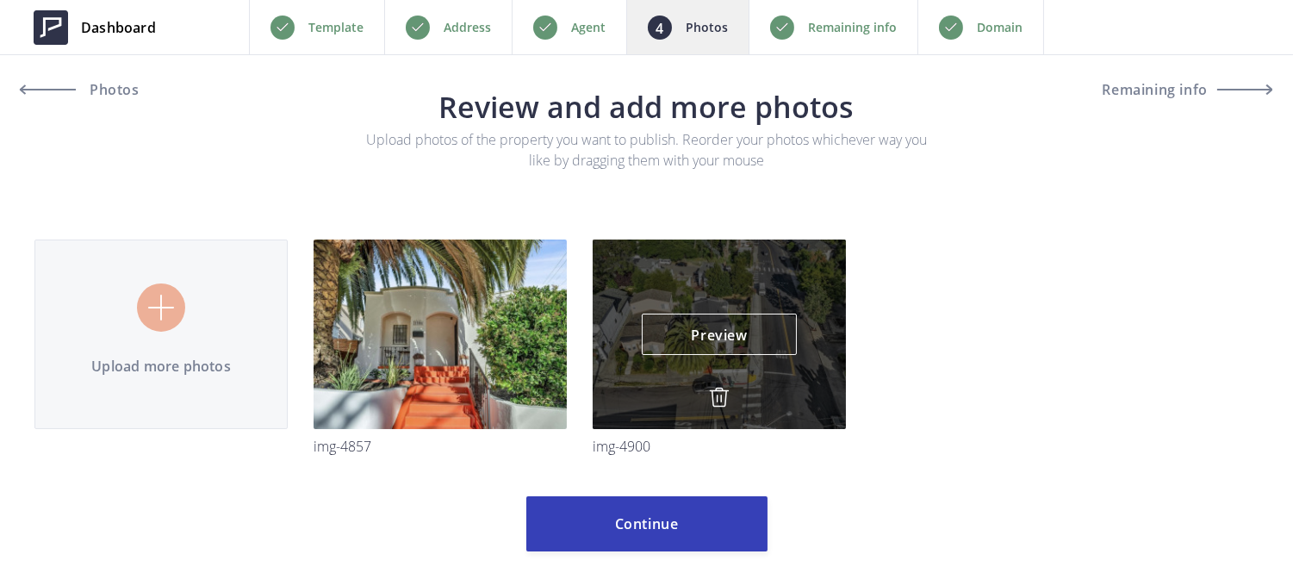
click at [712, 391] on img at bounding box center [719, 397] width 21 height 21
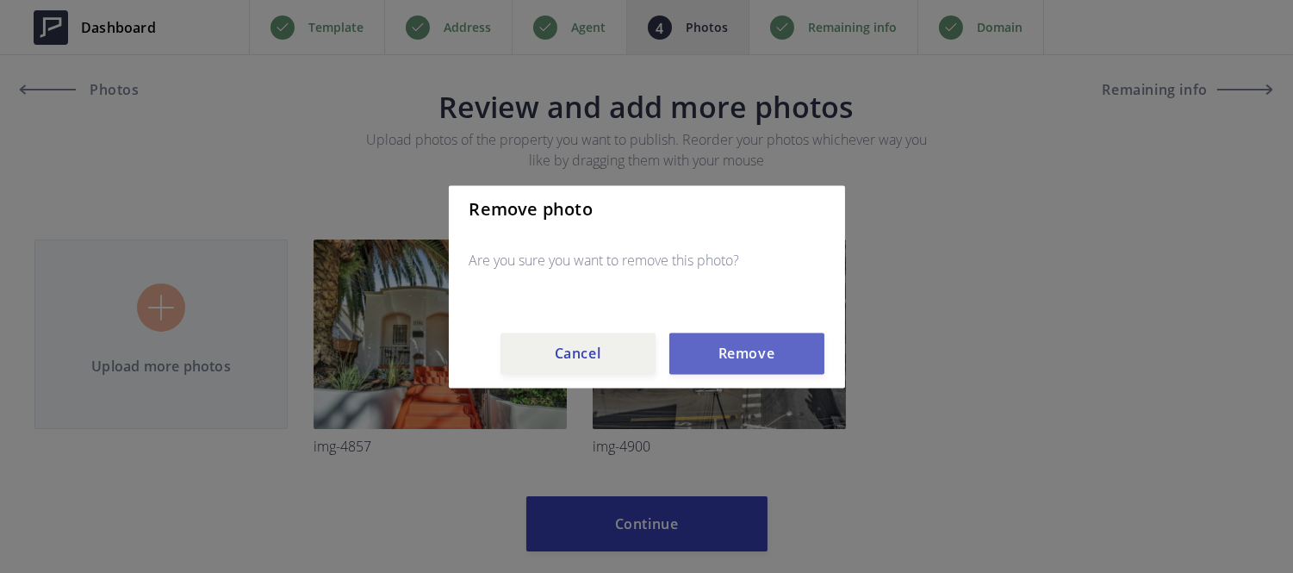
click at [718, 366] on button "Remove" at bounding box center [746, 353] width 155 height 41
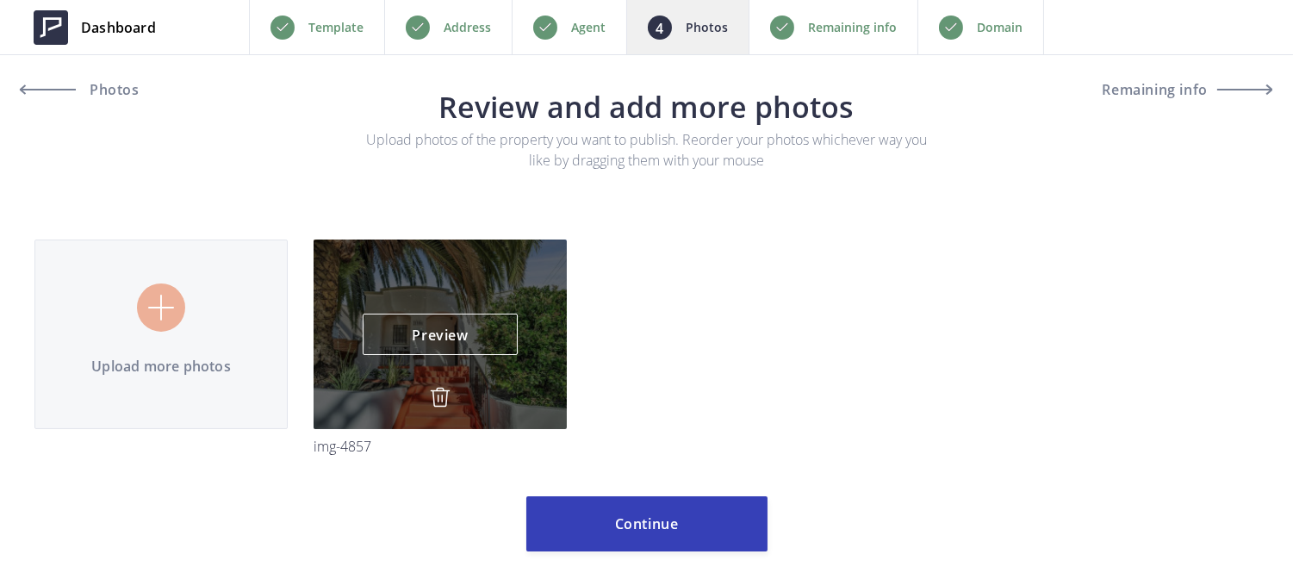
click at [435, 393] on img at bounding box center [440, 397] width 21 height 21
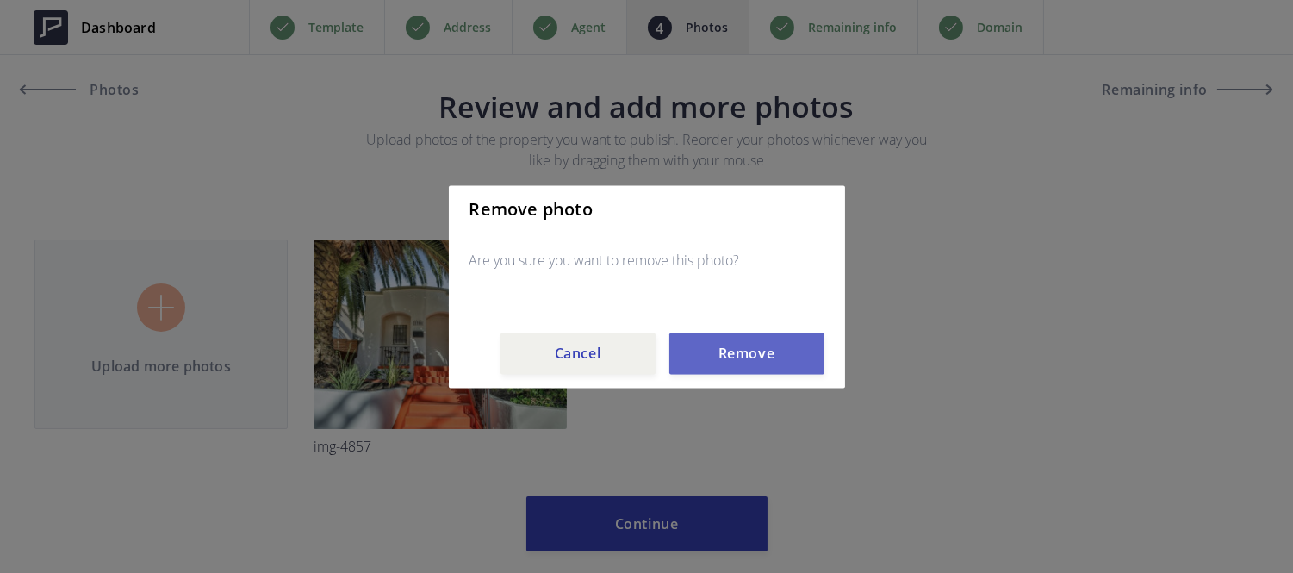
click at [705, 350] on button "Remove" at bounding box center [746, 353] width 155 height 41
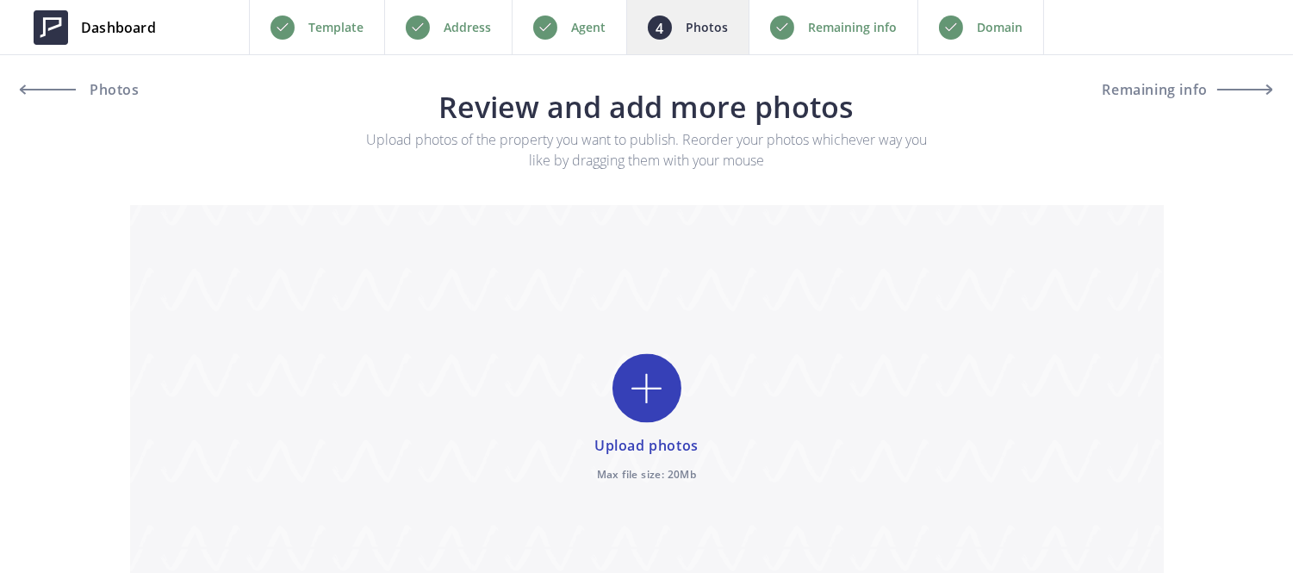
click at [875, 34] on p "Remaining info" at bounding box center [852, 27] width 89 height 21
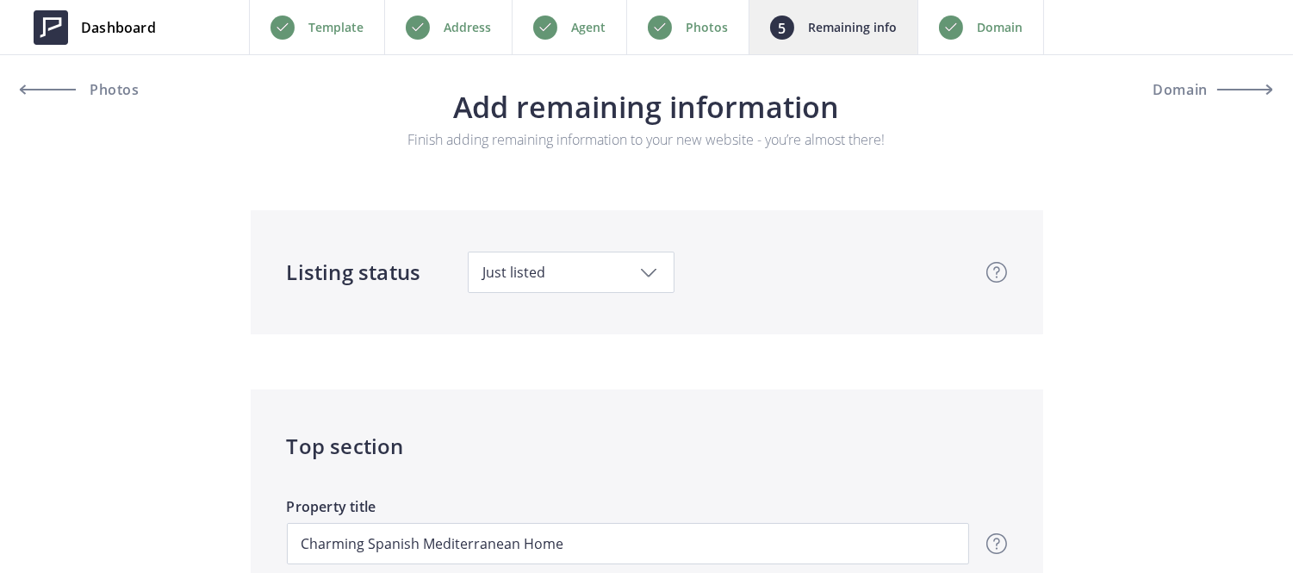
click at [744, 33] on div "Photos" at bounding box center [687, 27] width 122 height 54
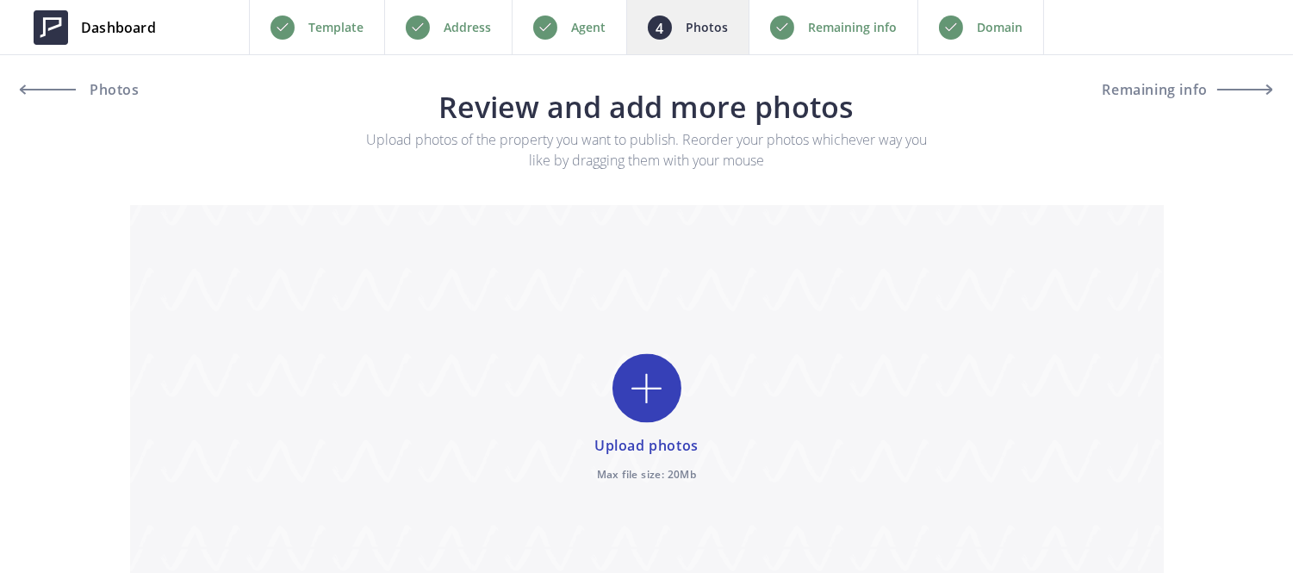
click at [823, 35] on p "Remaining info" at bounding box center [852, 27] width 89 height 21
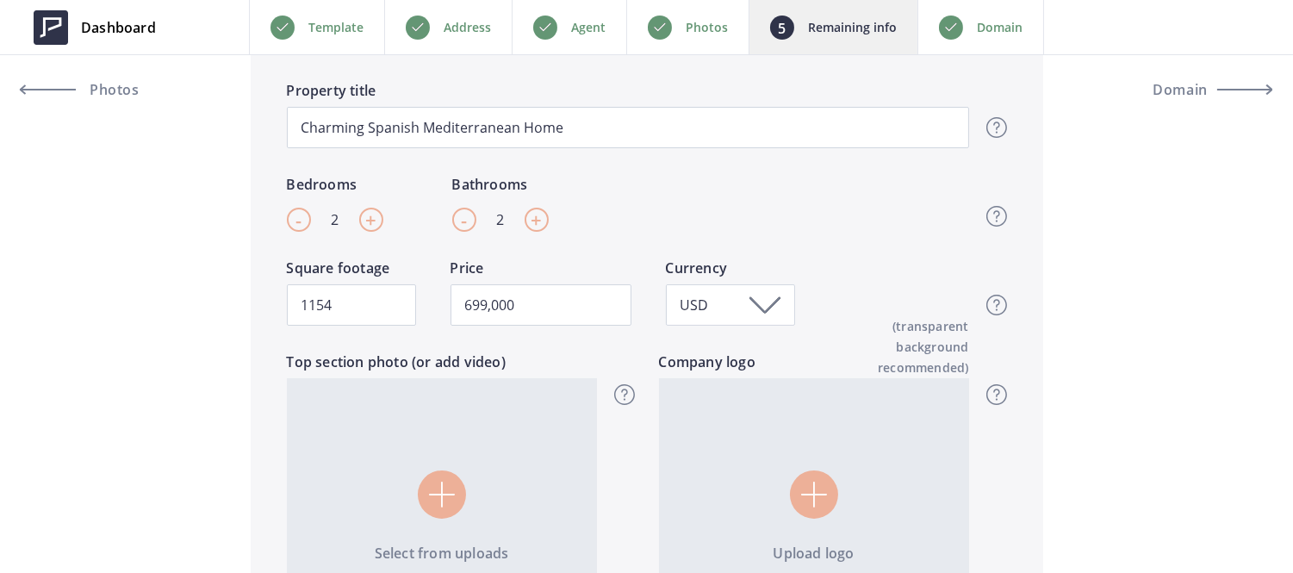
scroll to position [417, 0]
click at [370, 209] on span "+" at bounding box center [370, 219] width 11 height 26
type input "3"
drag, startPoint x: 571, startPoint y: 320, endPoint x: 201, endPoint y: 215, distance: 385.1
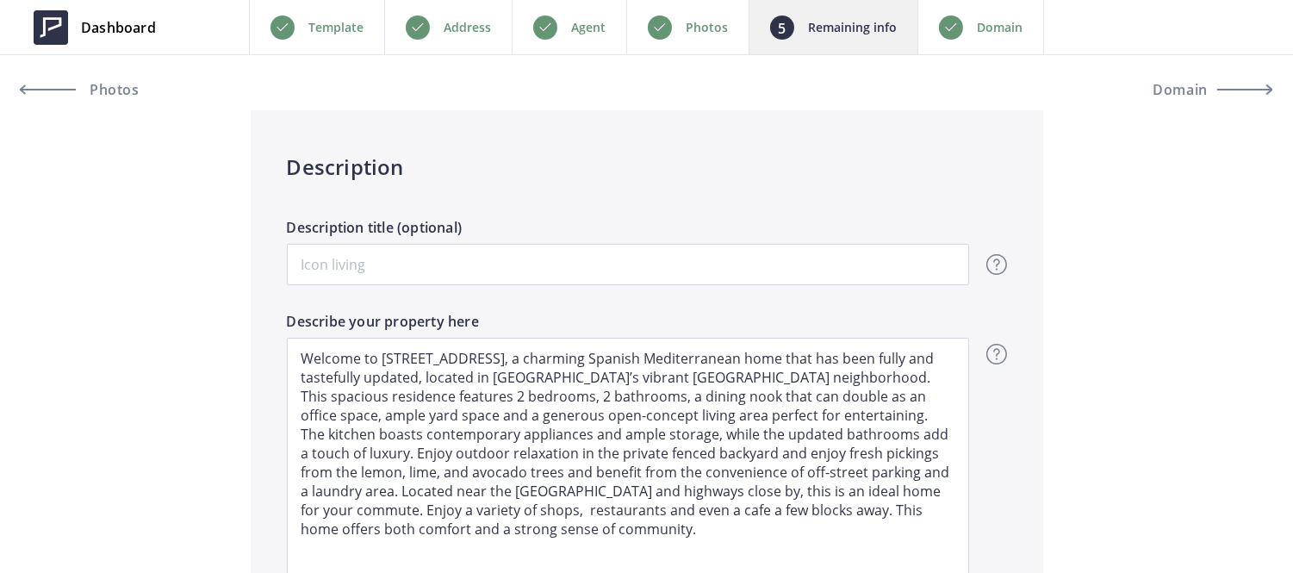
scroll to position [1040, 0]
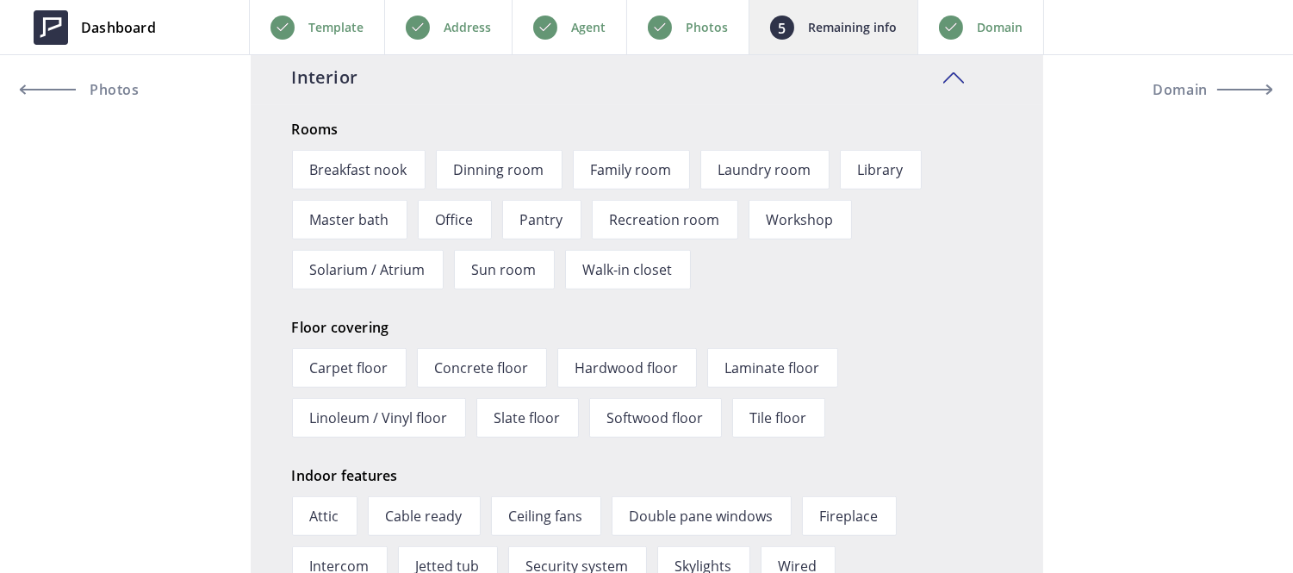
drag, startPoint x: 300, startPoint y: 358, endPoint x: 802, endPoint y: 618, distance: 565.3
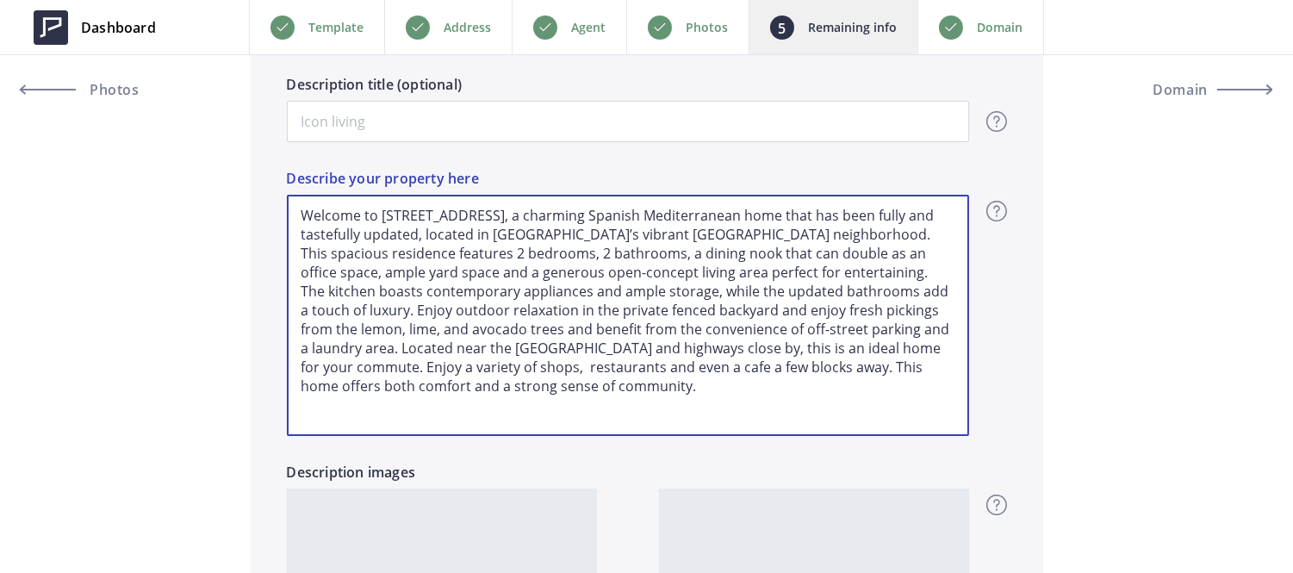
scroll to position [1169, 0]
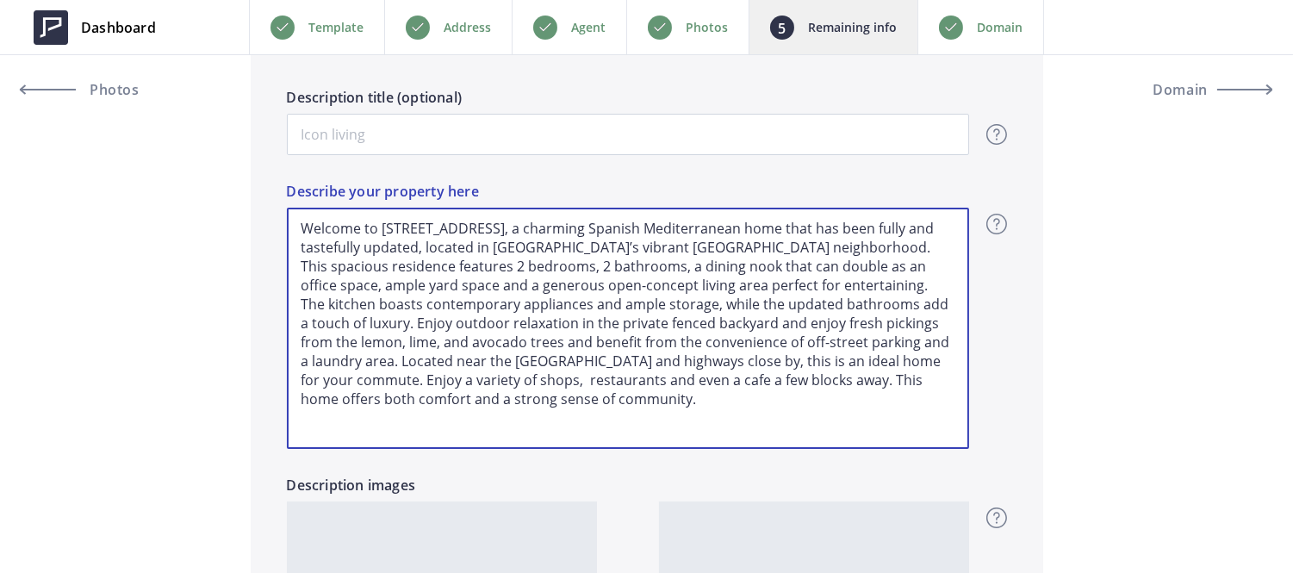
paste textarea "Tucked on a quiet cul-de-sac, this bright single-level 3 bed 2 bath home featur…"
type input "699,000"
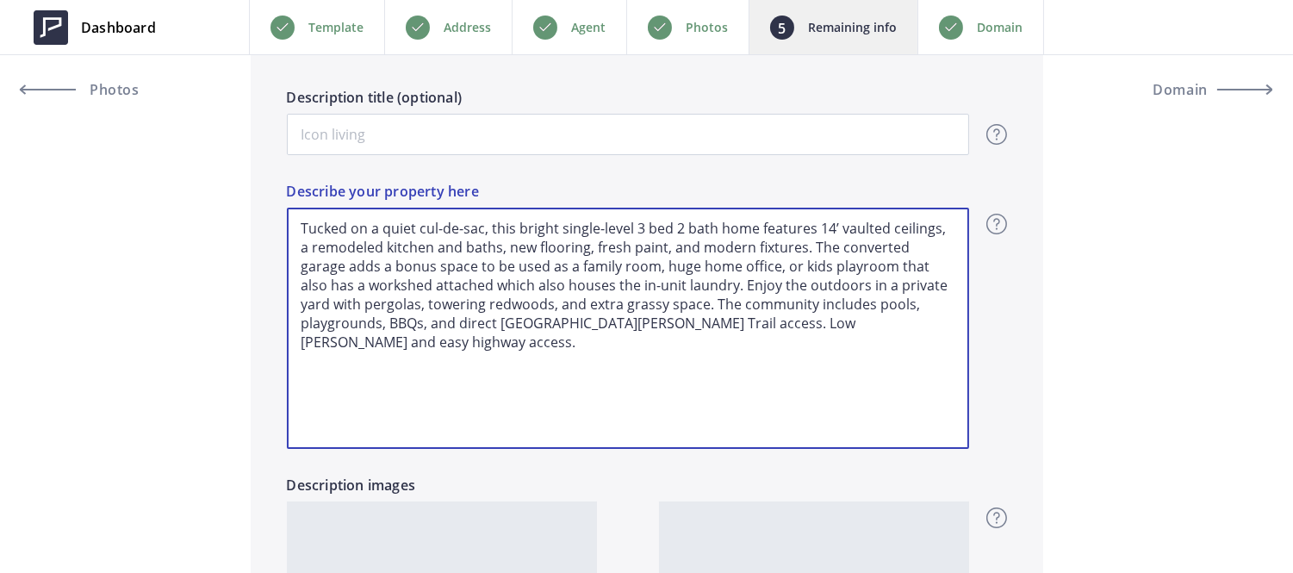
type textarea "Tucked on a quiet cul-de-sac, this bright single-level 3 bed 2 bath home featur…"
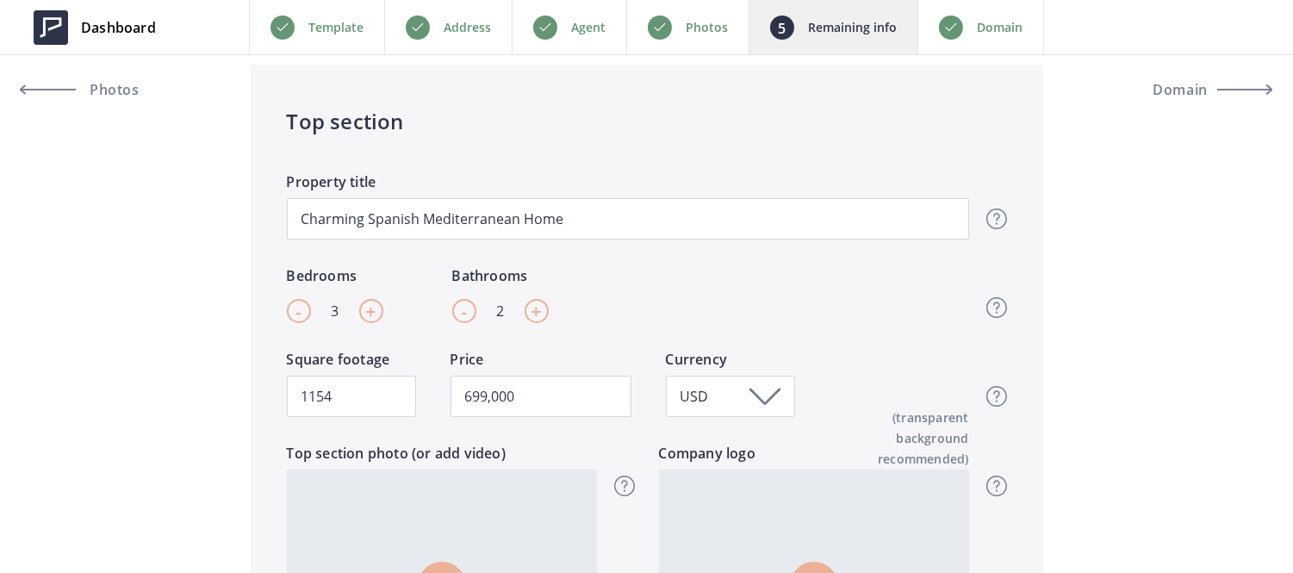
scroll to position [314, 0]
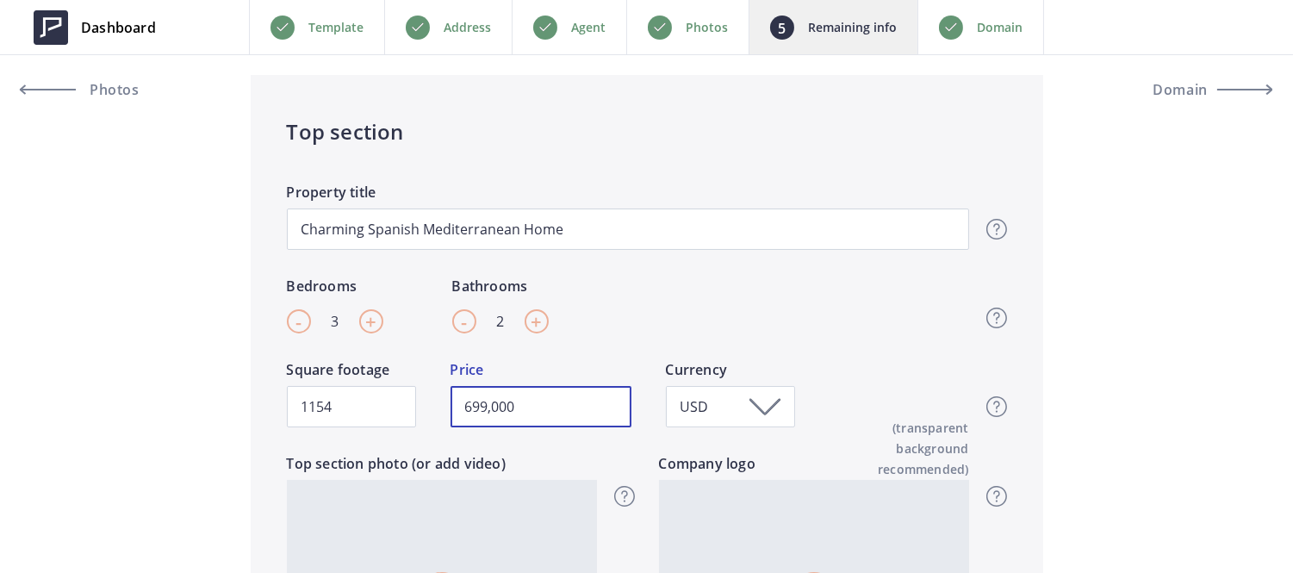
drag, startPoint x: 540, startPoint y: 414, endPoint x: 236, endPoint y: 325, distance: 316.8
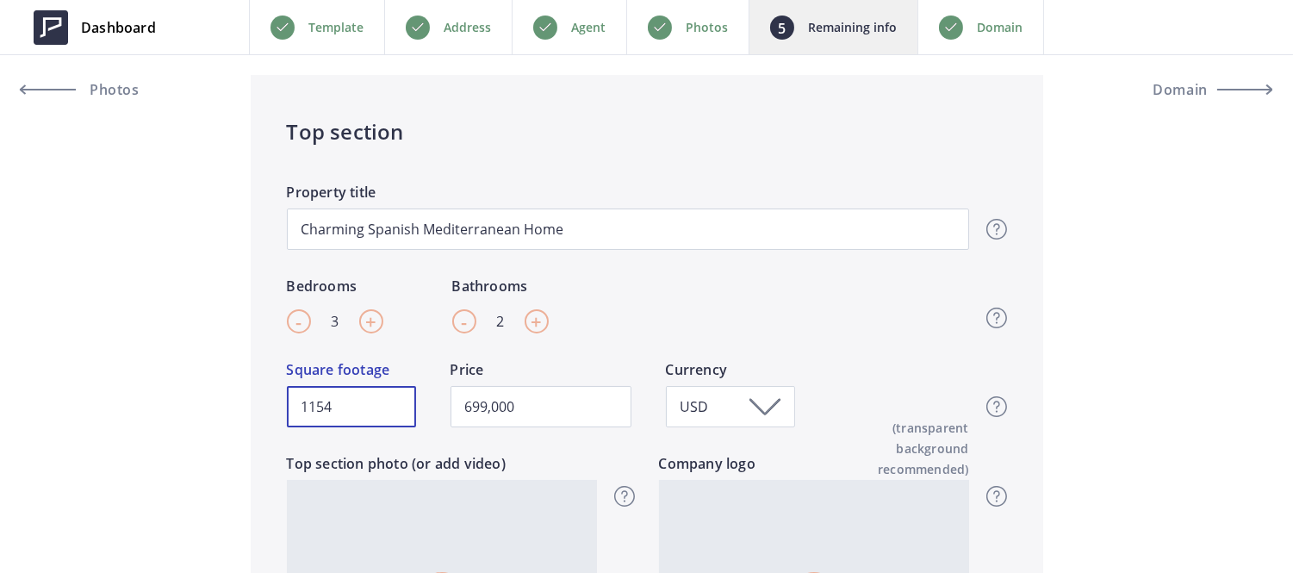
drag, startPoint x: 359, startPoint y: 406, endPoint x: 28, endPoint y: 316, distance: 343.6
paste input ",472"
type input "1,472"
type input "699,000"
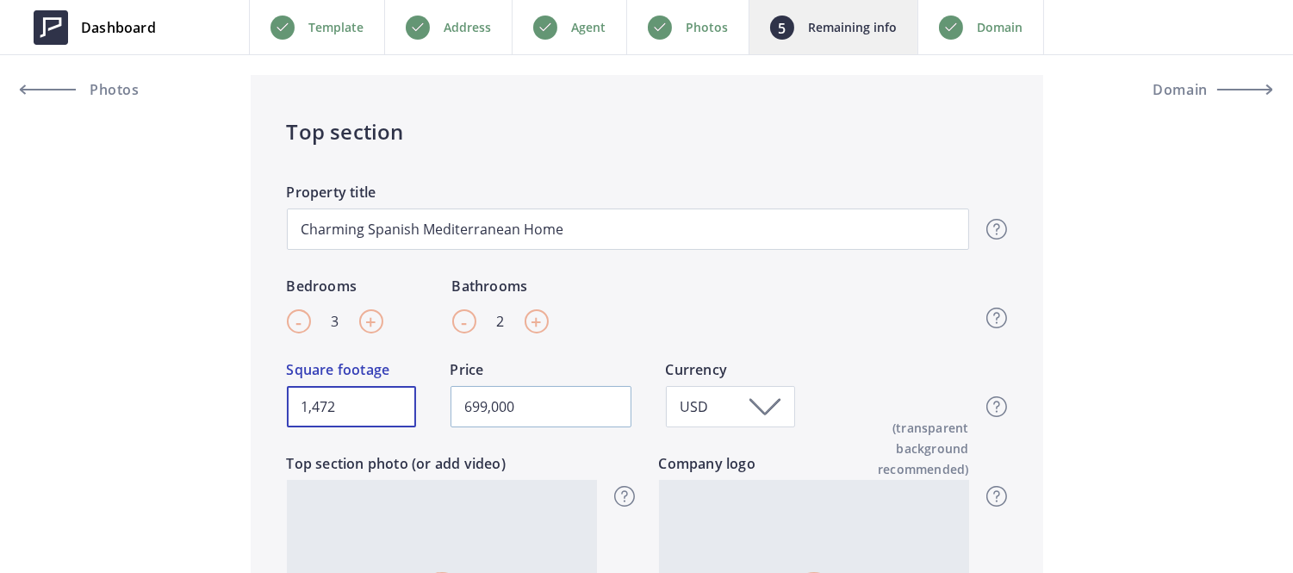
type input "1,472"
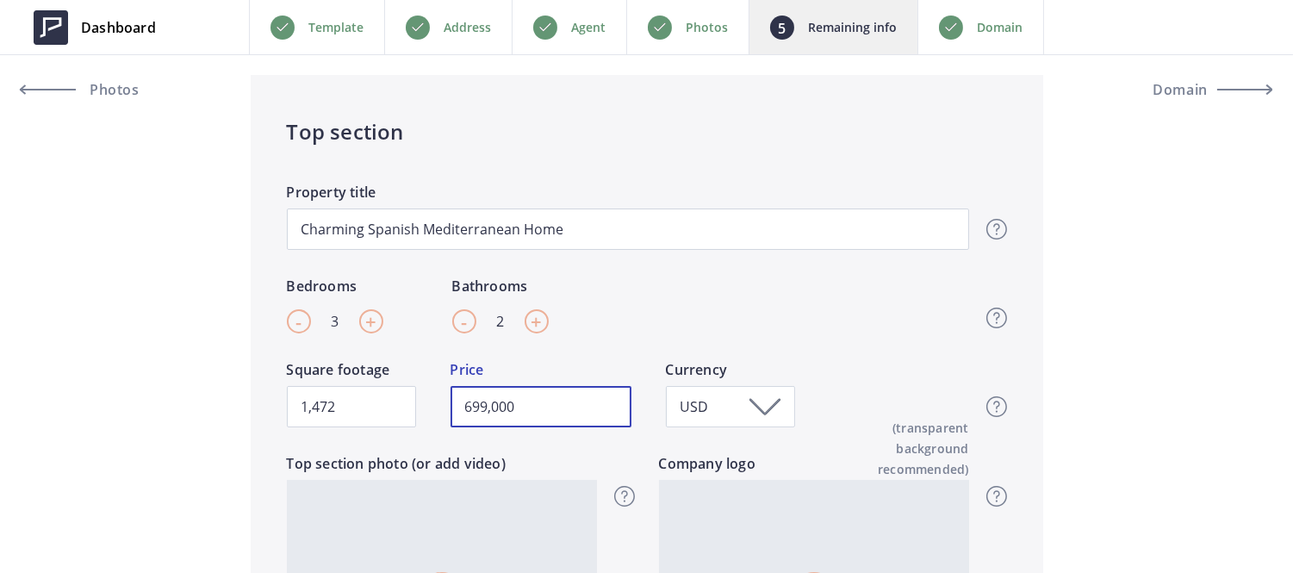
click at [470, 412] on input "699,000" at bounding box center [541, 406] width 181 height 41
drag, startPoint x: 588, startPoint y: 410, endPoint x: 113, endPoint y: 408, distance: 474.7
type input "499,000"
click at [653, 345] on div "- 3 + Bedrooms - 2 + Bathrooms Top section - Beds & Baths Please enter the amou…" at bounding box center [628, 318] width 682 height 84
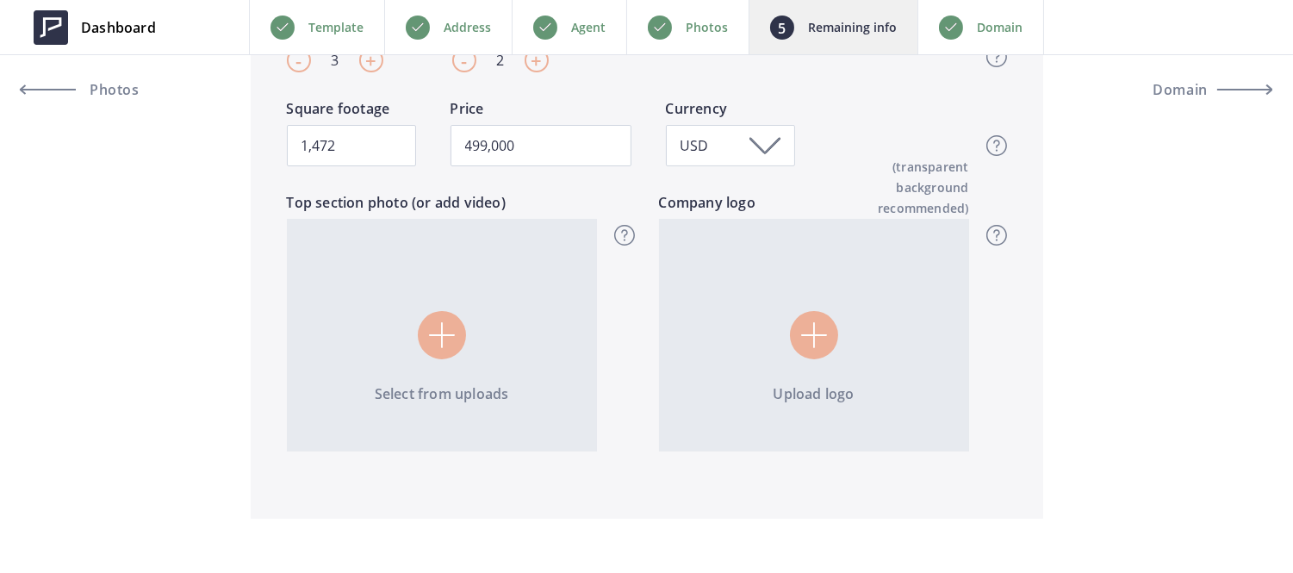
scroll to position [377, 0]
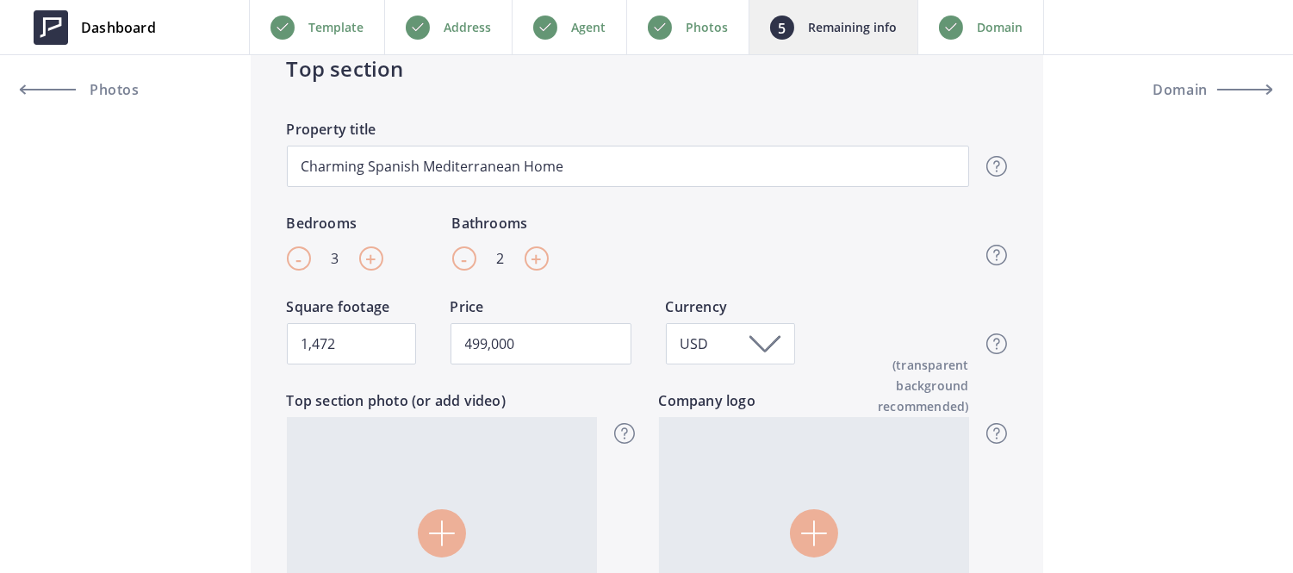
click at [716, 27] on p "Photos" at bounding box center [707, 27] width 42 height 21
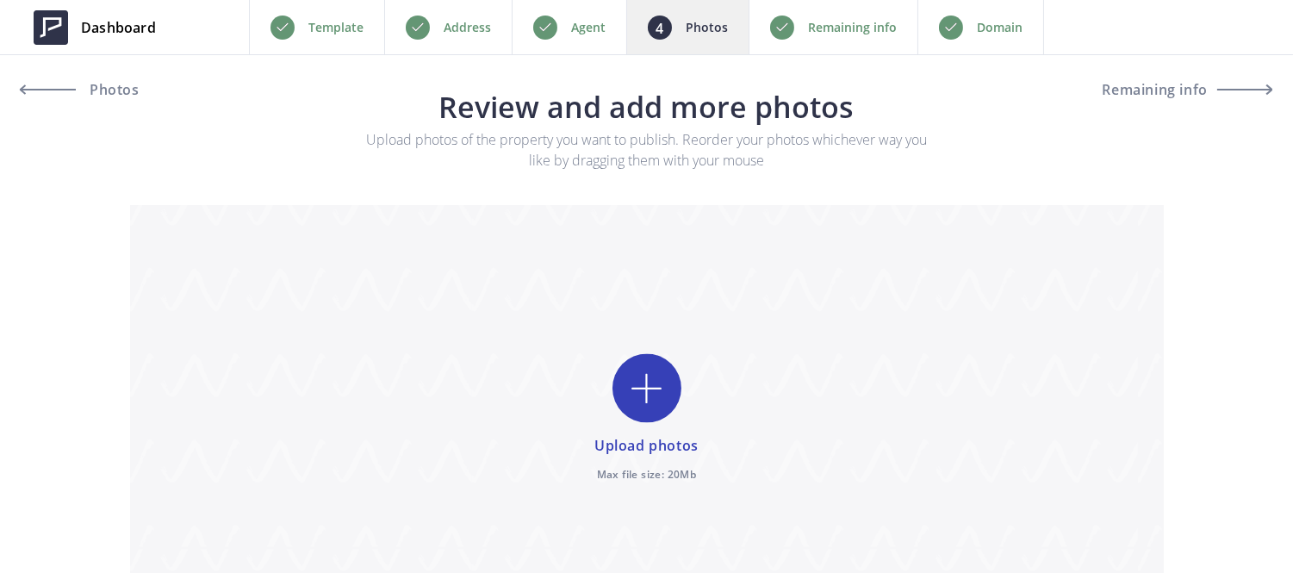
click at [629, 416] on input "file" at bounding box center [647, 420] width 1034 height 430
click at [634, 406] on input "file" at bounding box center [647, 420] width 1034 height 430
type input "C:\fakepath\7R306034.jpg"
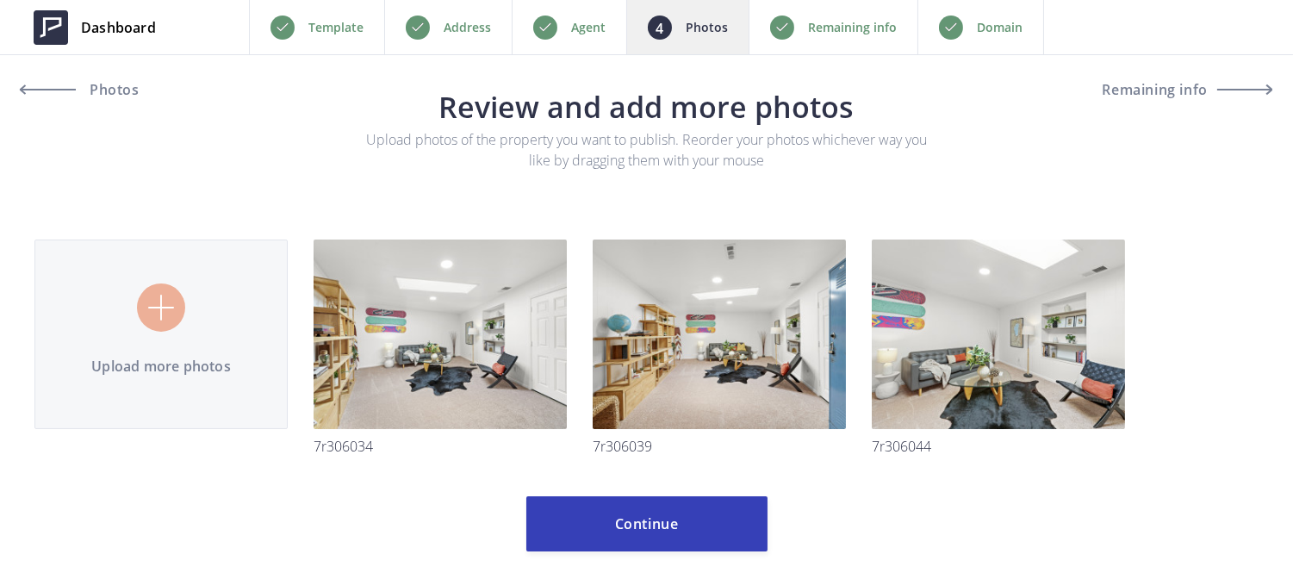
click at [210, 327] on input "file" at bounding box center [646, 327] width 1224 height 312
type input "C:\fakepath\7R306059.jpg"
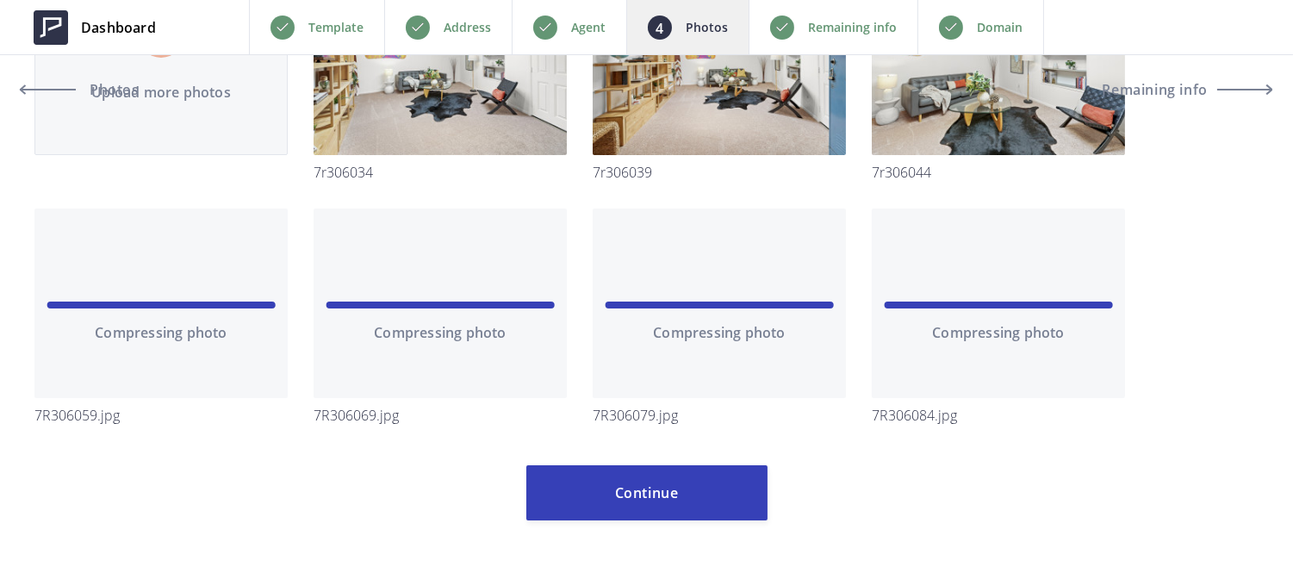
scroll to position [276, 0]
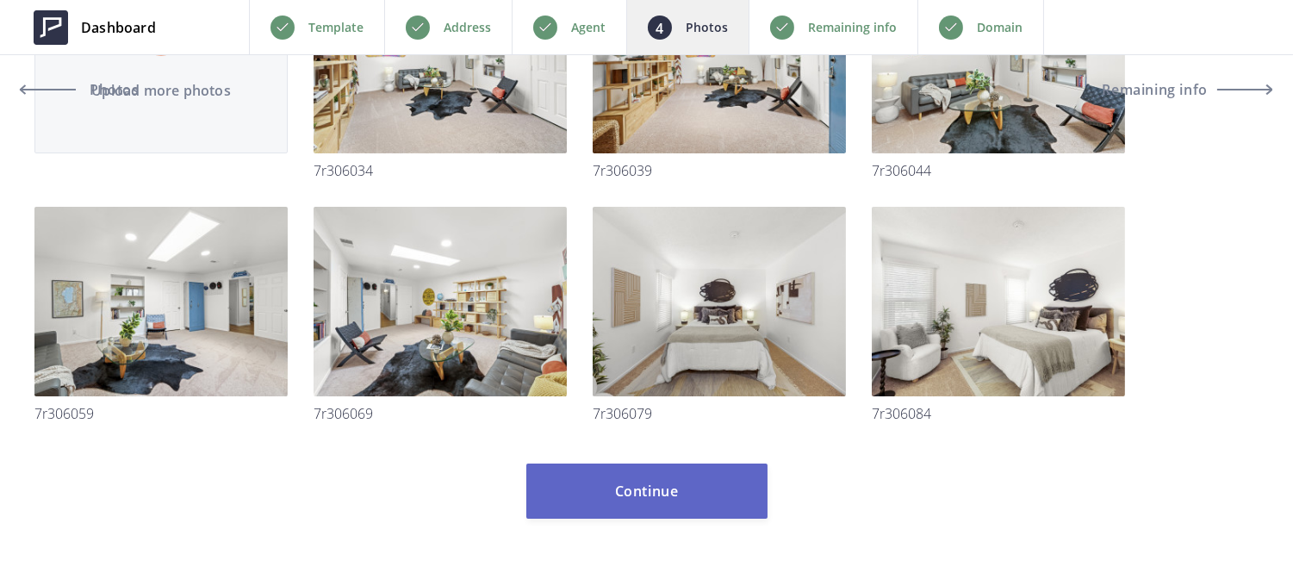
click at [622, 482] on button "Continue" at bounding box center [646, 490] width 241 height 55
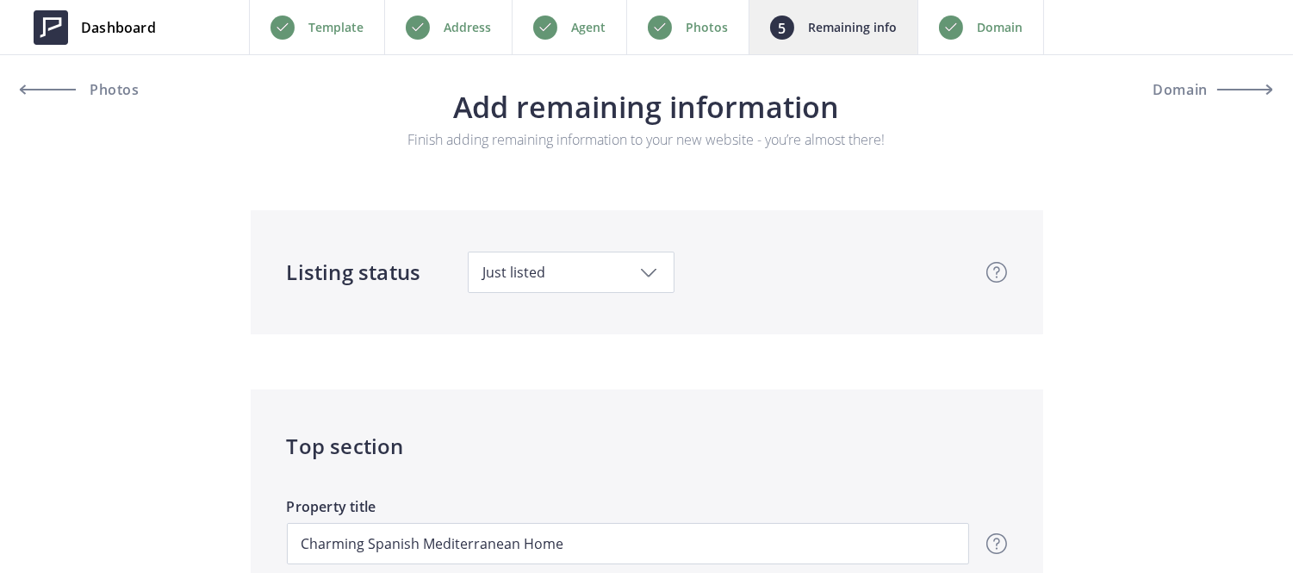
click at [689, 29] on p "Photos" at bounding box center [707, 27] width 42 height 21
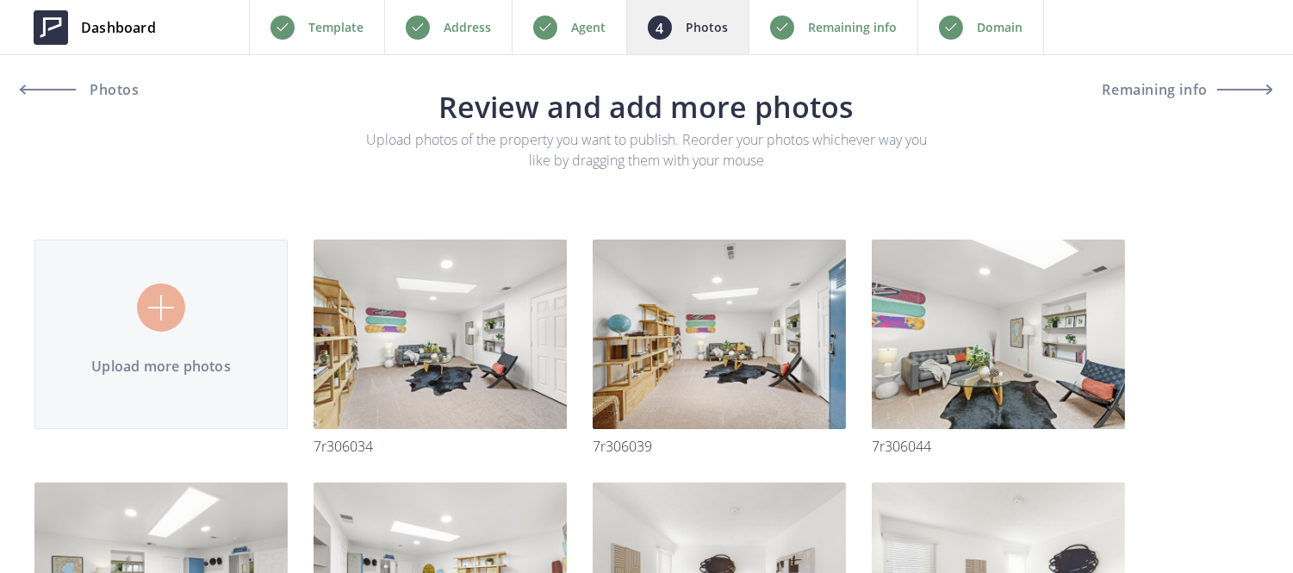
click at [196, 268] on input "file" at bounding box center [646, 448] width 1224 height 555
type input "C:\fakepath\7R306102.jpg"
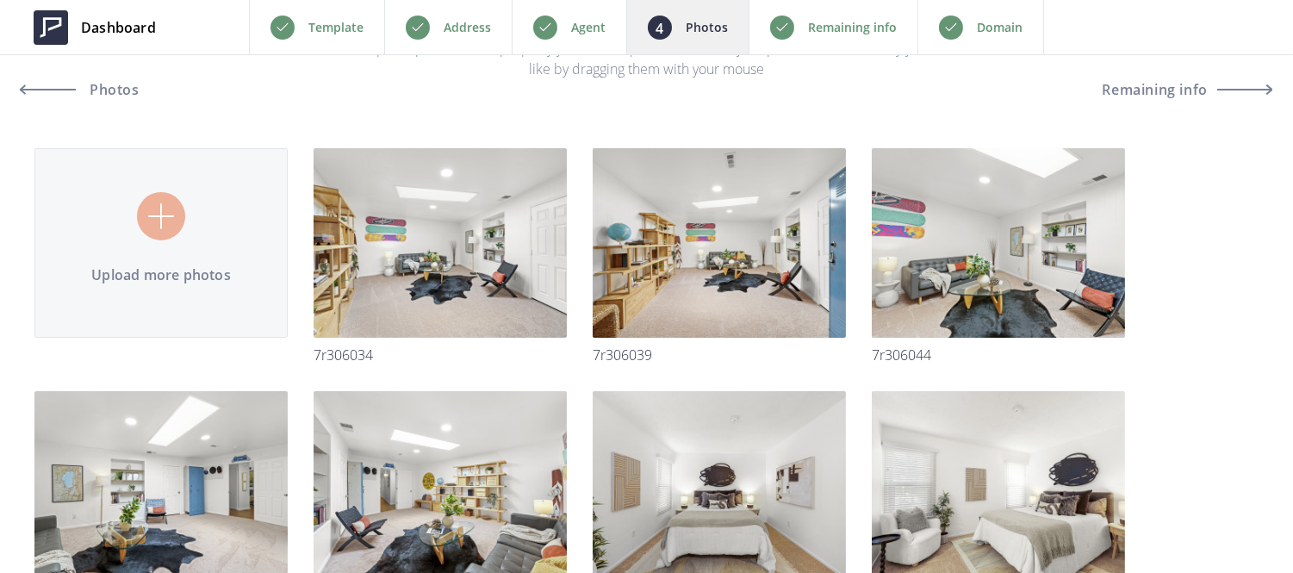
scroll to position [92, 0]
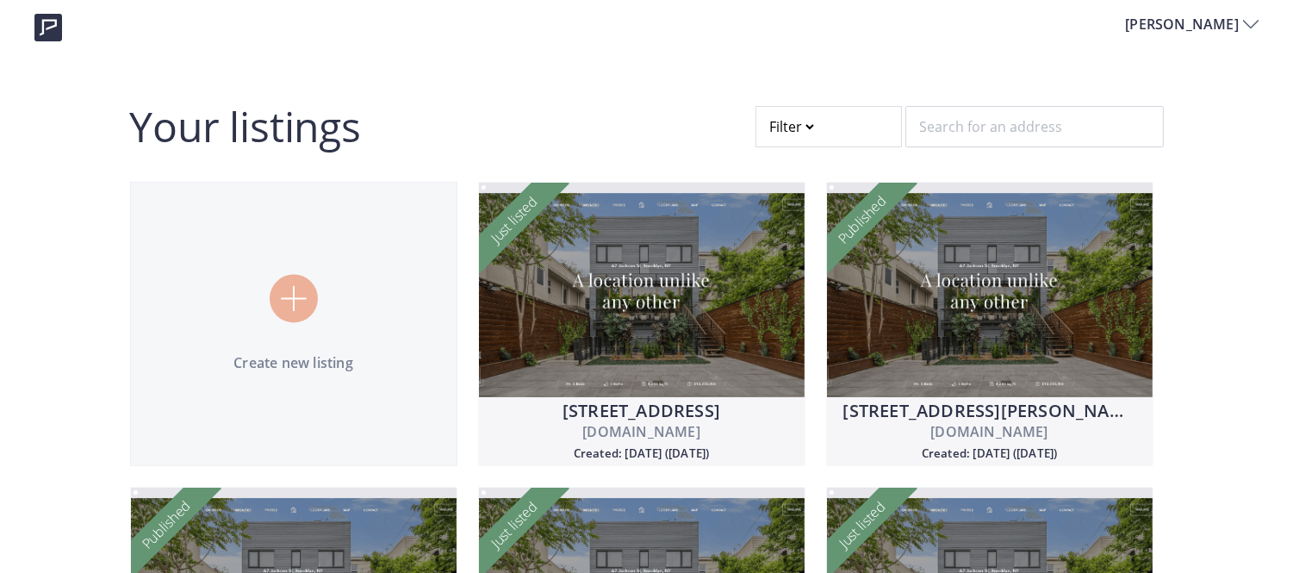
click at [789, 114] on div at bounding box center [829, 126] width 146 height 41
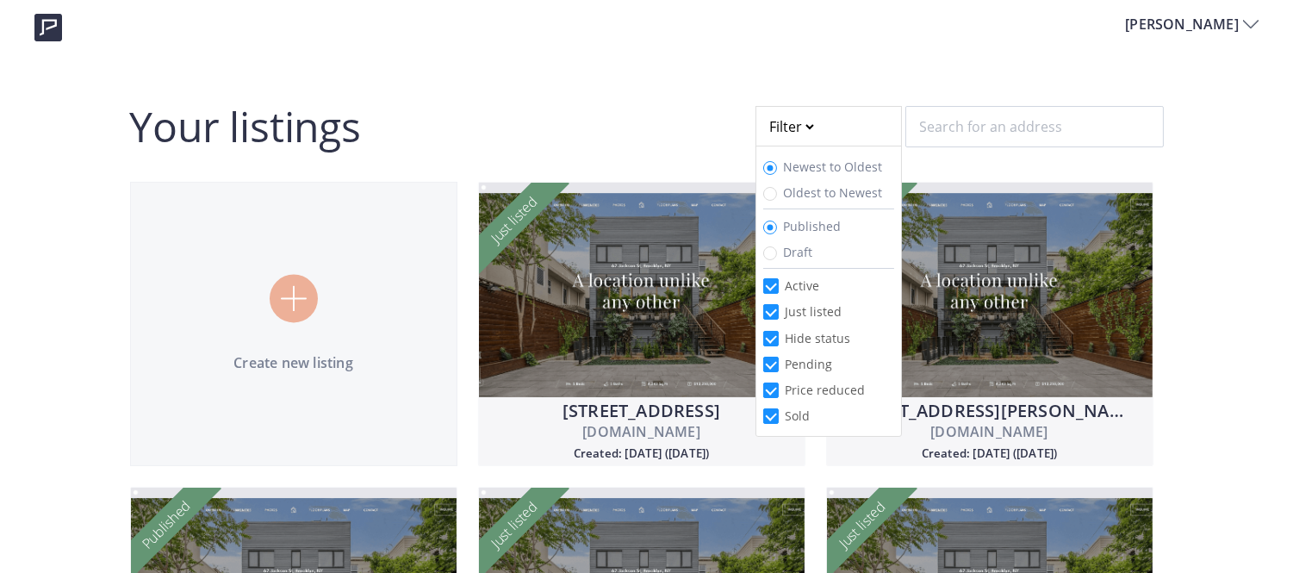
click at [769, 244] on li "Draft" at bounding box center [828, 252] width 131 height 26
click at [769, 251] on input "Draft" at bounding box center [770, 253] width 14 height 14
radio input "true"
radio input "false"
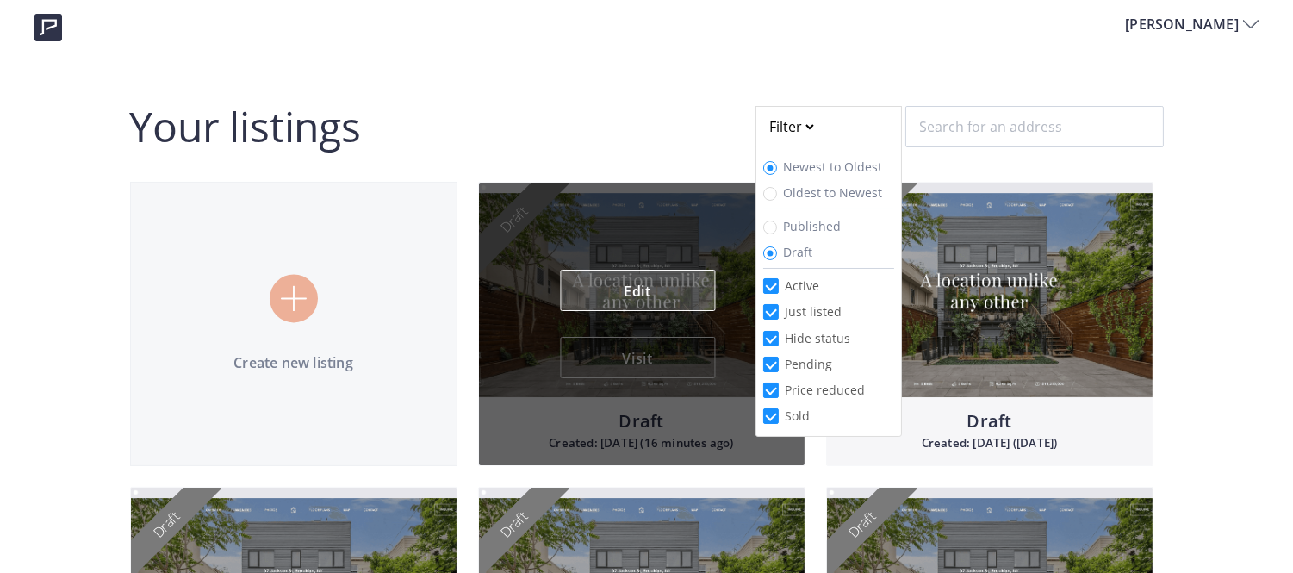
click at [643, 271] on link "Edit" at bounding box center [637, 290] width 155 height 41
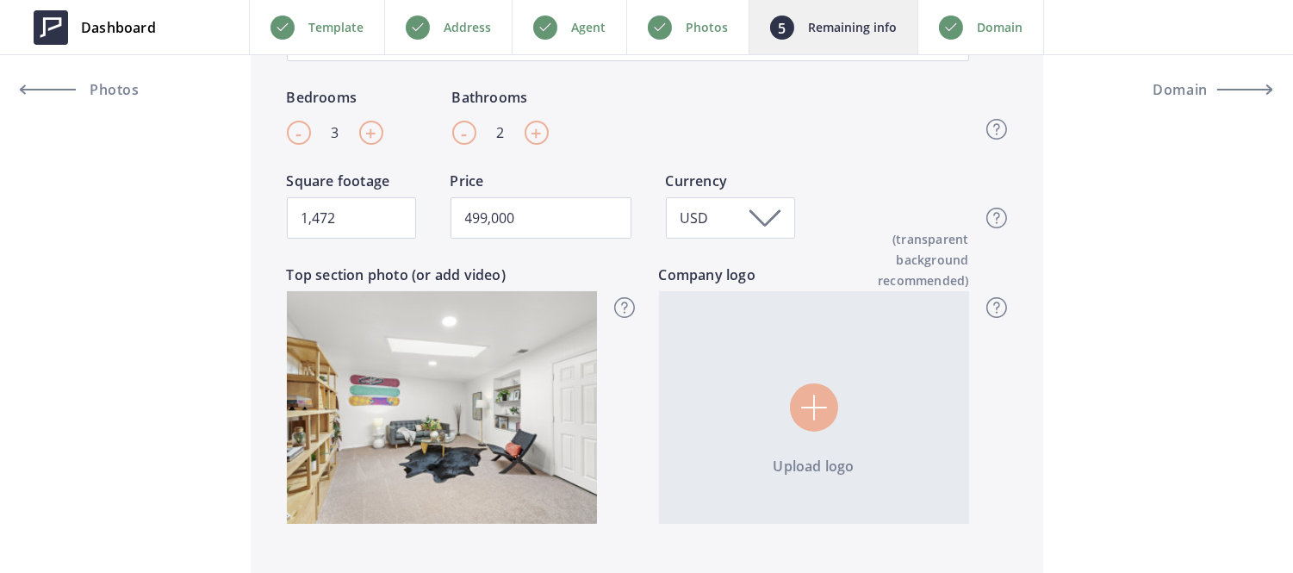
scroll to position [505, 0]
click at [684, 11] on div "Photos" at bounding box center [687, 27] width 122 height 54
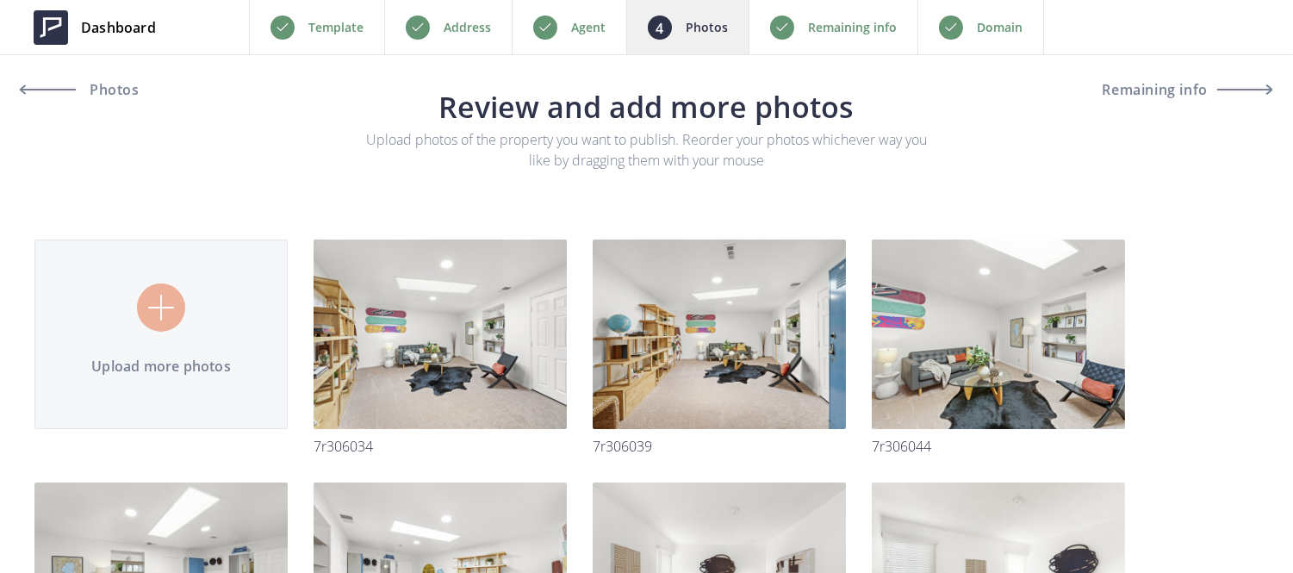
drag, startPoint x: 168, startPoint y: 338, endPoint x: 115, endPoint y: 362, distance: 58.6
type input "C:\fakepath\7R306174.jpg"
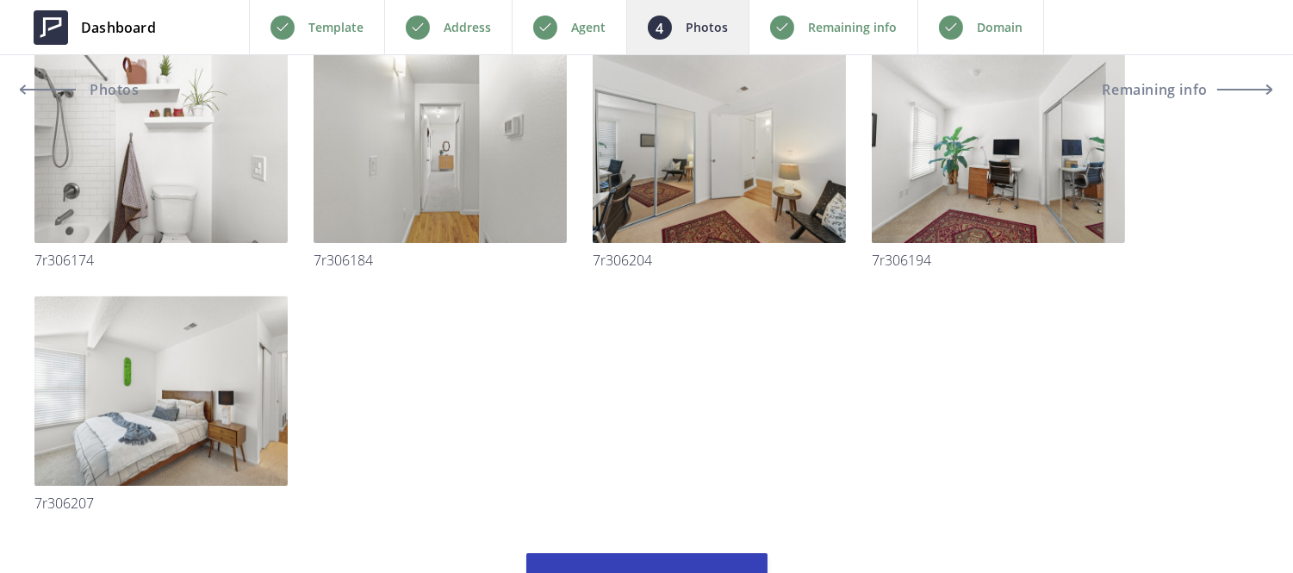
scroll to position [1267, 0]
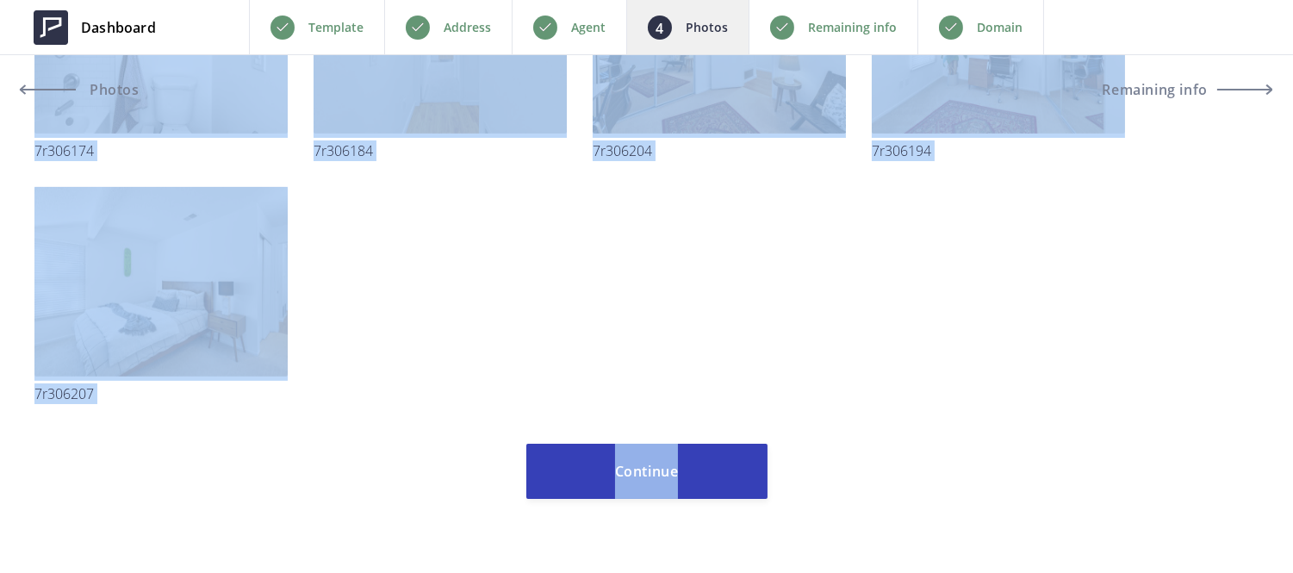
drag, startPoint x: 162, startPoint y: 296, endPoint x: 355, endPoint y: 263, distance: 195.7
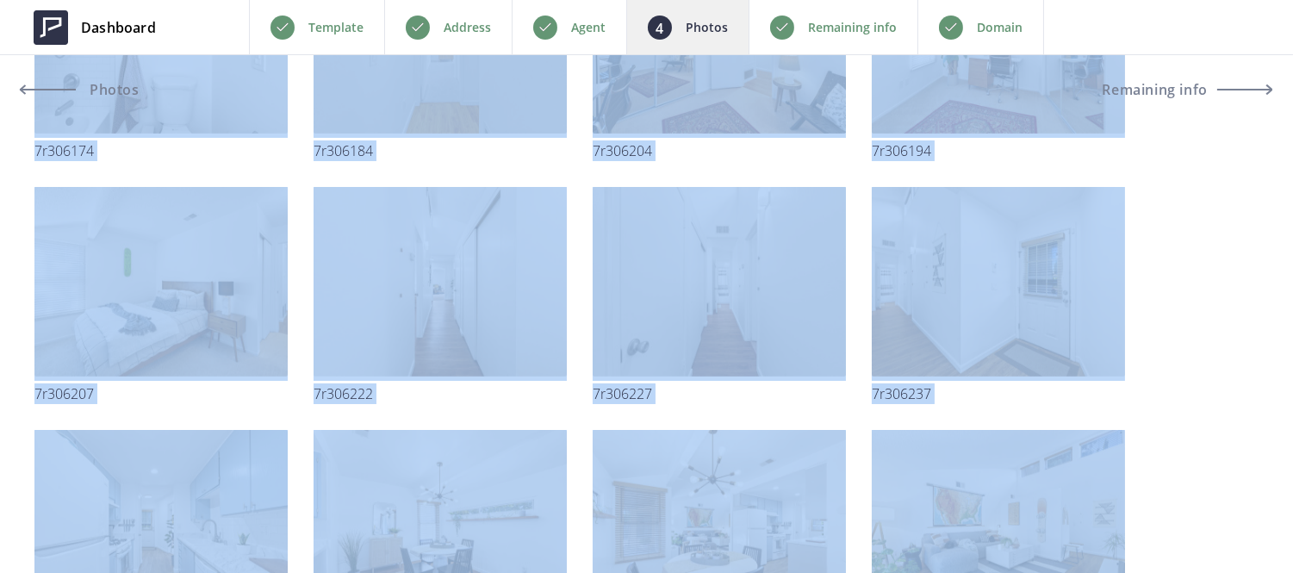
scroll to position [1753, 0]
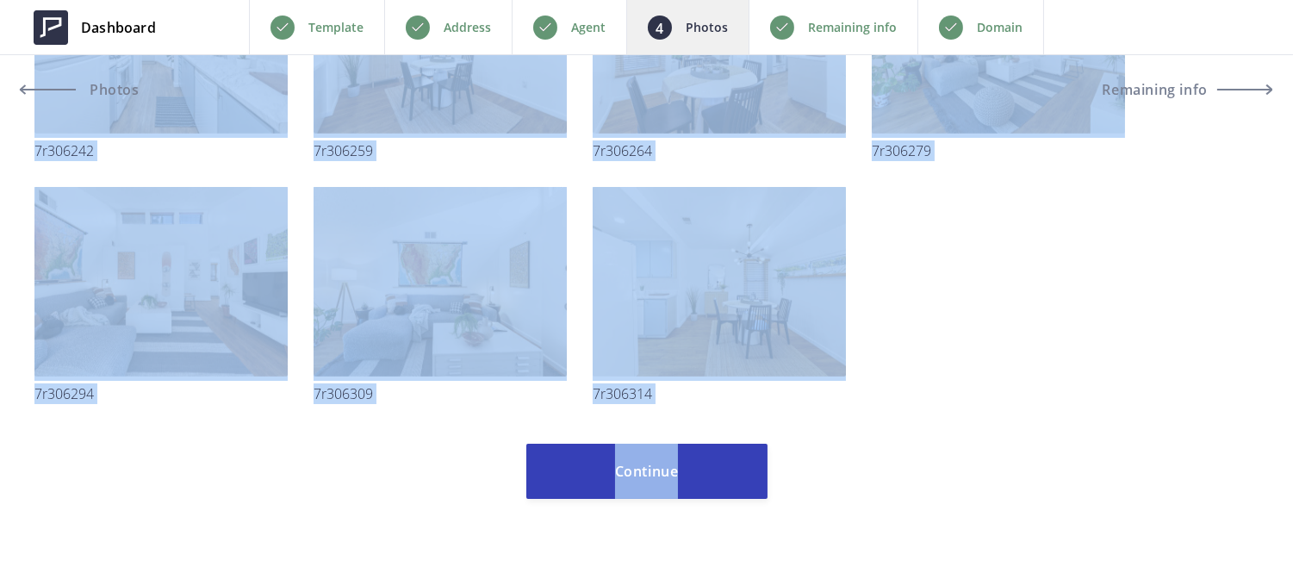
type input "C:\fakepath\7R306324.jpg"
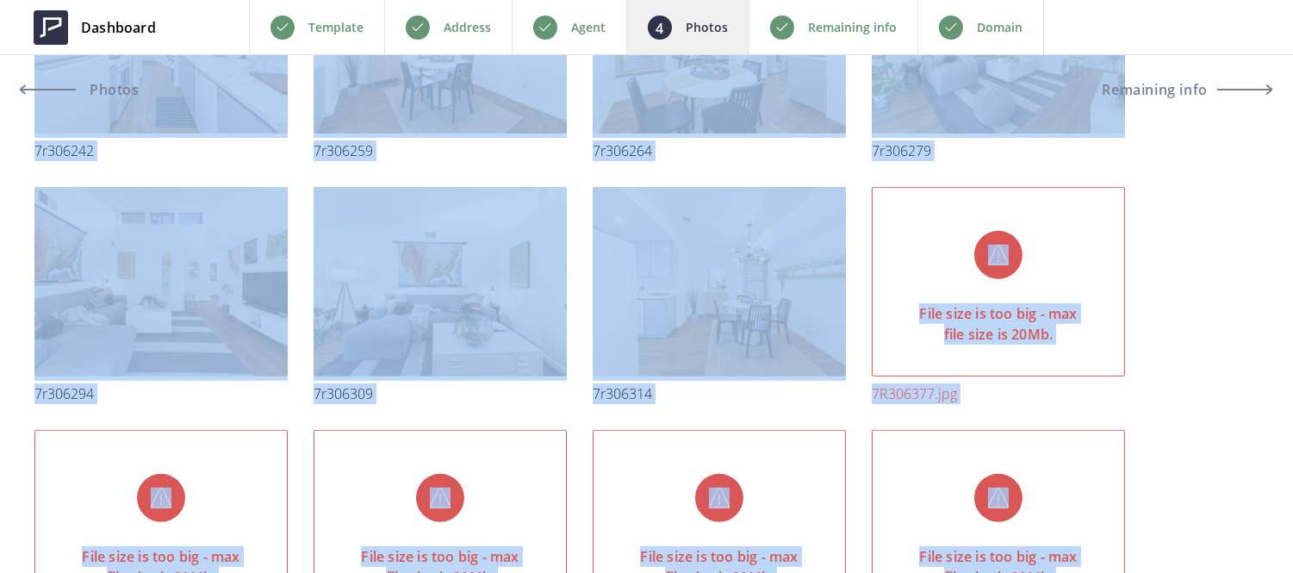
scroll to position [1252, 0]
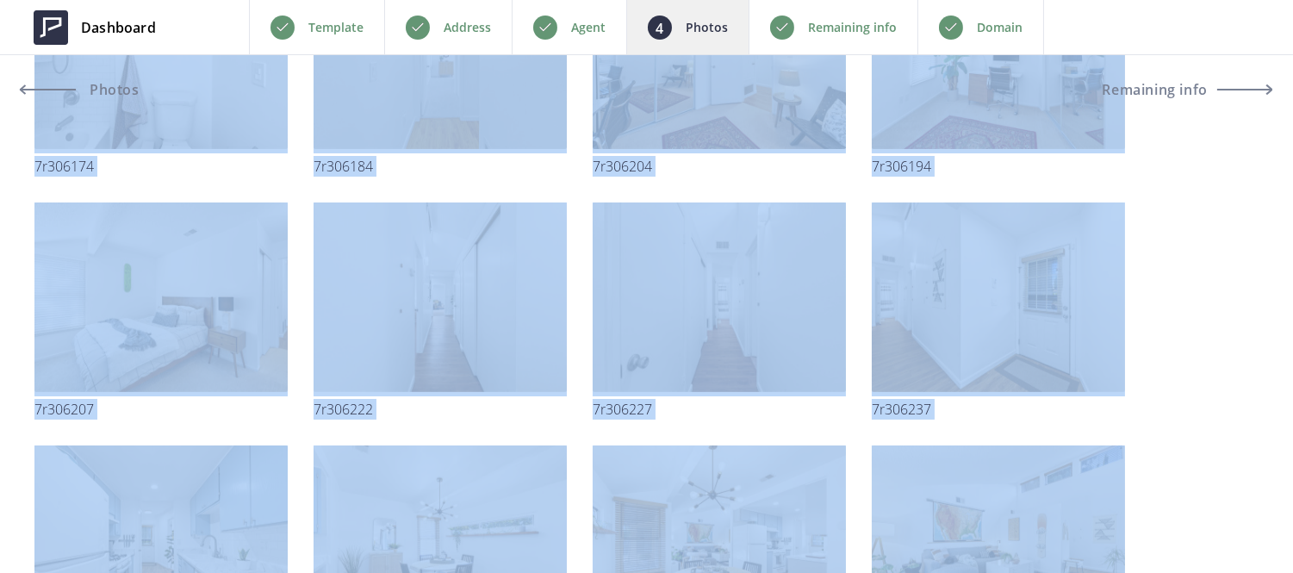
click at [1254, 248] on input "file" at bounding box center [646, 289] width 1224 height 2741
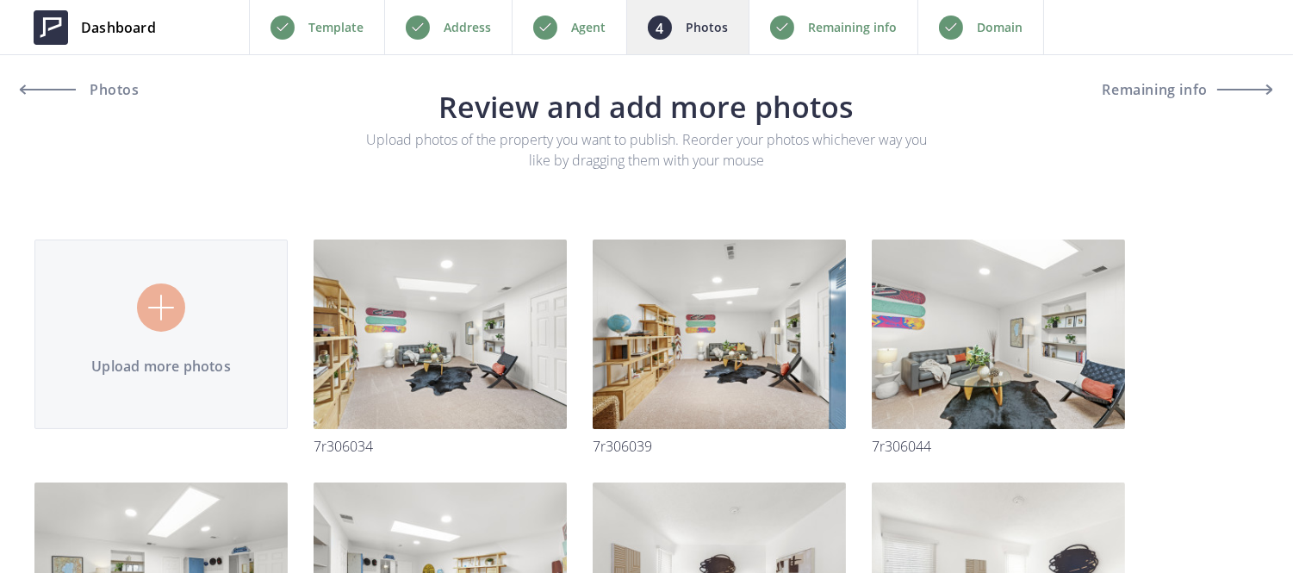
type input "C:\fakepath\7R306264.jpg"
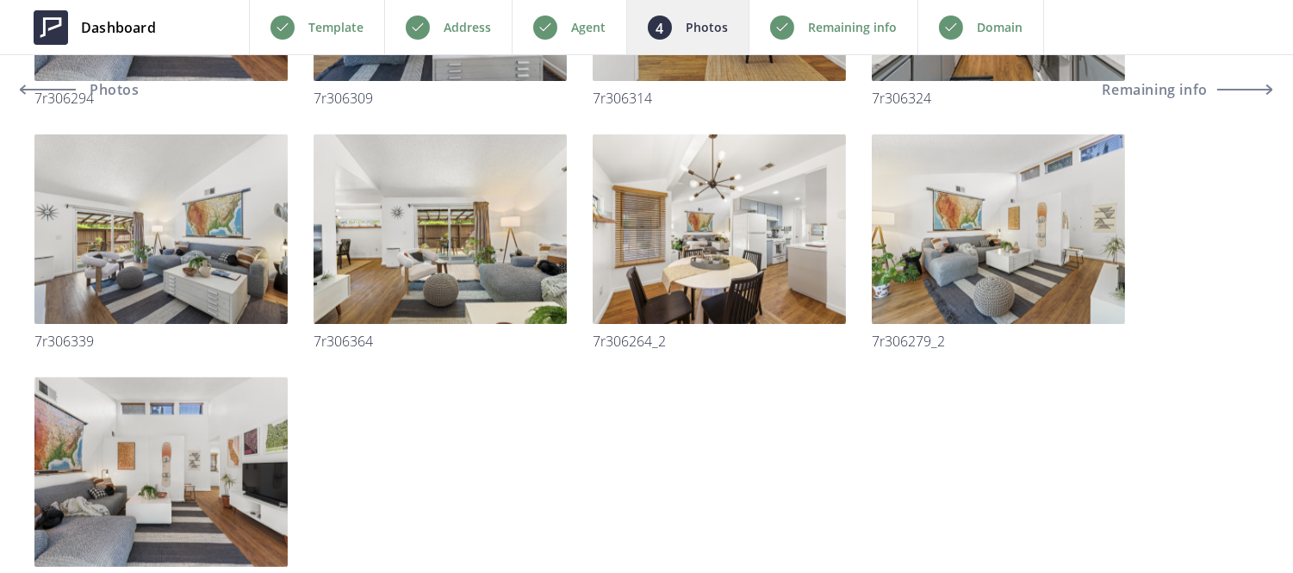
scroll to position [2238, 0]
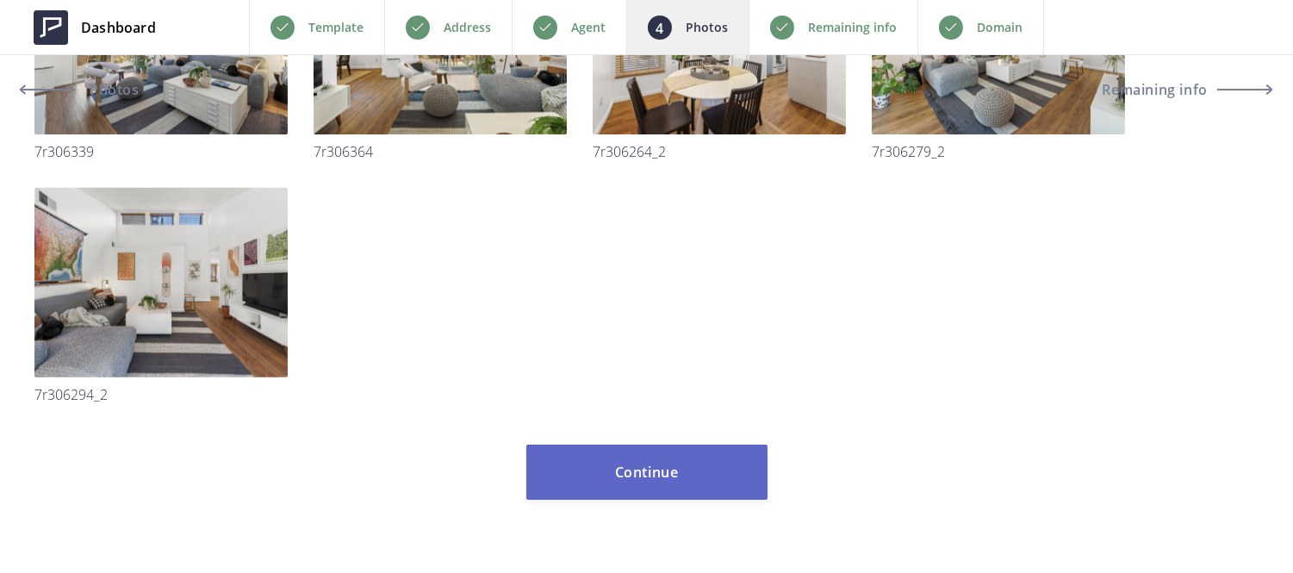
click at [681, 459] on button "Continue" at bounding box center [646, 472] width 241 height 55
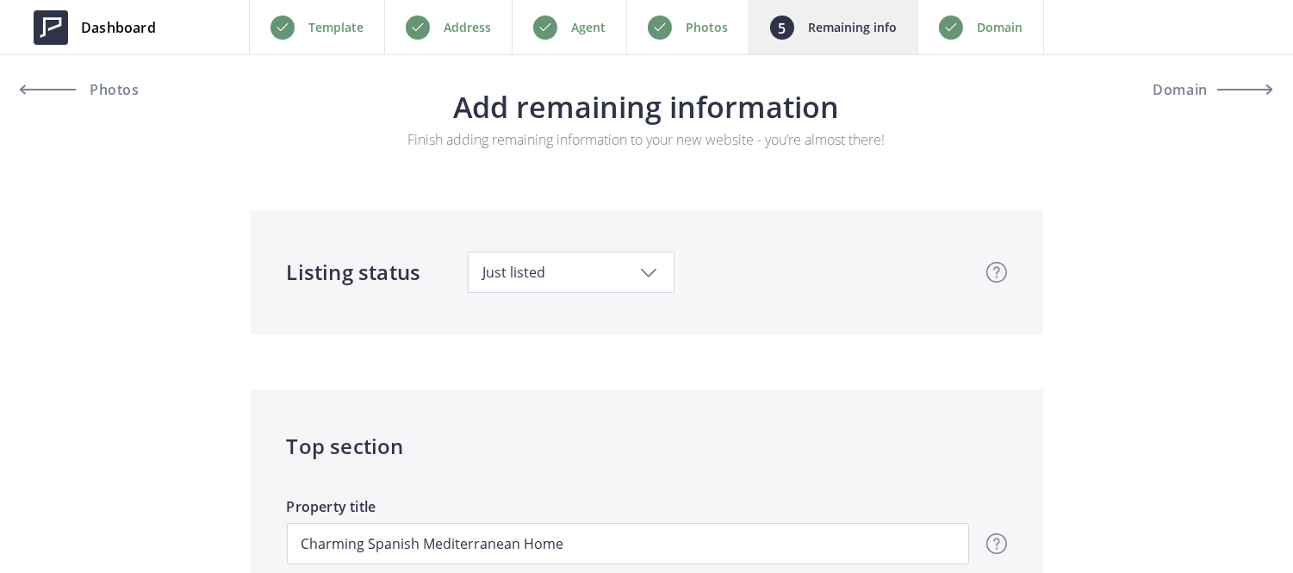
click at [674, 26] on div "Photos" at bounding box center [687, 27] width 122 height 54
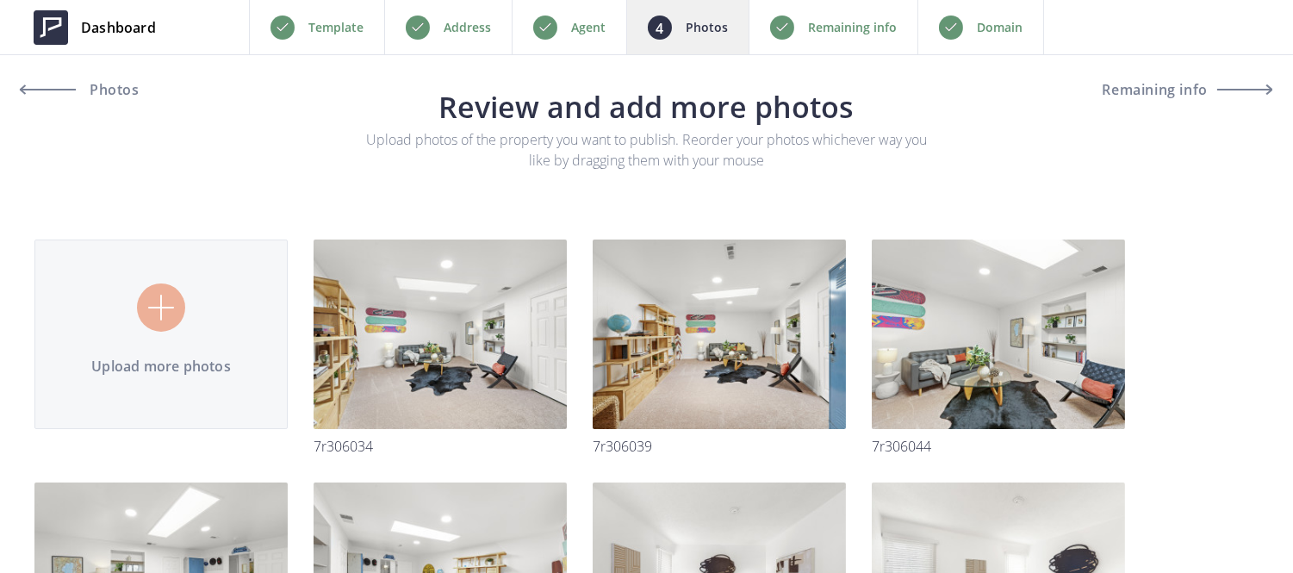
type input "C:\fakepath\7R306377.jpg"
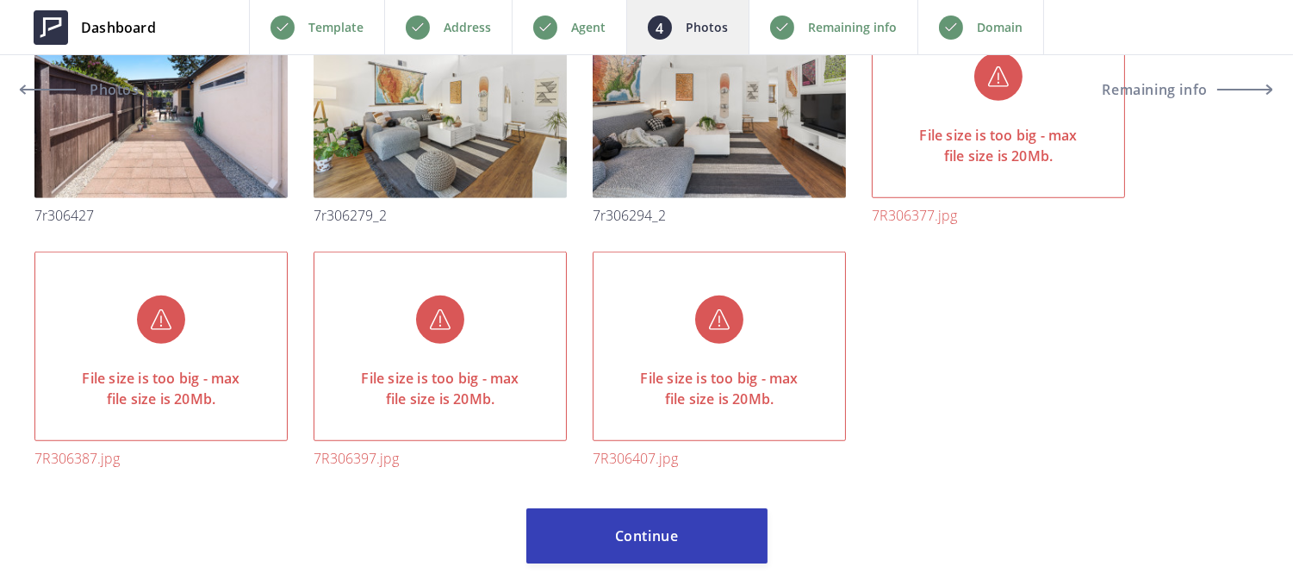
scroll to position [2417, 0]
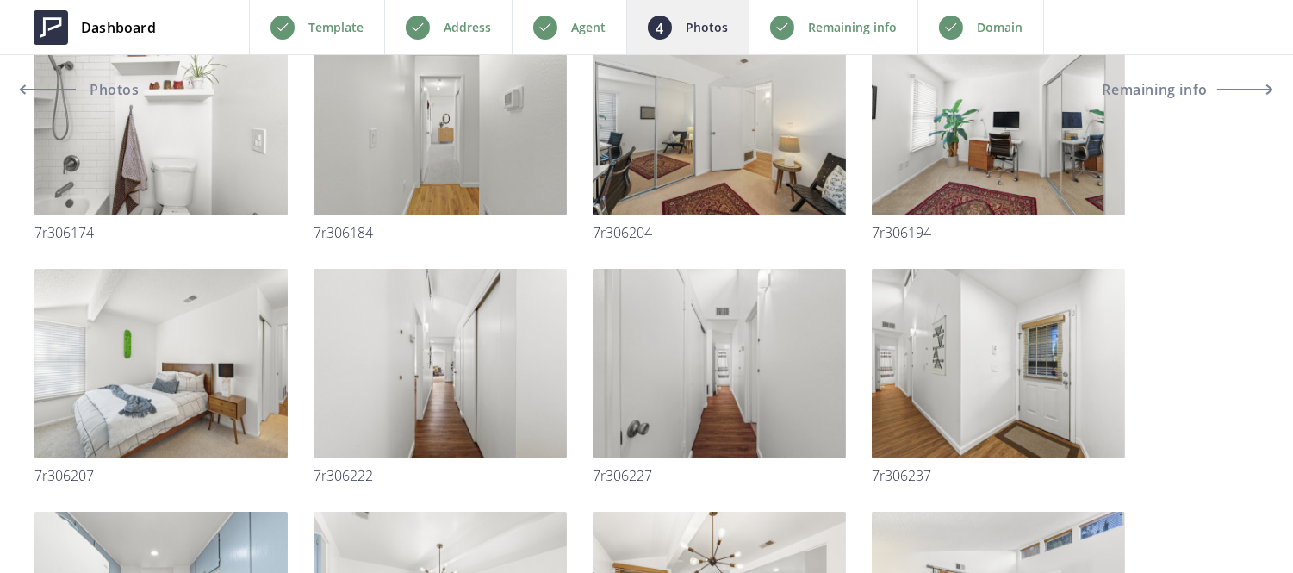
scroll to position [2238, 0]
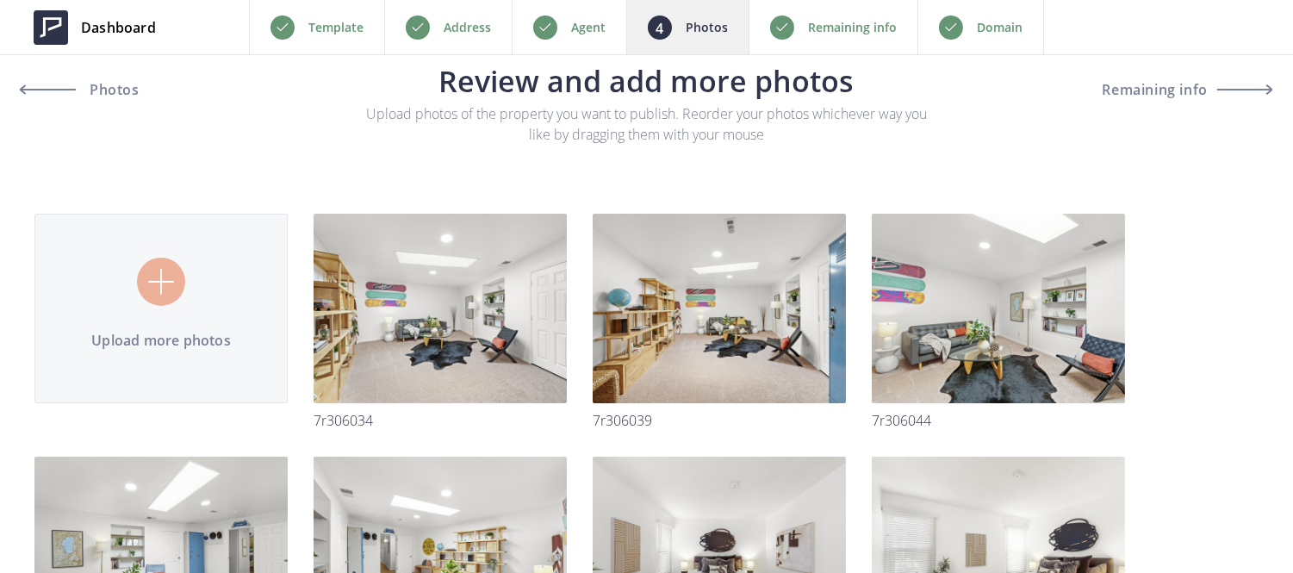
scroll to position [0, 0]
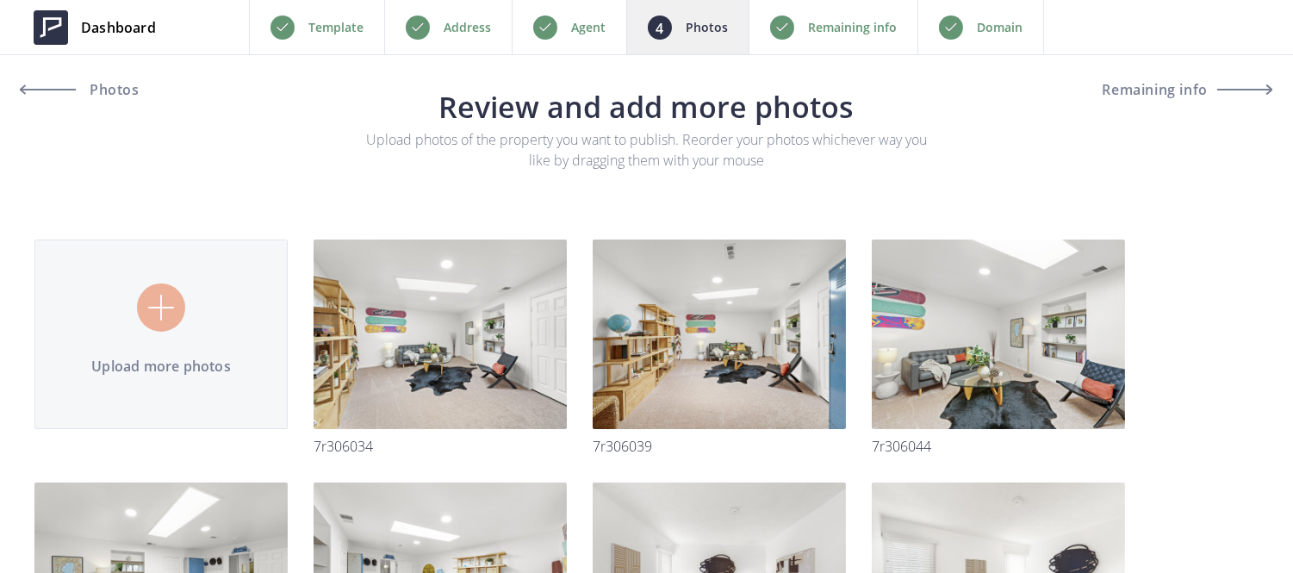
type input "C:\fakepath\Screenshot [DATE] 123440.png"
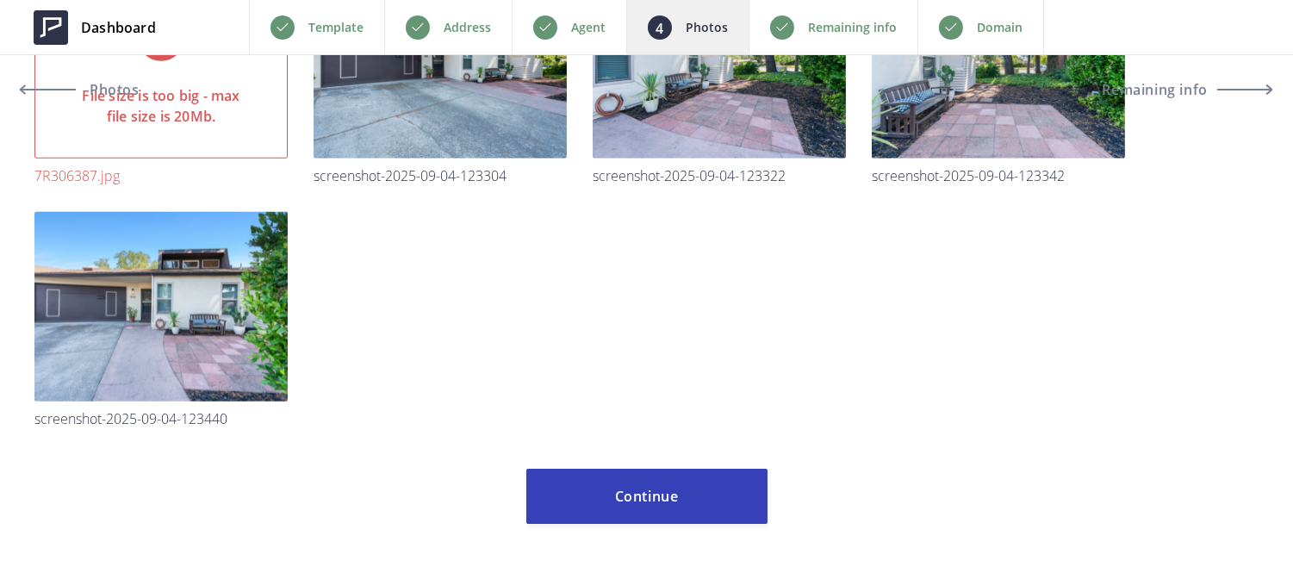
scroll to position [2725, 0]
